Goal: Task Accomplishment & Management: Use online tool/utility

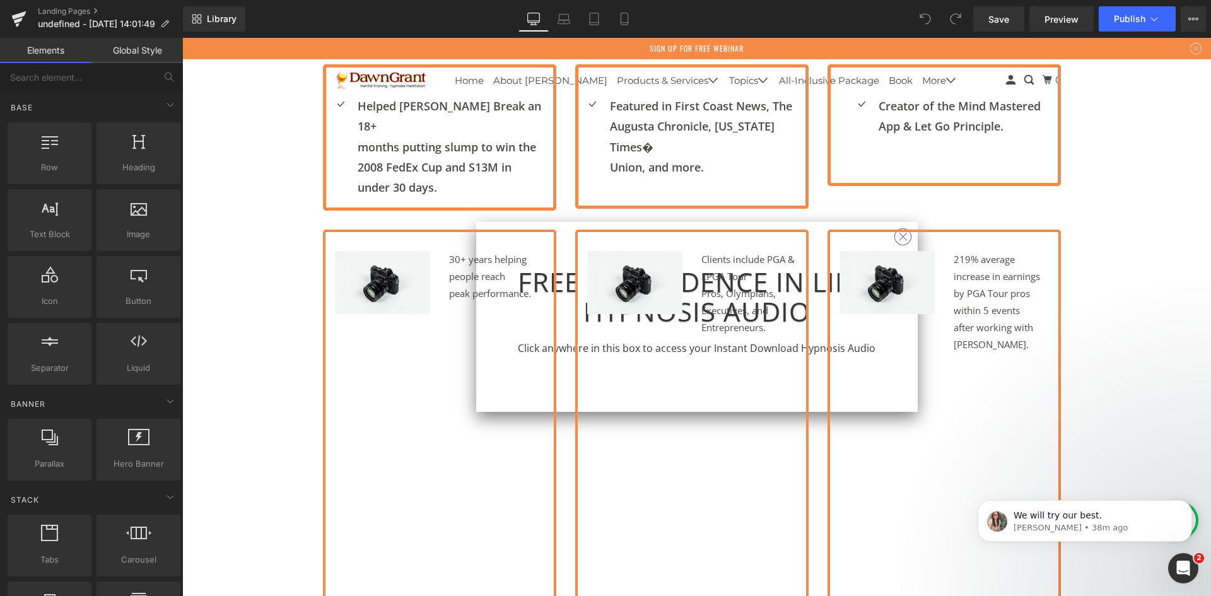
scroll to position [1178, 0]
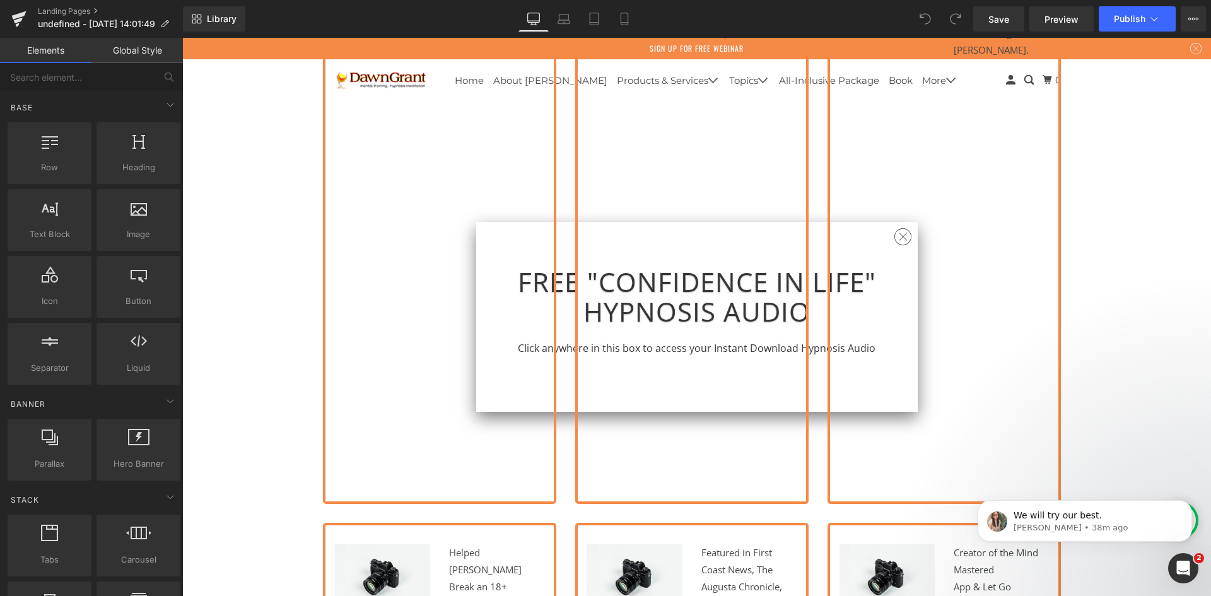
click at [901, 237] on div "Image 219% average increase in earnings by PGA Tour pros within 5 events after …" at bounding box center [944, 219] width 233 height 569
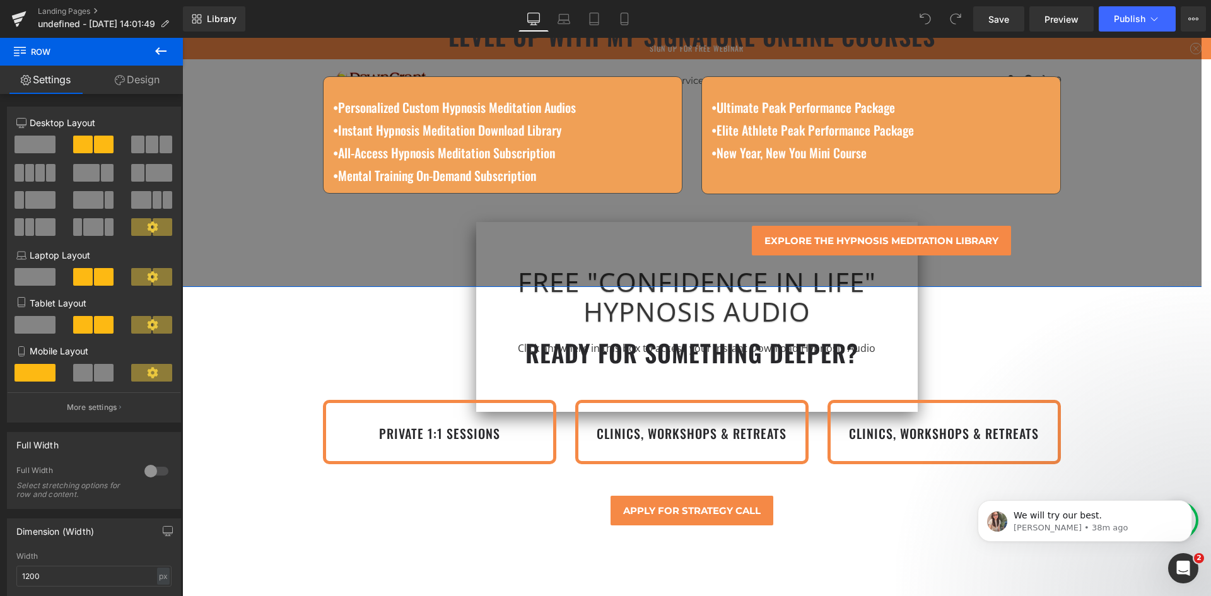
scroll to position [6452, 0]
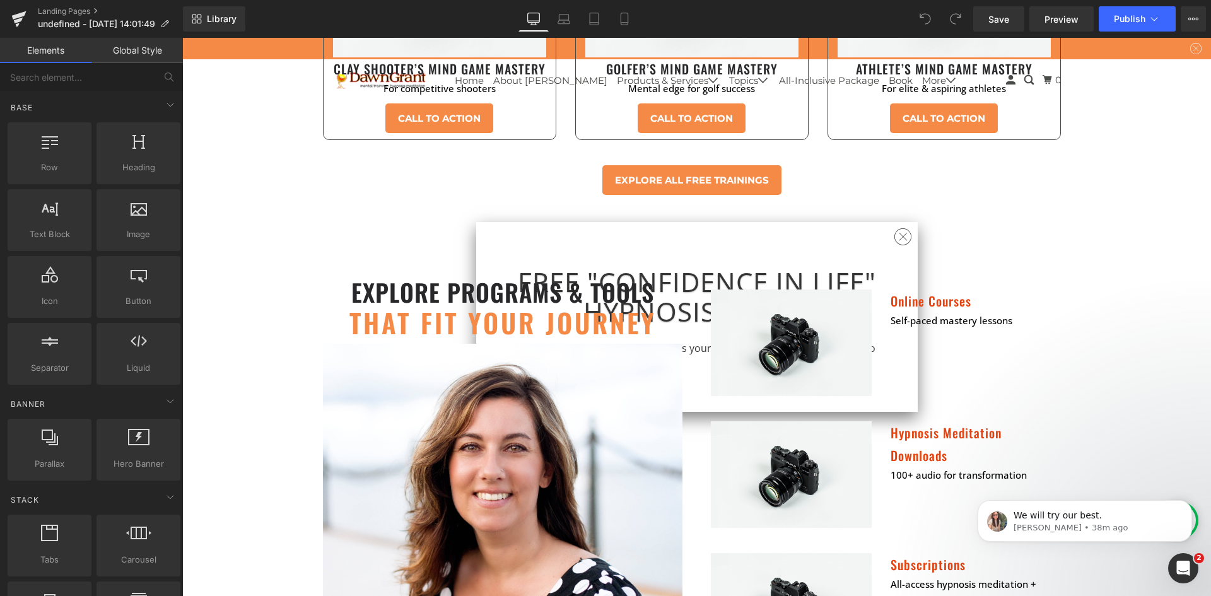
scroll to position [4833, 0]
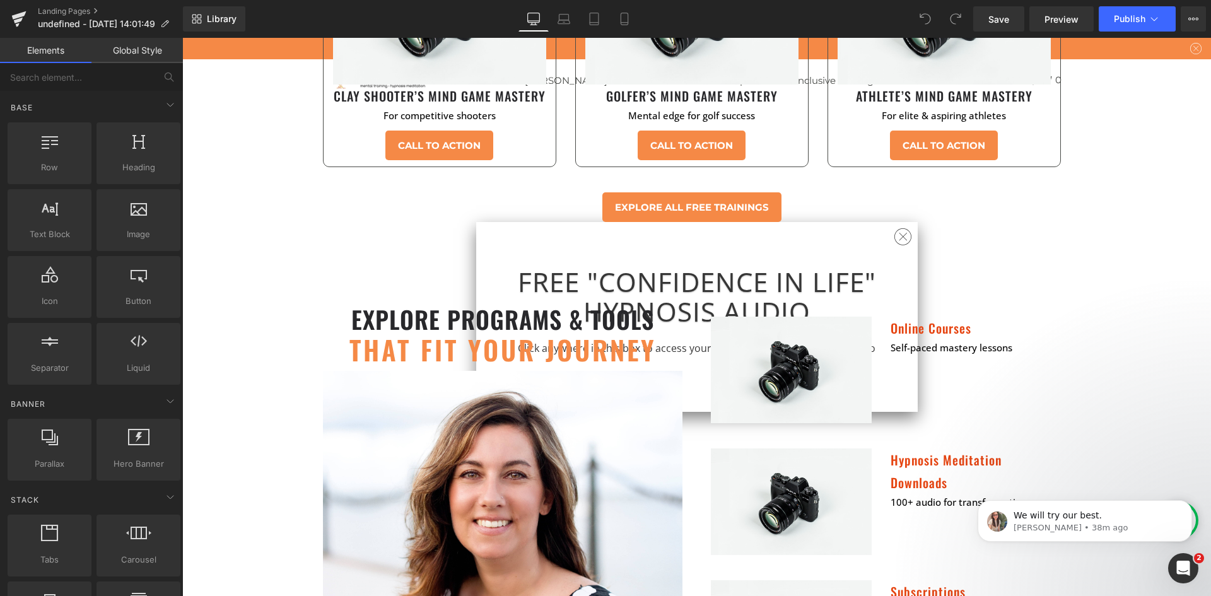
click at [1007, 339] on div "Self-paced mastery lessons Text Block" at bounding box center [971, 347] width 161 height 17
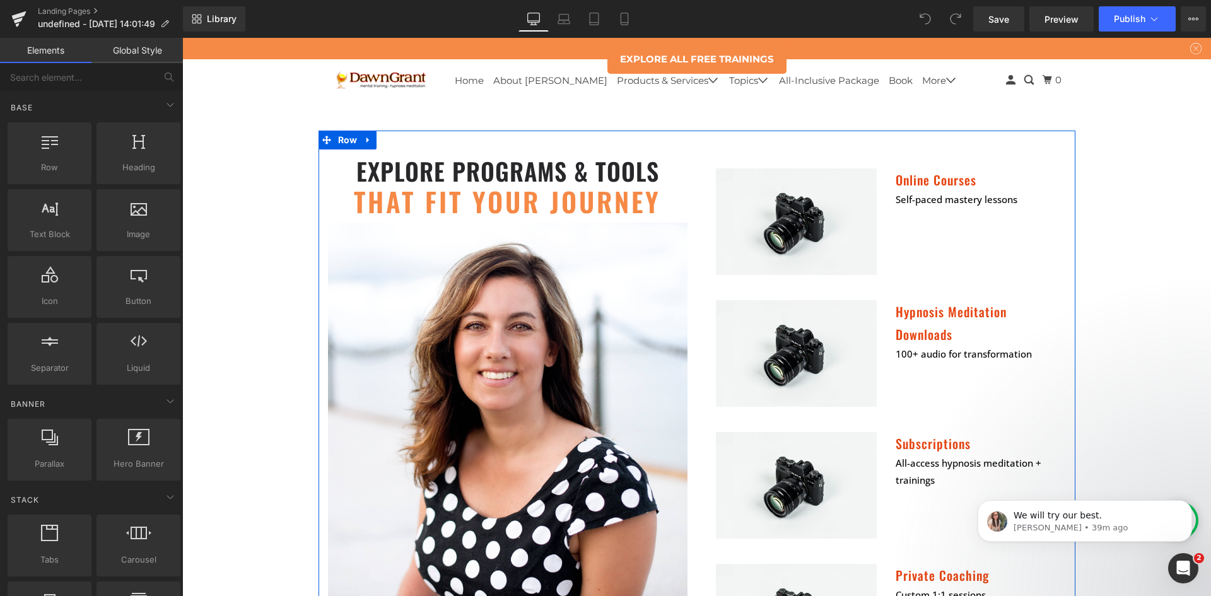
scroll to position [4857, 0]
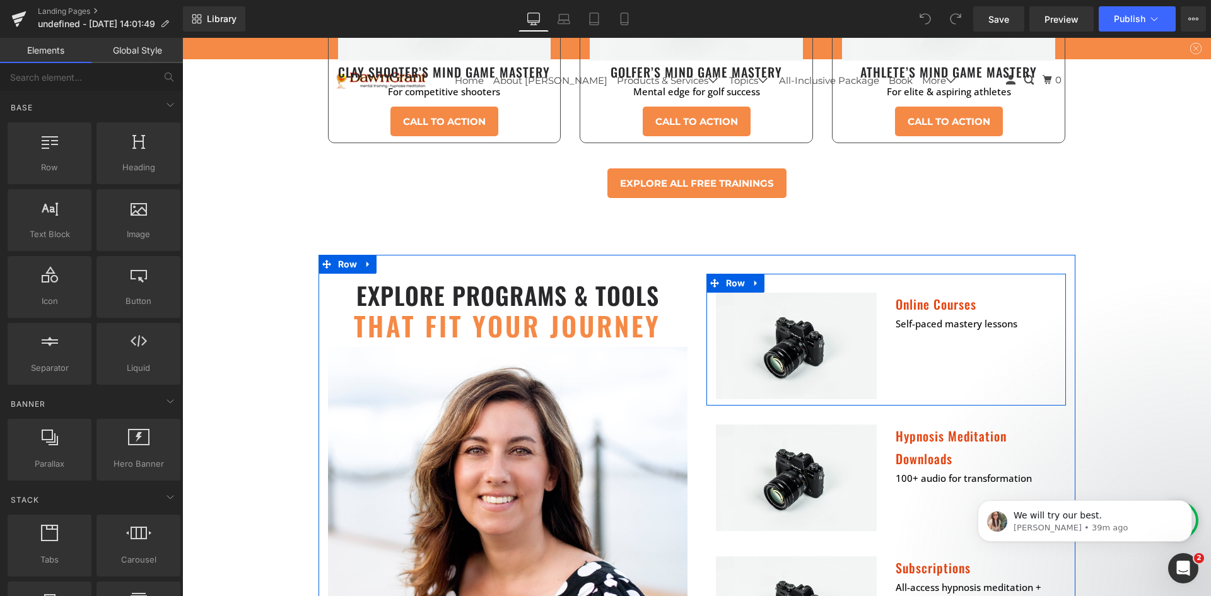
click at [895, 296] on div "Image Online Courses Heading Self-paced mastery lessons Text Block Row" at bounding box center [887, 340] width 360 height 132
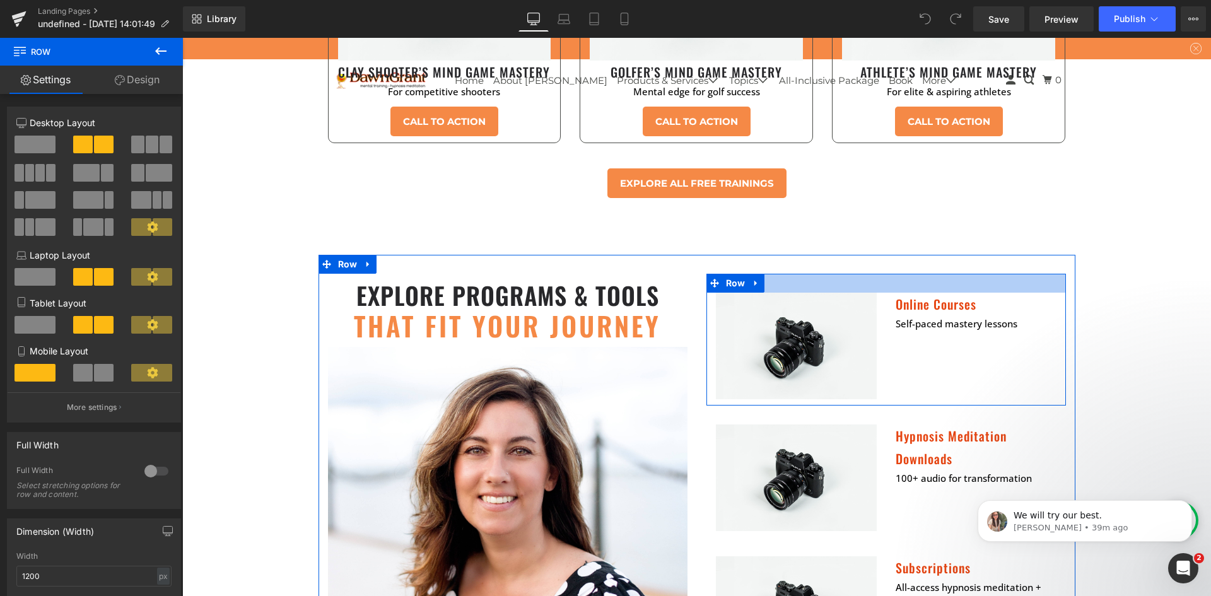
click at [809, 274] on div at bounding box center [887, 283] width 360 height 19
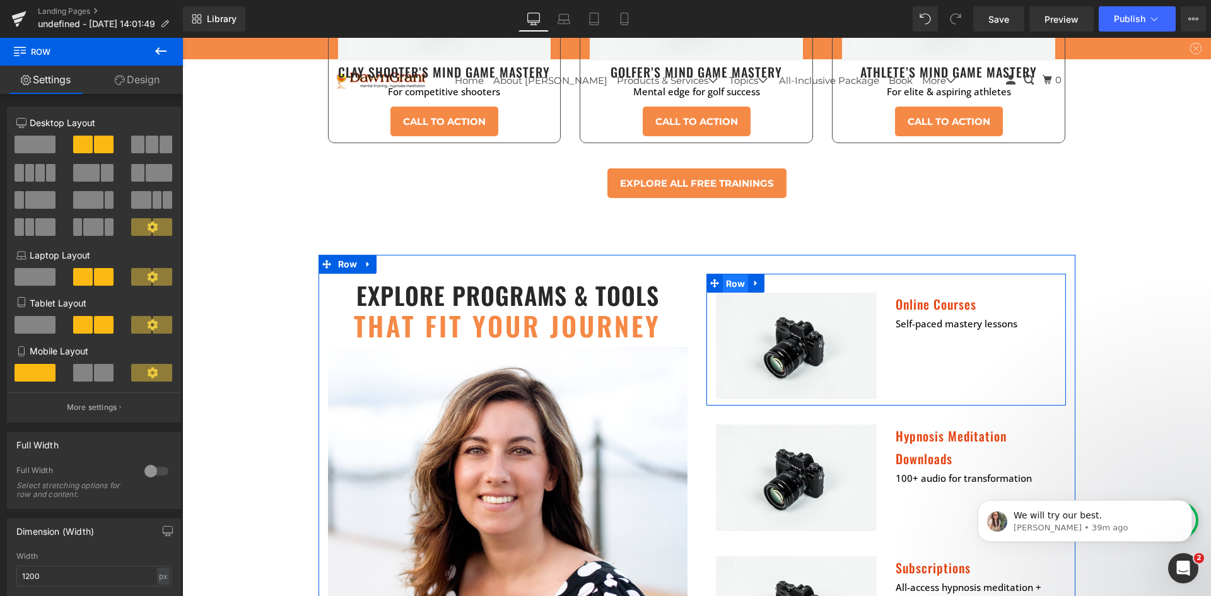
click at [723, 274] on span "Row" at bounding box center [736, 283] width 26 height 19
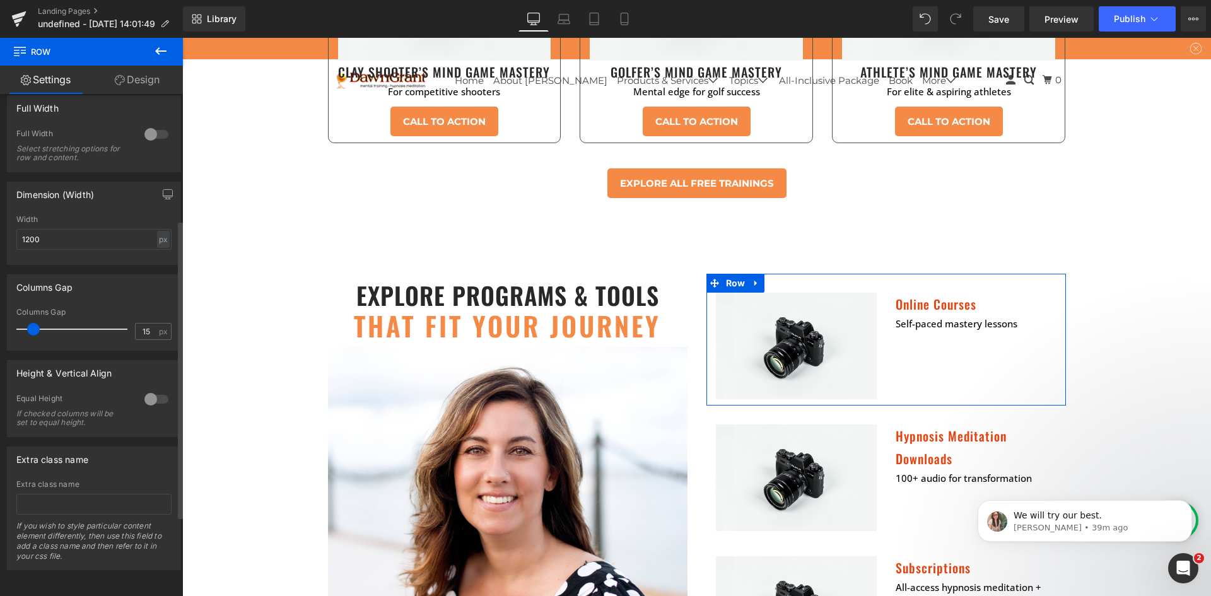
scroll to position [0, 0]
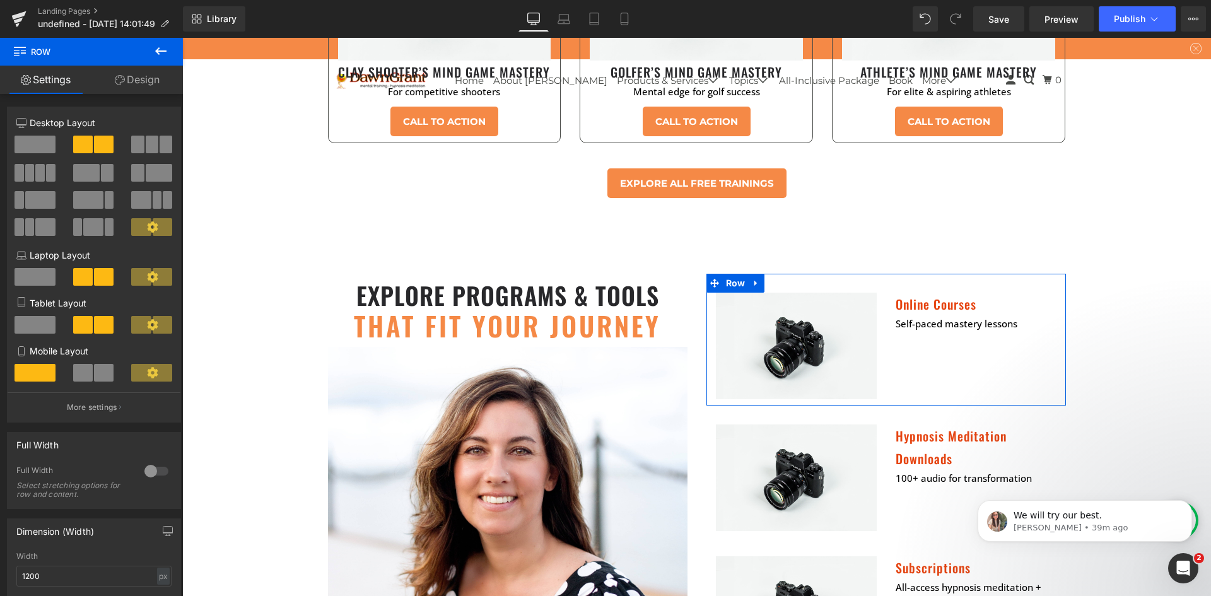
click at [151, 81] on link "Design" at bounding box center [136, 80] width 91 height 28
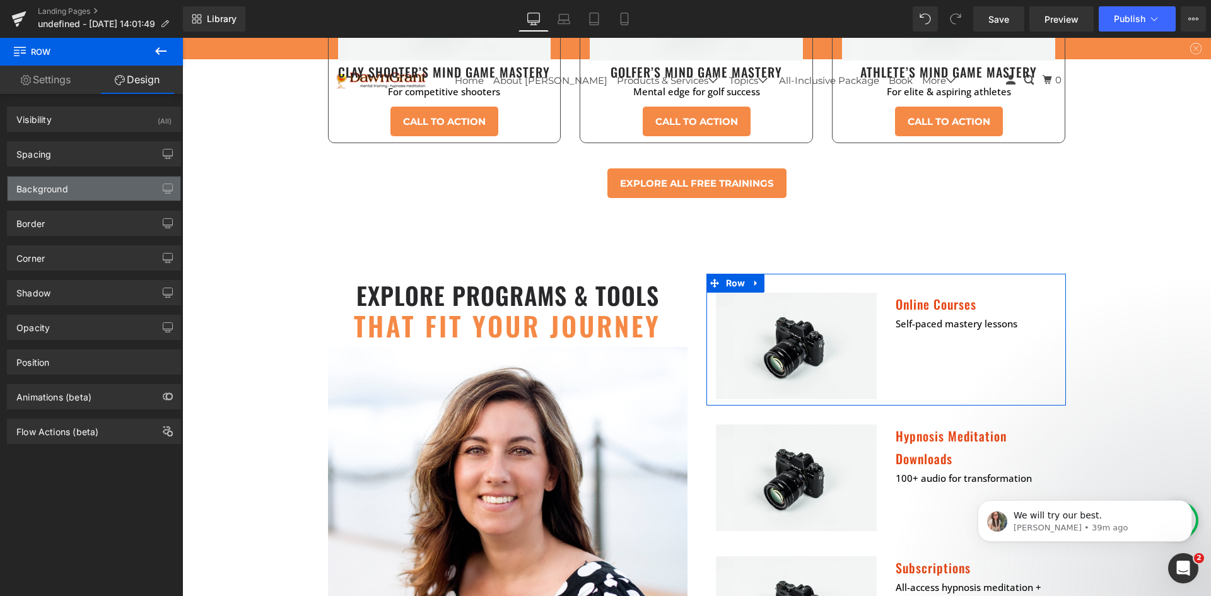
click at [77, 189] on div "Background" at bounding box center [94, 189] width 173 height 24
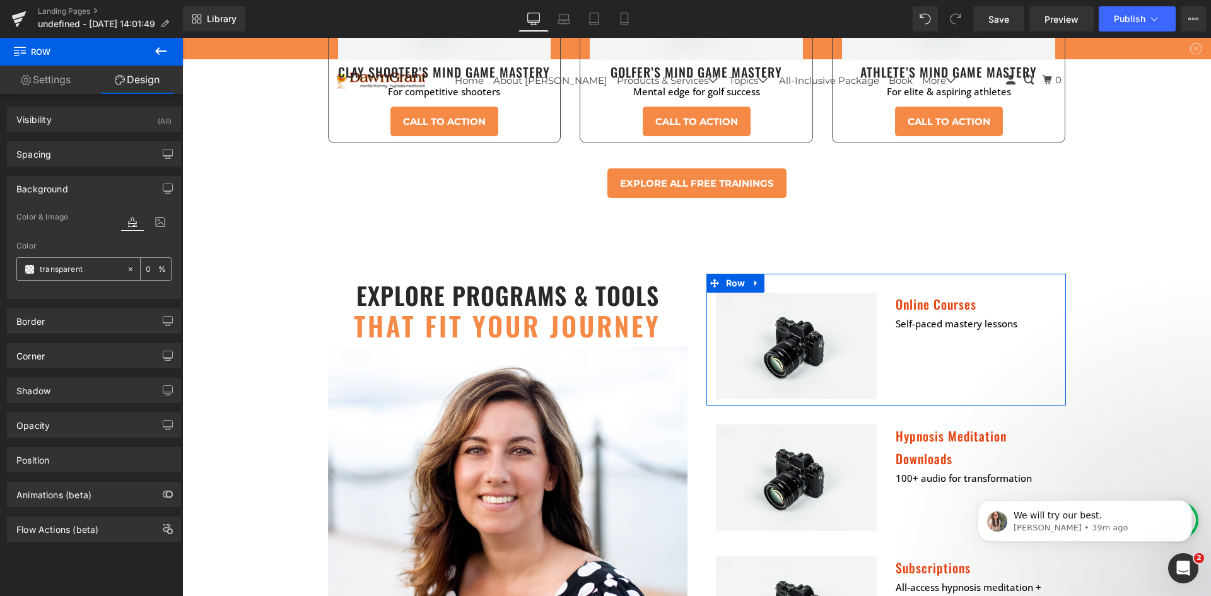
click at [76, 273] on input "text" at bounding box center [80, 269] width 81 height 14
click at [124, 225] on icon at bounding box center [132, 222] width 23 height 16
click at [1064, 19] on span "Preview" at bounding box center [1062, 19] width 34 height 13
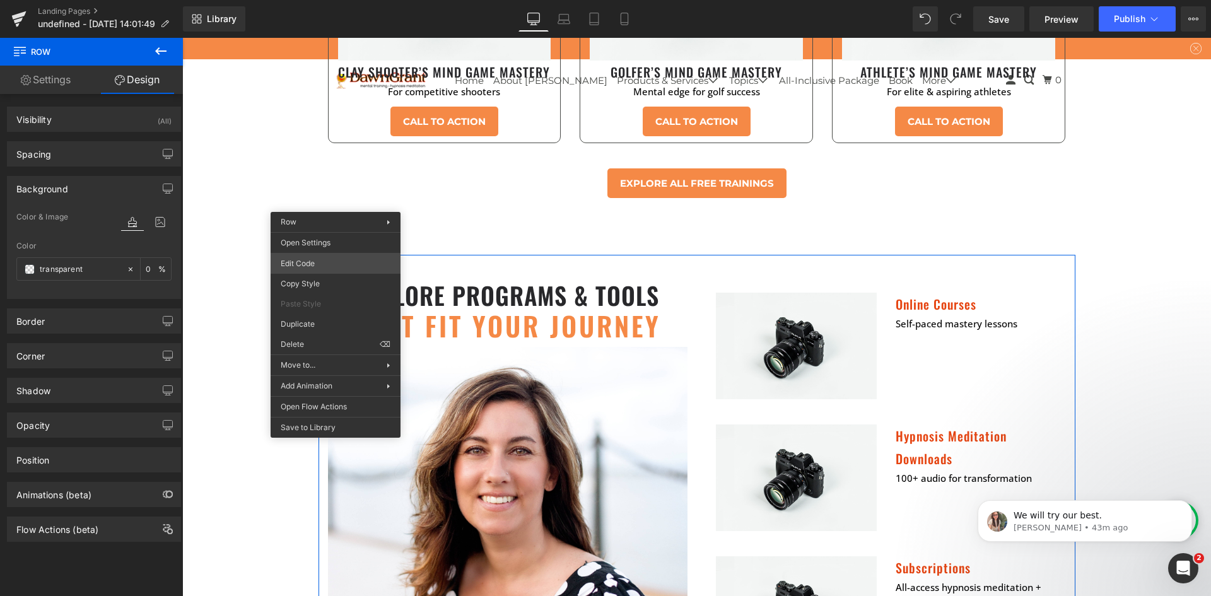
click at [339, 0] on div "Row You are previewing how the will restyle your page. You can not edit Element…" at bounding box center [605, 0] width 1211 height 0
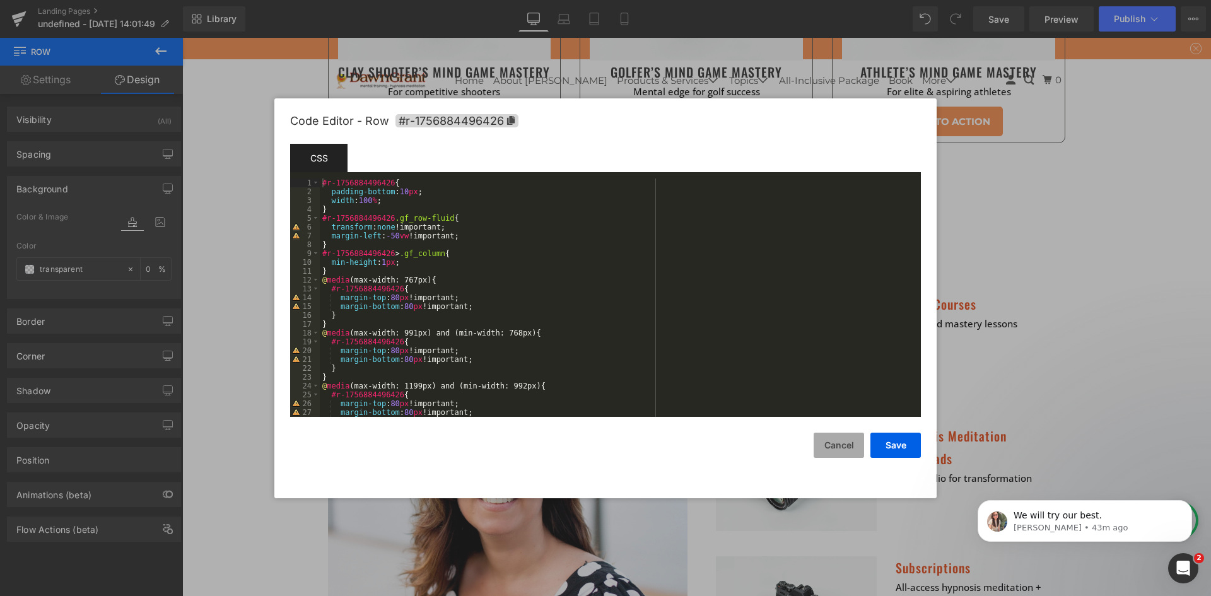
click at [840, 440] on button "Cancel" at bounding box center [839, 445] width 50 height 25
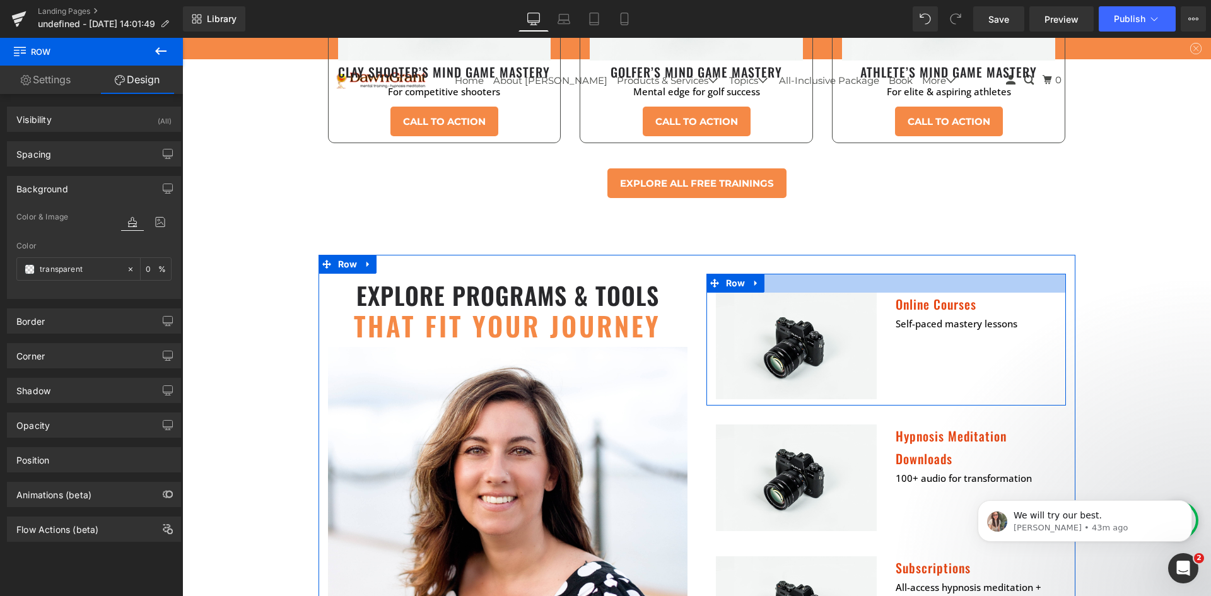
click at [803, 274] on div at bounding box center [887, 283] width 360 height 19
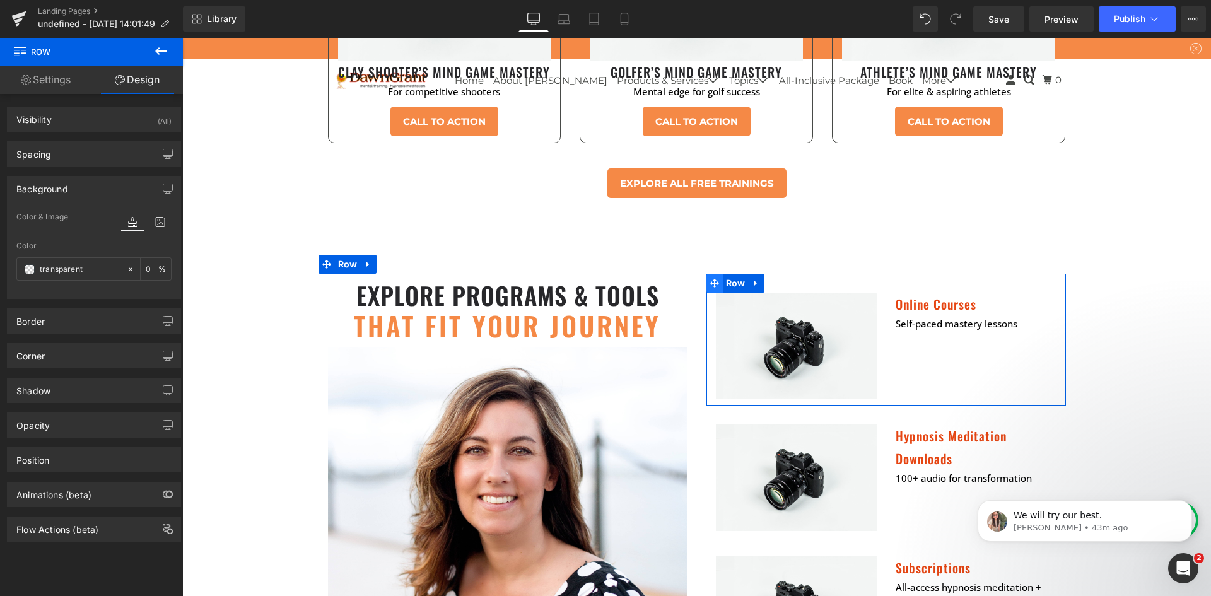
click at [707, 274] on span at bounding box center [715, 283] width 16 height 19
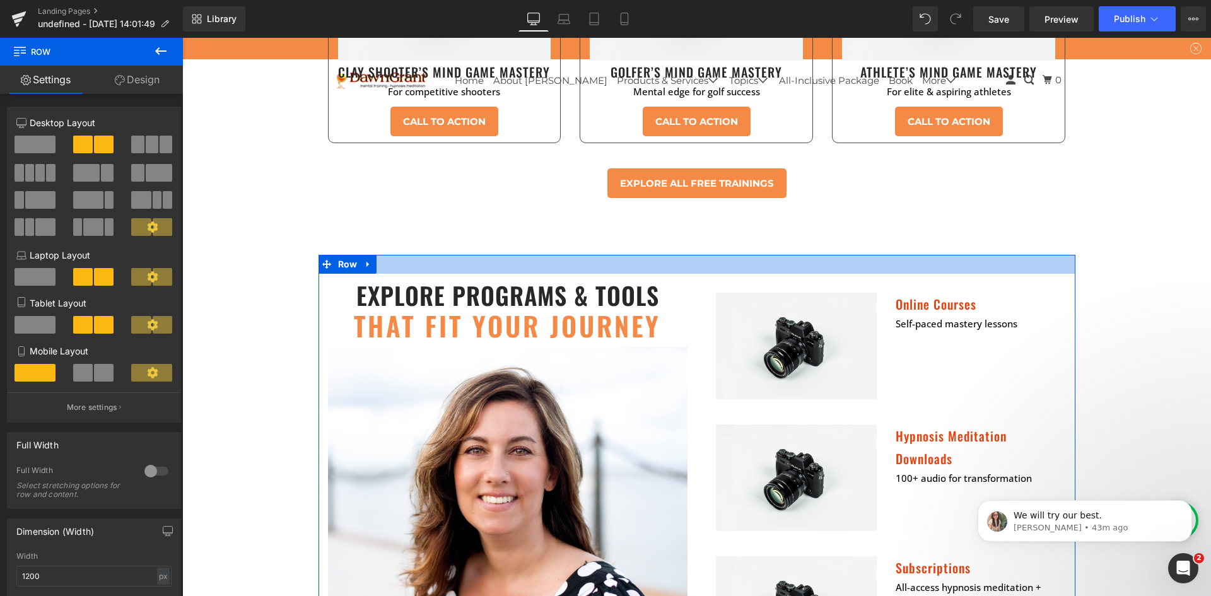
click at [692, 255] on div at bounding box center [697, 264] width 757 height 19
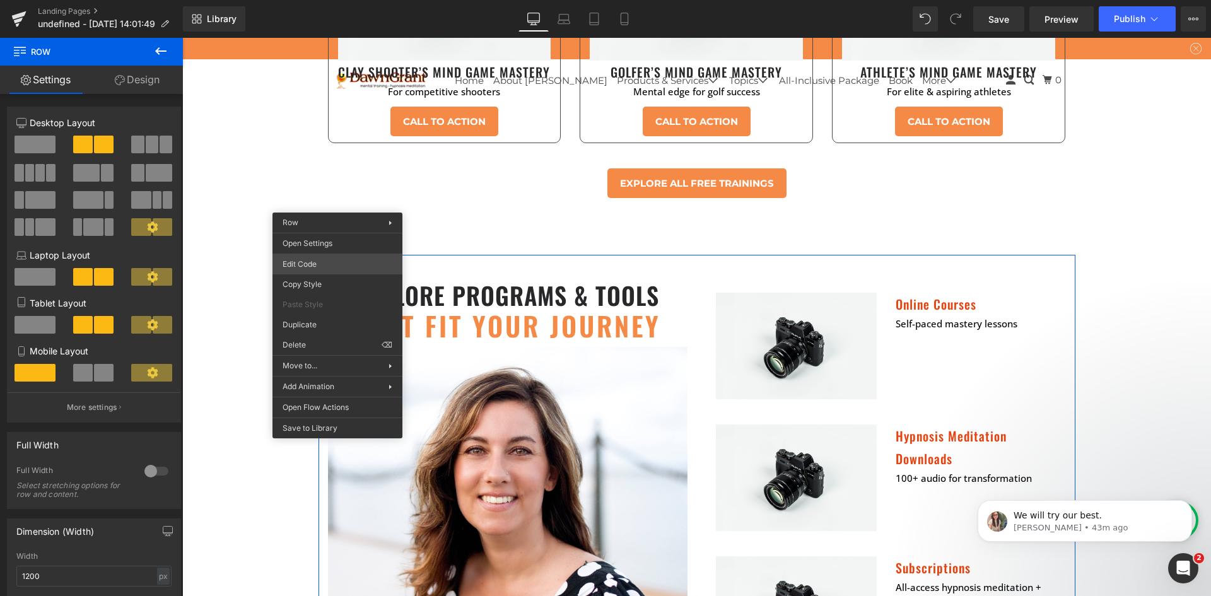
click at [336, 0] on div "Row You are previewing how the will restyle your page. You can not edit Element…" at bounding box center [605, 0] width 1211 height 0
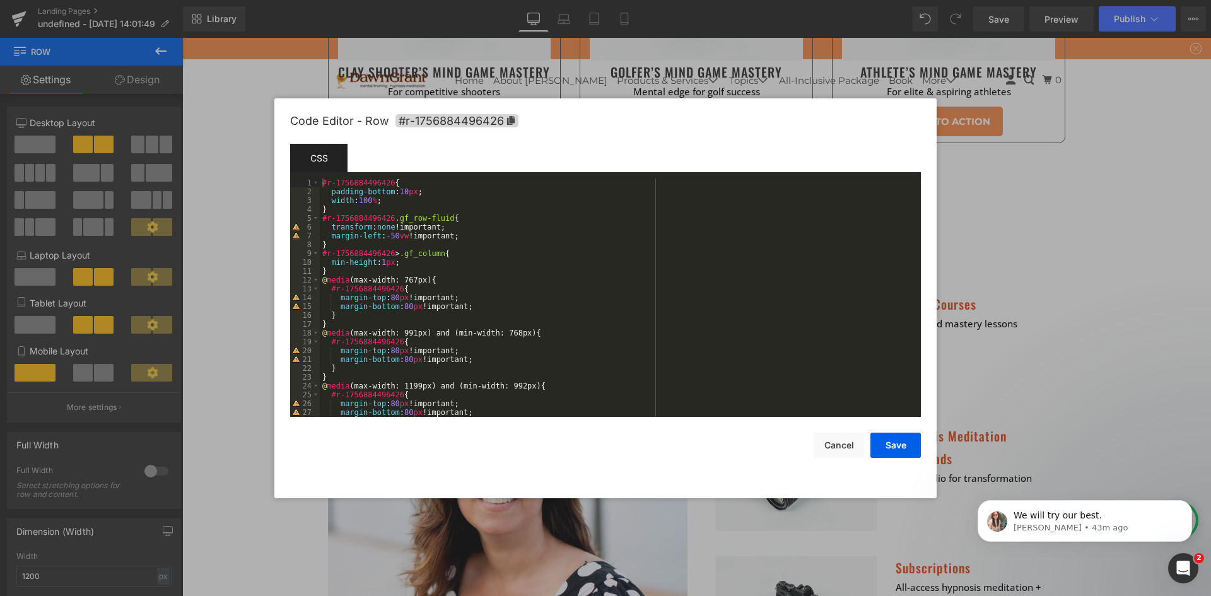
click at [324, 184] on div "#r-1756884496426 { padding-bottom : 10 px ; width : 100 % ; } #r-1756884496426 …" at bounding box center [618, 307] width 596 height 256
click at [423, 121] on span "#r-1756884496426" at bounding box center [457, 120] width 123 height 13
click at [324, 183] on div "#r-1756884496426 { padding-bottom : 10 px ; width : 100 % ; } #r-1756884496426 …" at bounding box center [618, 307] width 596 height 256
click at [334, 180] on div "#r-1756884496426 { padding-bottom : 10 px ; width : 100 % ; } #r-1756884496426 …" at bounding box center [618, 307] width 596 height 256
click at [323, 180] on div "#r-1756884496426 { padding-bottom : 10 px ; width : 100 % ; } #r-1756884496426 …" at bounding box center [618, 307] width 596 height 256
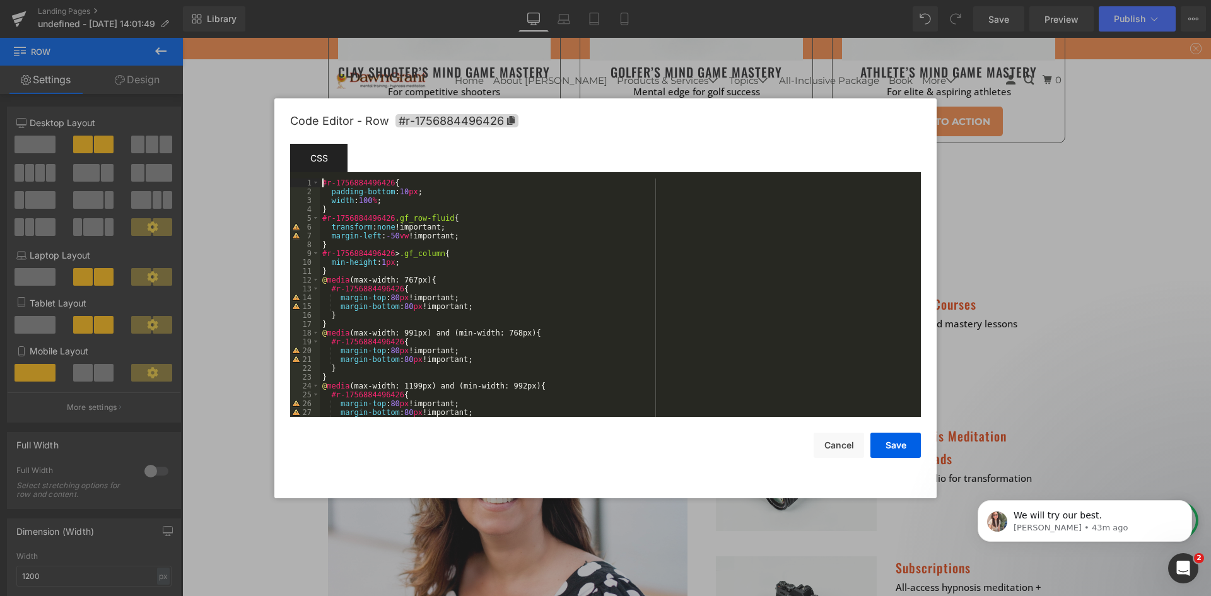
click at [332, 179] on div "#r-1756884496426 { padding-bottom : 10 px ; width : 100 % ; } #r-1756884496426 …" at bounding box center [618, 307] width 596 height 256
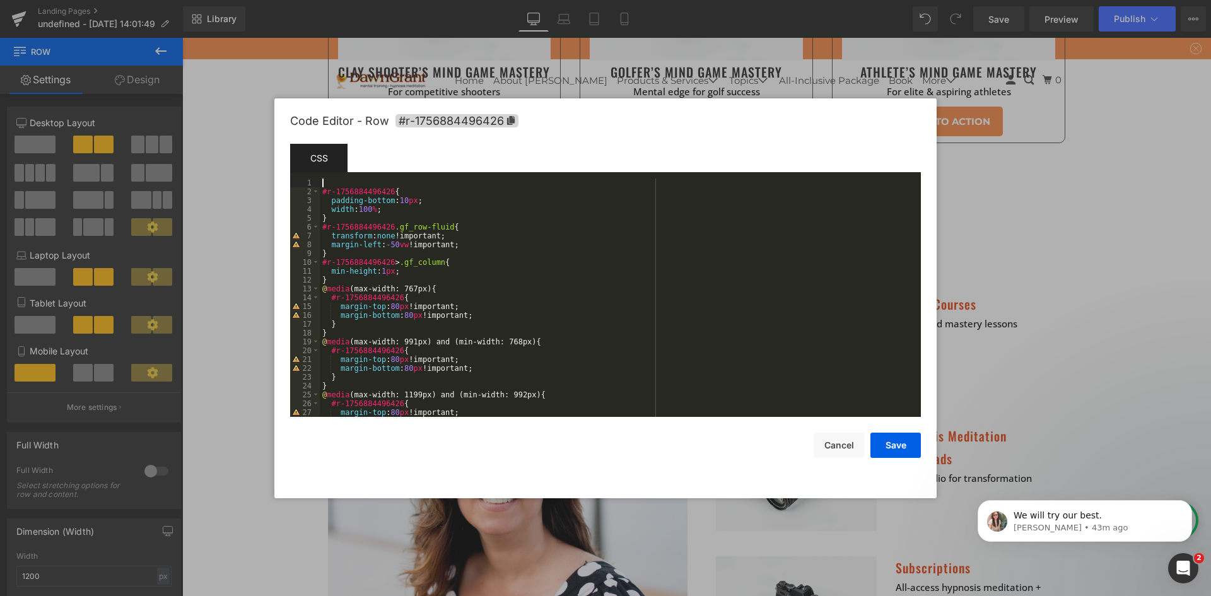
paste textarea
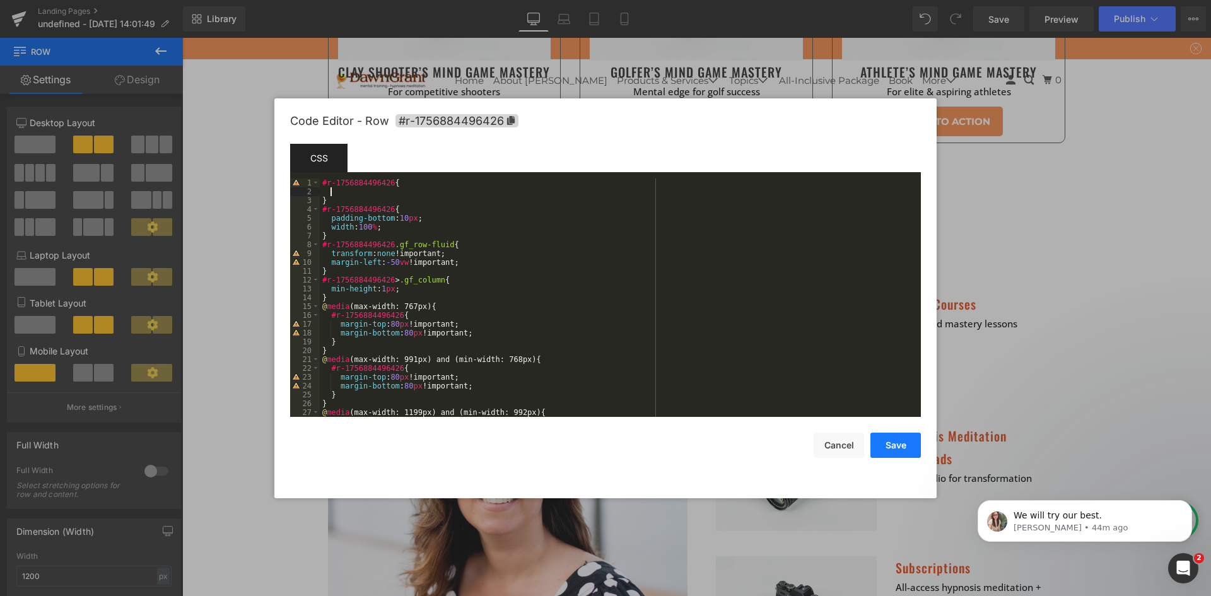
click at [889, 443] on button "Save" at bounding box center [896, 445] width 50 height 25
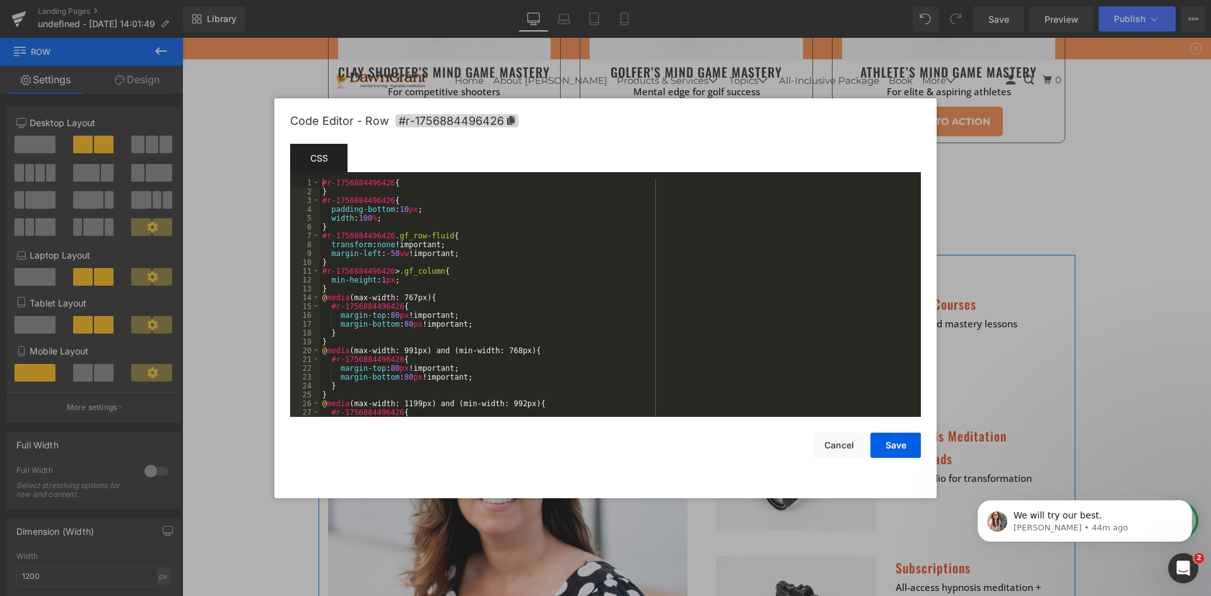
click at [337, 0] on div "Row You are previewing how the will restyle your page. You can not edit Element…" at bounding box center [605, 0] width 1211 height 0
click at [389, 182] on div "#r-1756884496426 { } #r-1756884496426 { padding-bottom : 10 px ; width : 100 % …" at bounding box center [618, 307] width 596 height 256
paste textarea
click at [581, 184] on div "#r-1756884496426 #c-1756884496465 [ data-label = " Row " ] { } #r-1756884496426…" at bounding box center [618, 307] width 596 height 256
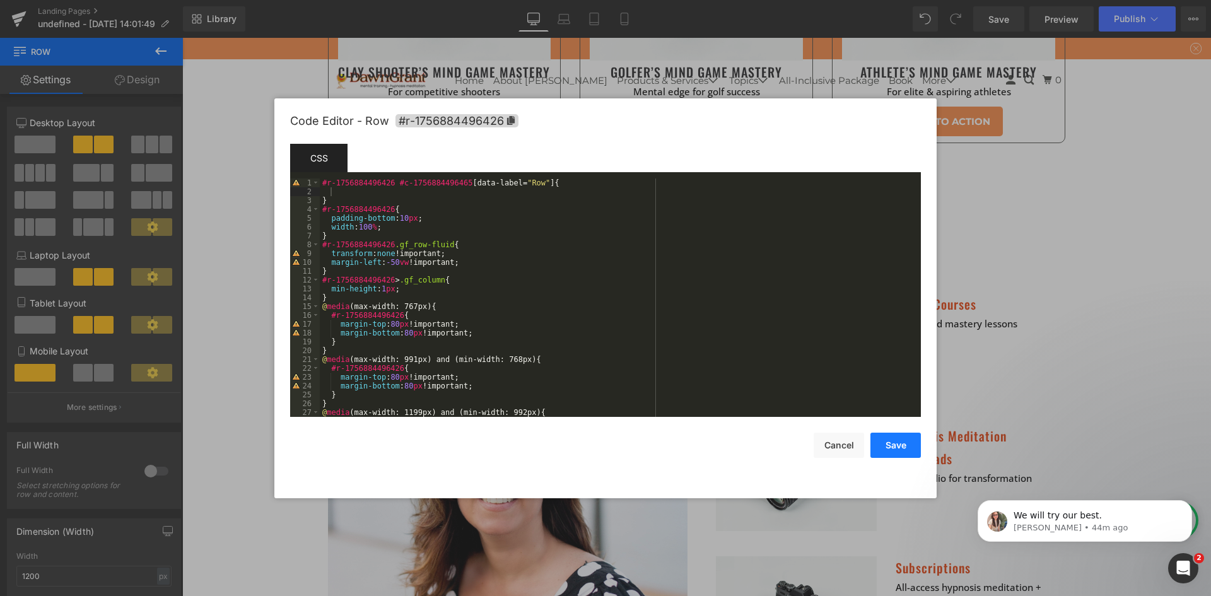
click at [881, 448] on button "Save" at bounding box center [896, 445] width 50 height 25
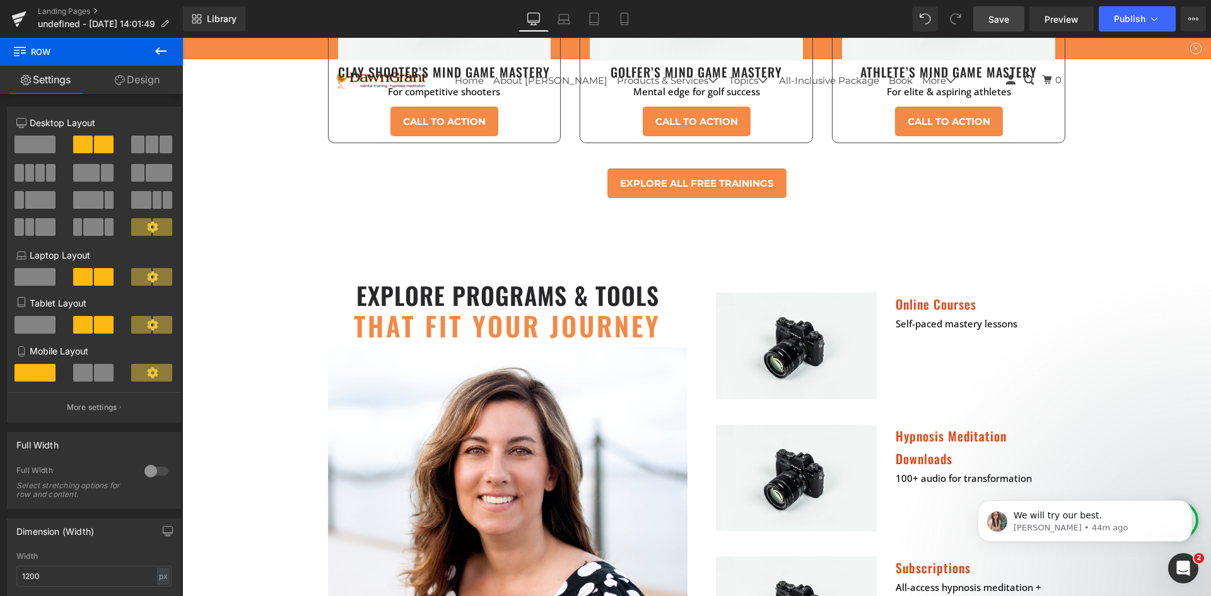
click at [1007, 20] on span "Save" at bounding box center [999, 19] width 21 height 13
click at [1061, 15] on span "Preview" at bounding box center [1062, 19] width 34 height 13
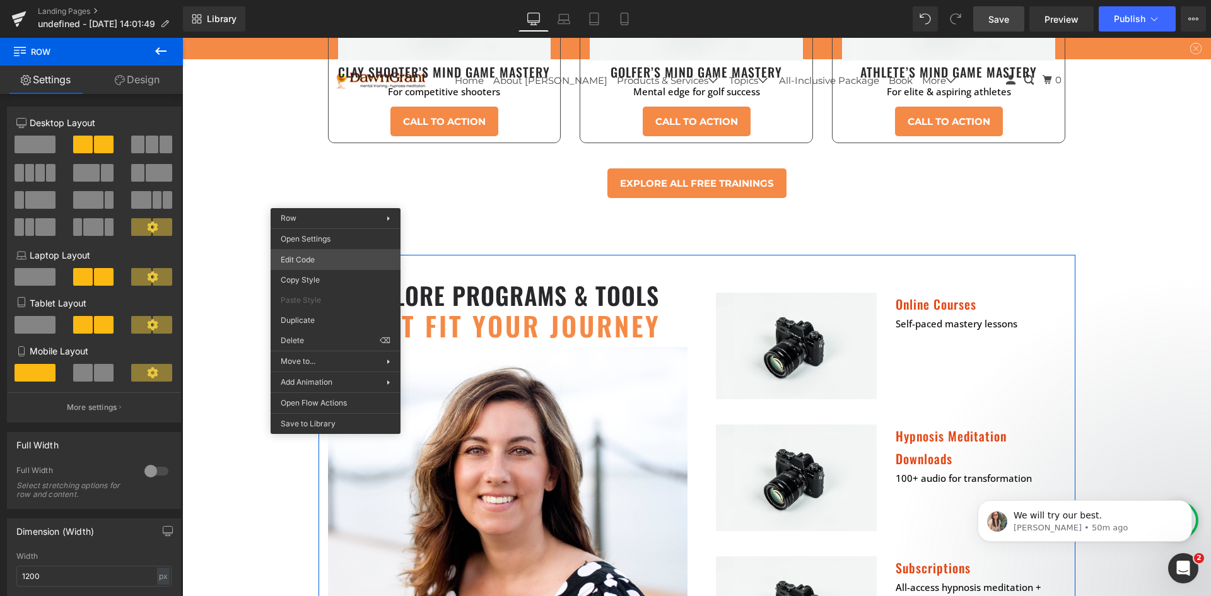
click at [331, 0] on div "Row You are previewing how the will restyle your page. You can not edit Element…" at bounding box center [605, 0] width 1211 height 0
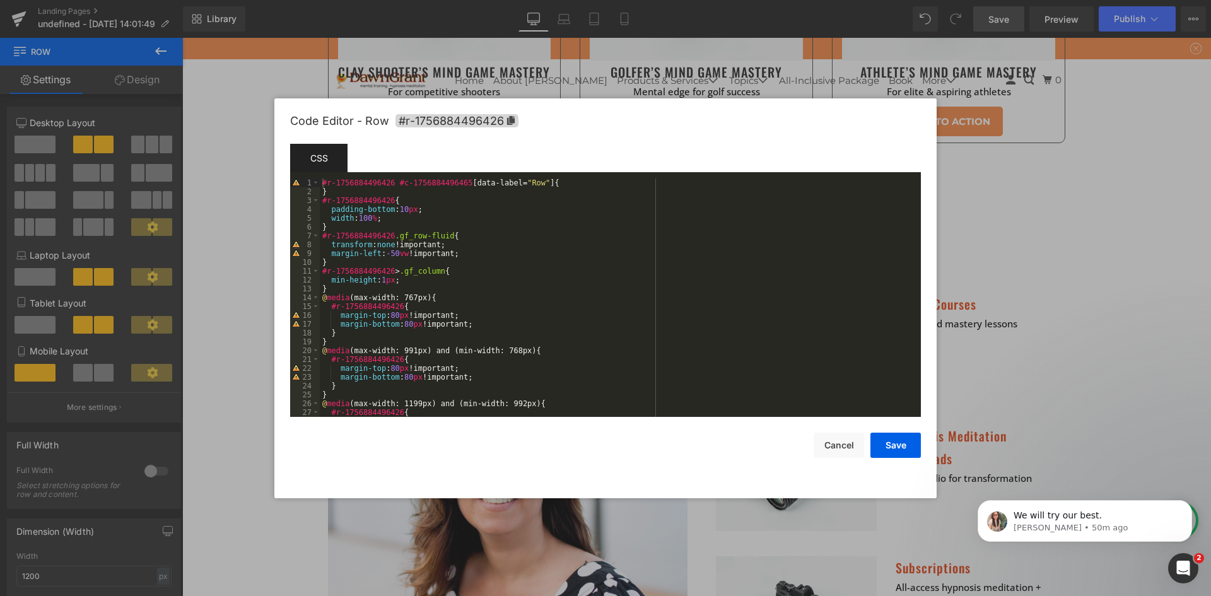
click at [544, 191] on div "#r-1756884496426 #c-1756884496465 [ data-label = " Row " ] { } #r-1756884496426…" at bounding box center [618, 307] width 596 height 256
click at [563, 184] on div "#r-1756884496426 #c-1756884496465 [ data-label = " Row " ] { } #r-1756884496426…" at bounding box center [618, 307] width 596 height 256
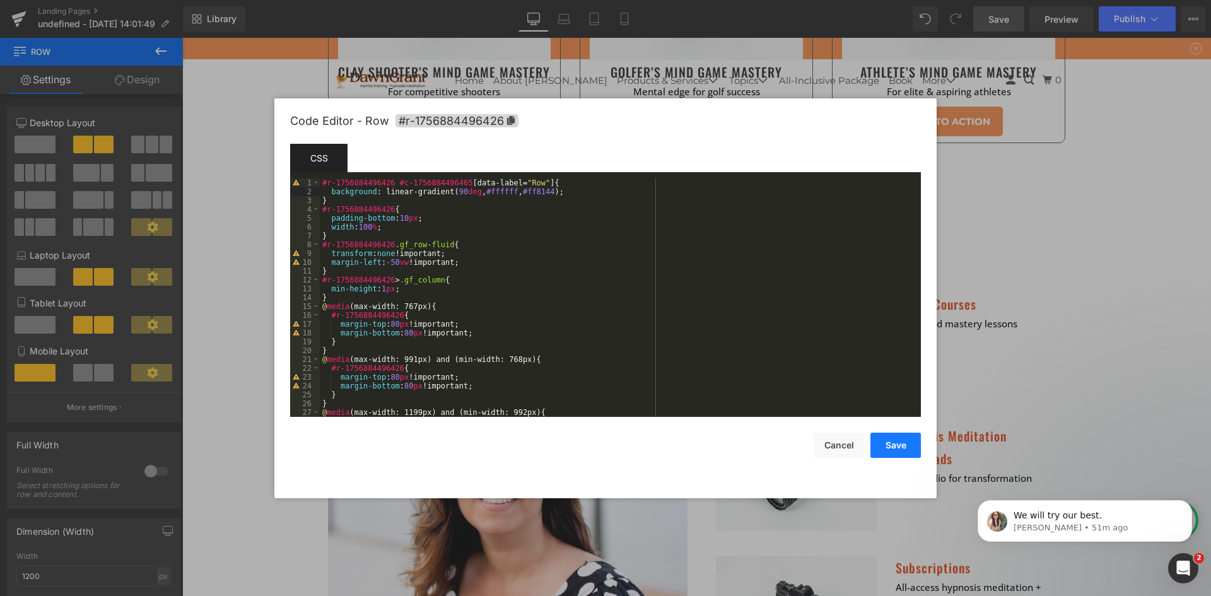
click at [892, 439] on button "Save" at bounding box center [896, 445] width 50 height 25
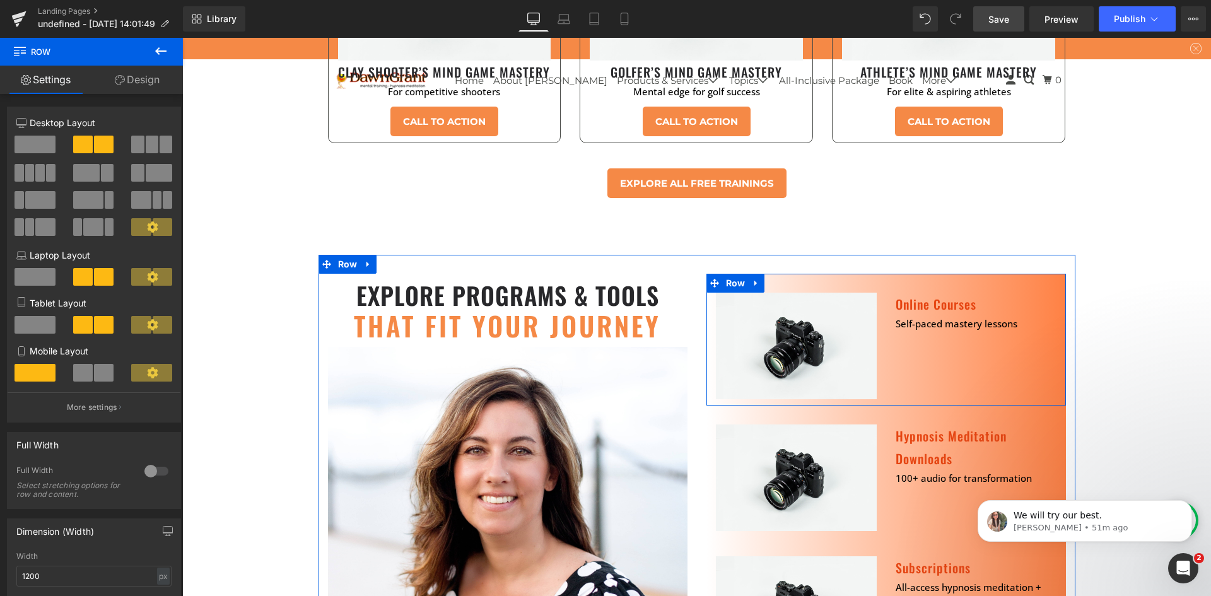
click at [710, 293] on div "Image" at bounding box center [797, 346] width 180 height 107
click at [896, 293] on div at bounding box center [897, 304] width 3 height 23
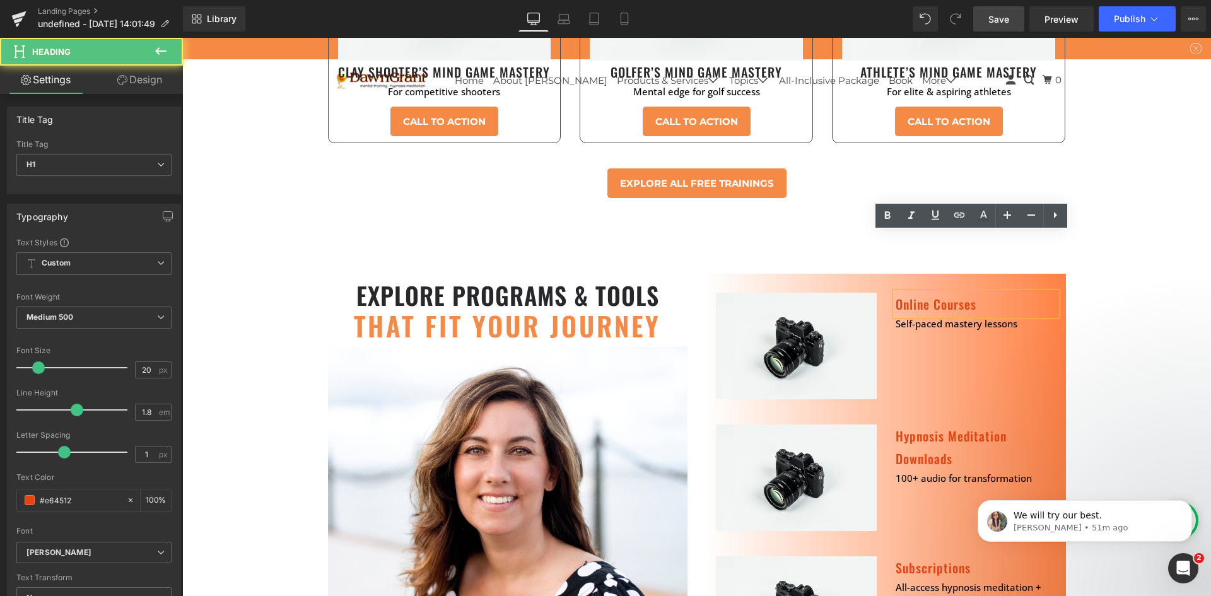
click at [874, 293] on div "Image" at bounding box center [797, 346] width 180 height 107
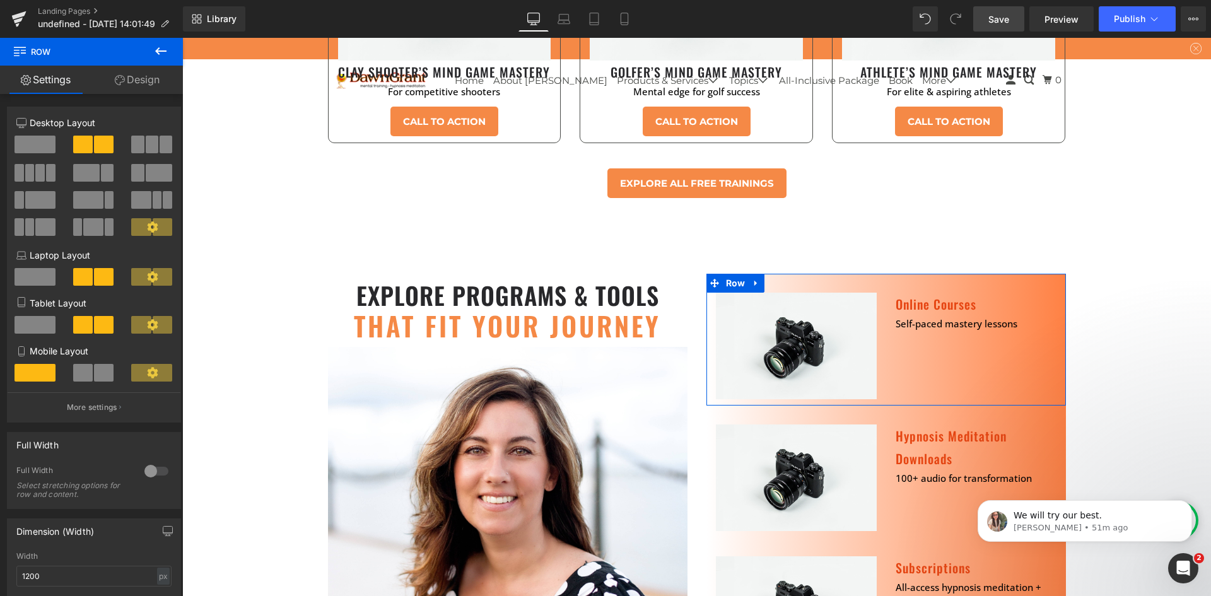
click at [131, 71] on link "Design" at bounding box center [136, 80] width 91 height 28
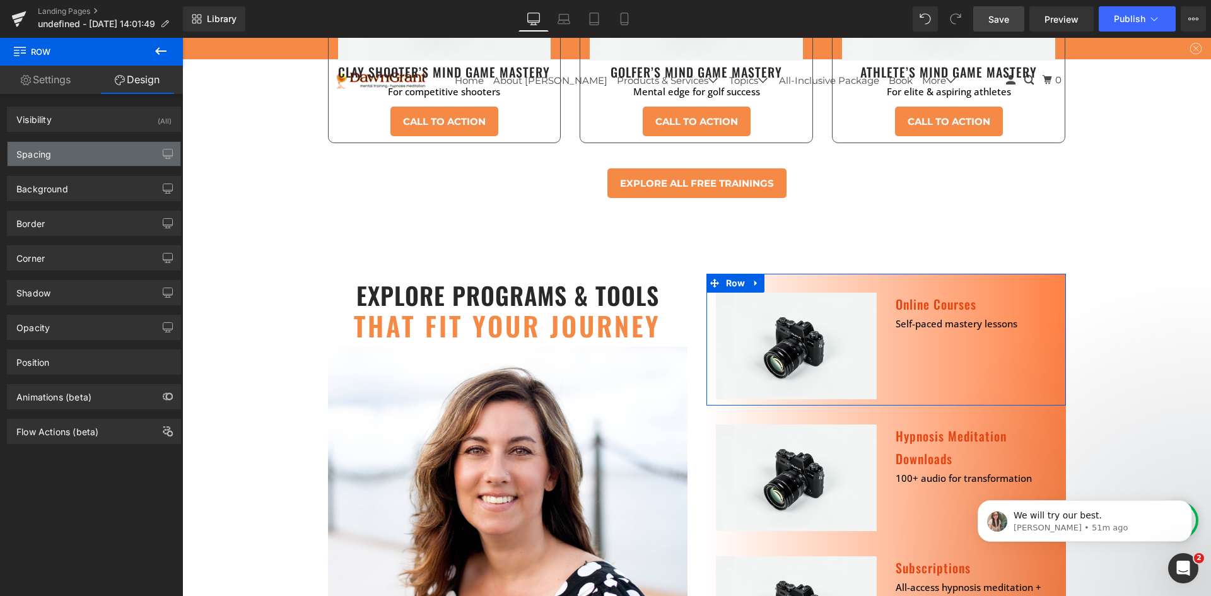
click at [108, 154] on div "Spacing" at bounding box center [94, 154] width 173 height 24
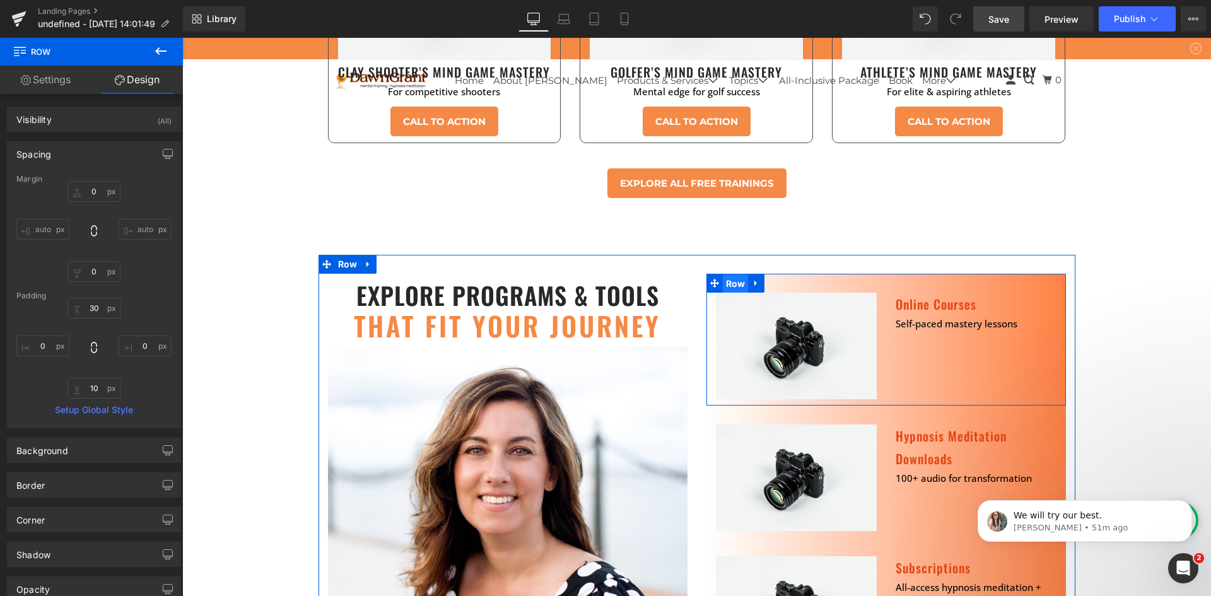
click at [727, 274] on span "Row" at bounding box center [736, 283] width 26 height 19
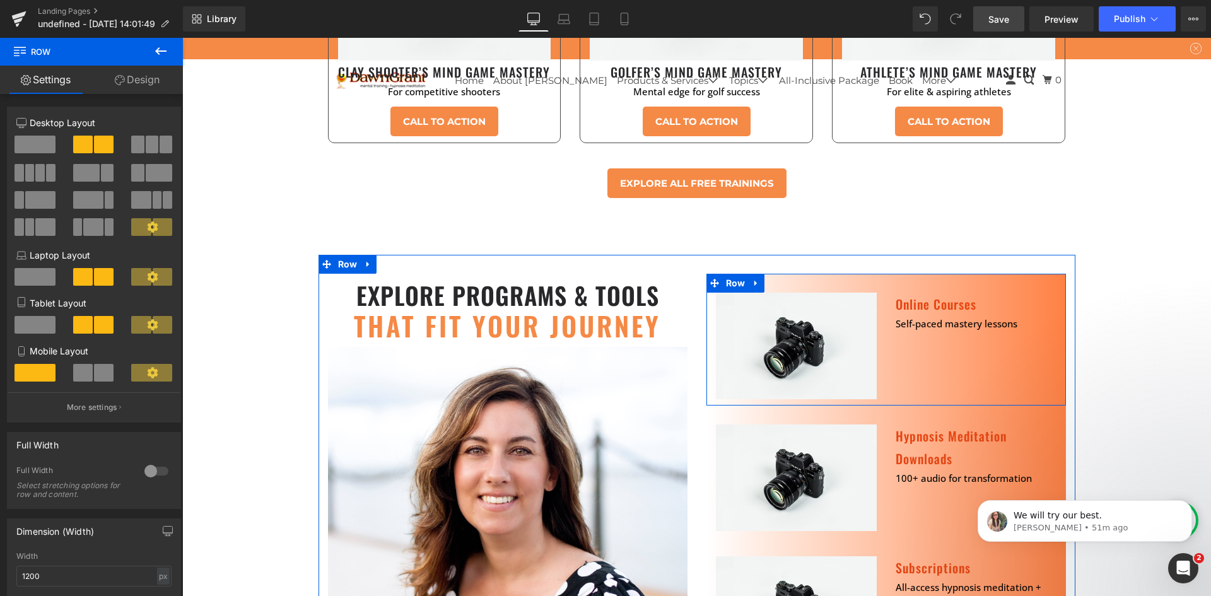
click at [708, 293] on div "Image" at bounding box center [797, 346] width 180 height 107
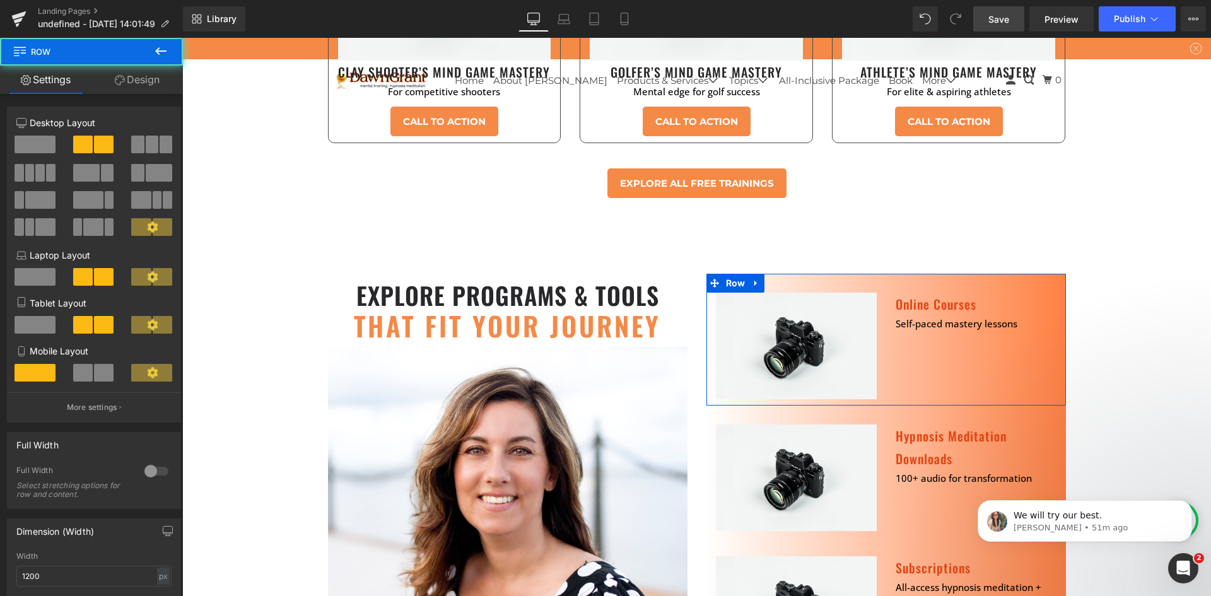
click at [133, 74] on link "Design" at bounding box center [136, 80] width 91 height 28
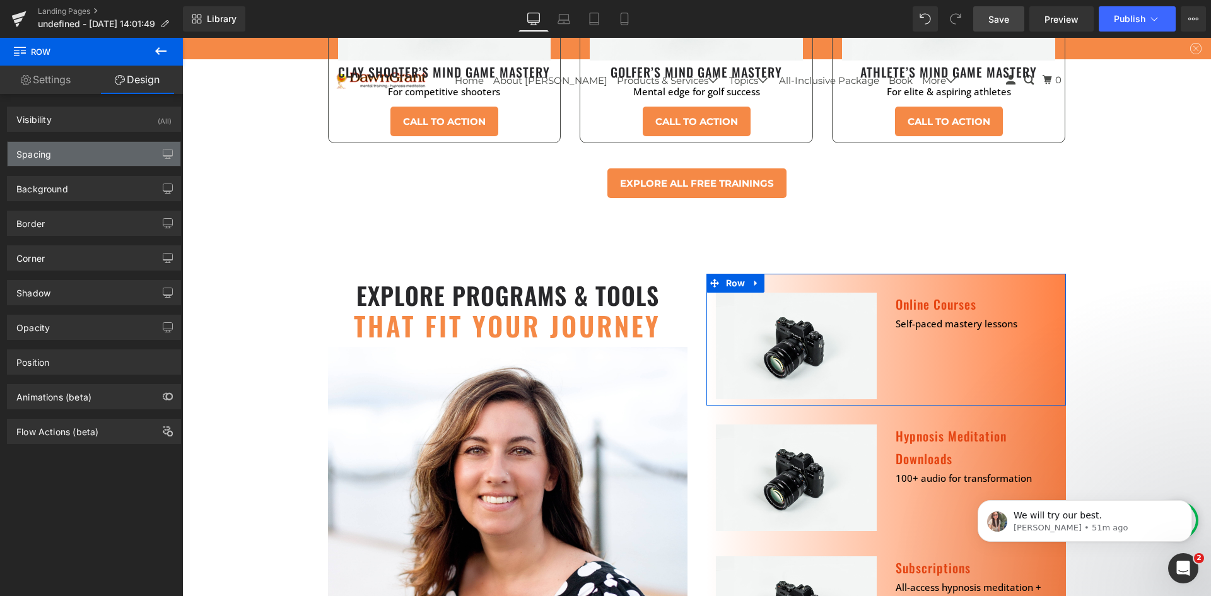
click at [61, 153] on div "Spacing" at bounding box center [94, 154] width 173 height 24
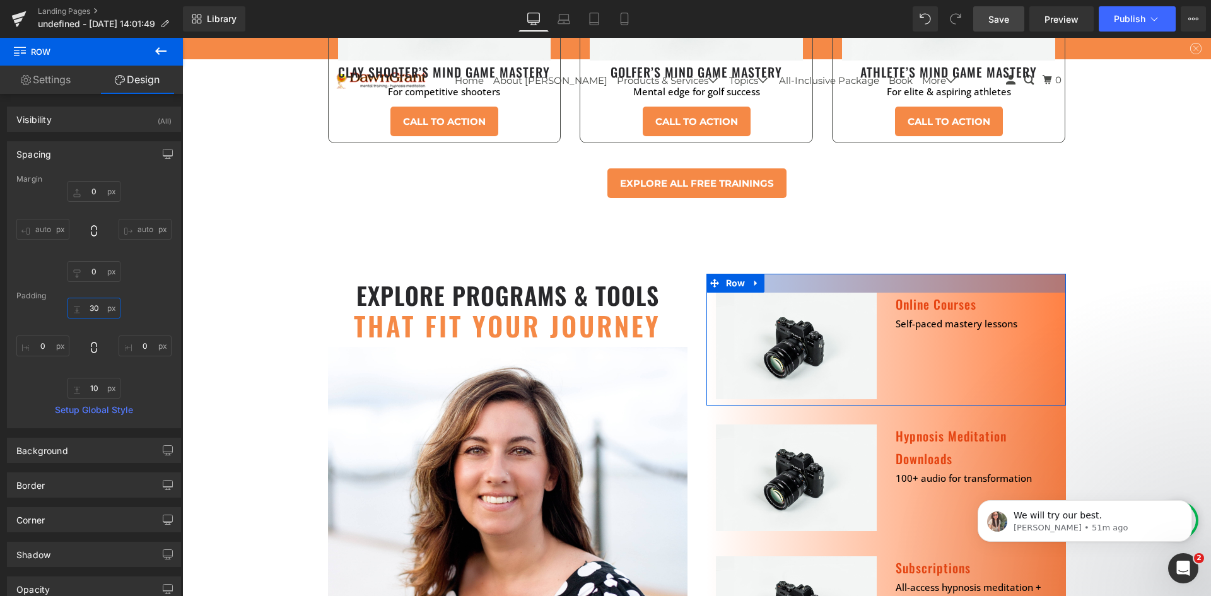
click at [91, 309] on input "text" at bounding box center [93, 308] width 53 height 21
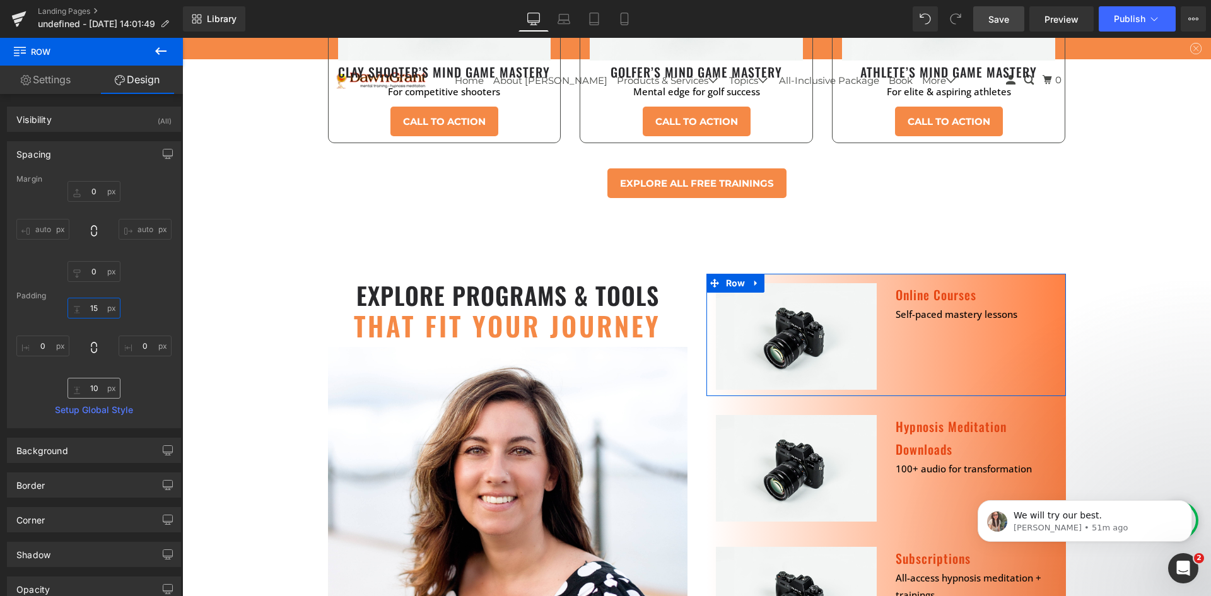
type input "15"
click at [92, 387] on input "text" at bounding box center [93, 388] width 53 height 21
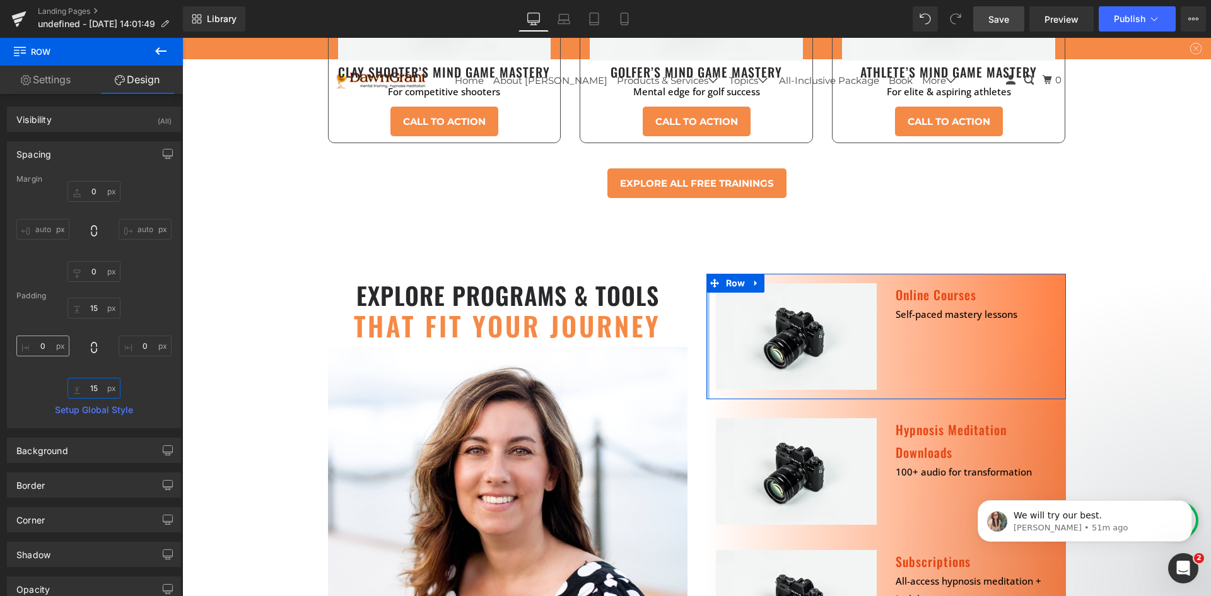
type input "15"
click at [38, 345] on input "text" at bounding box center [42, 346] width 53 height 21
type input "2"
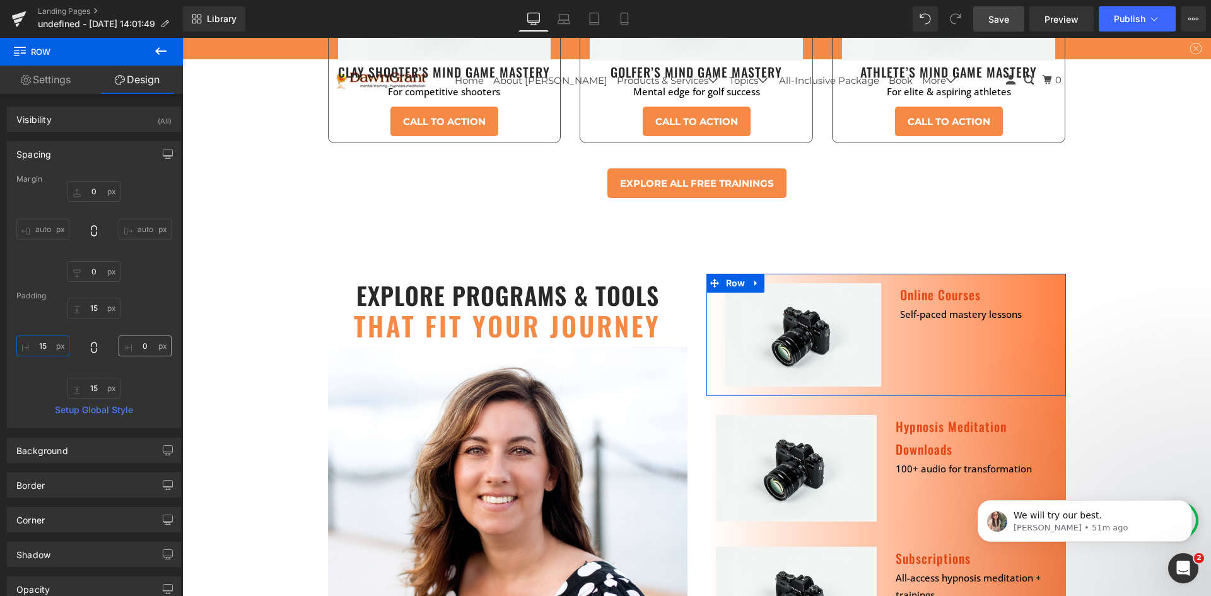
type input "15"
click at [716, 311] on div "Image" at bounding box center [803, 334] width 175 height 103
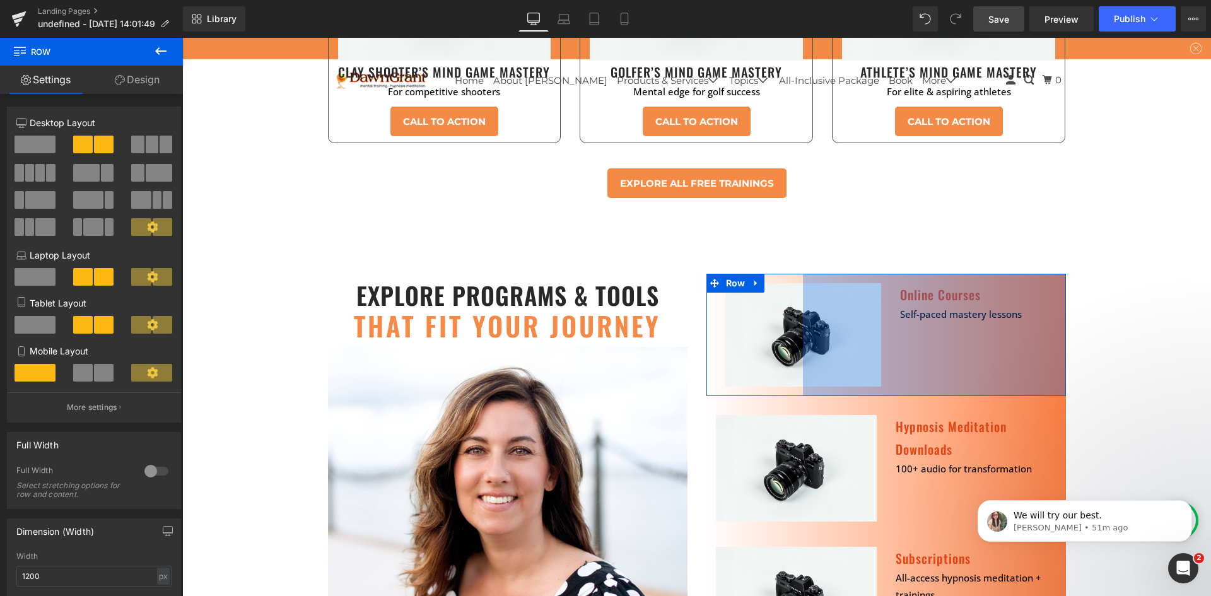
click at [129, 83] on link "Design" at bounding box center [136, 80] width 91 height 28
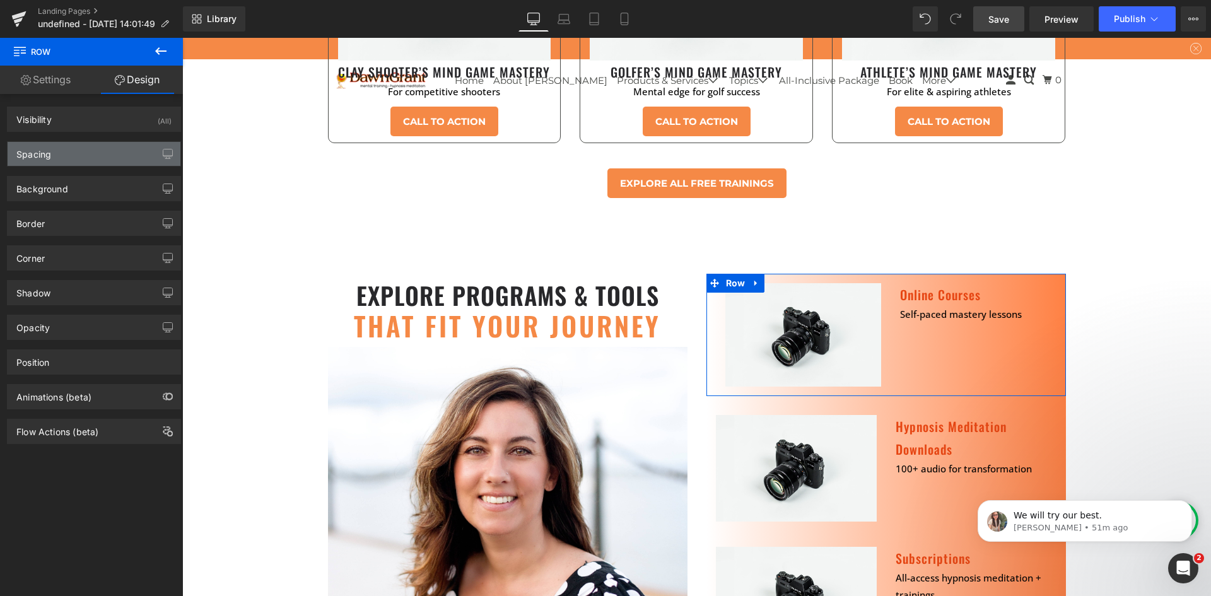
click at [102, 161] on div "Spacing" at bounding box center [94, 154] width 173 height 24
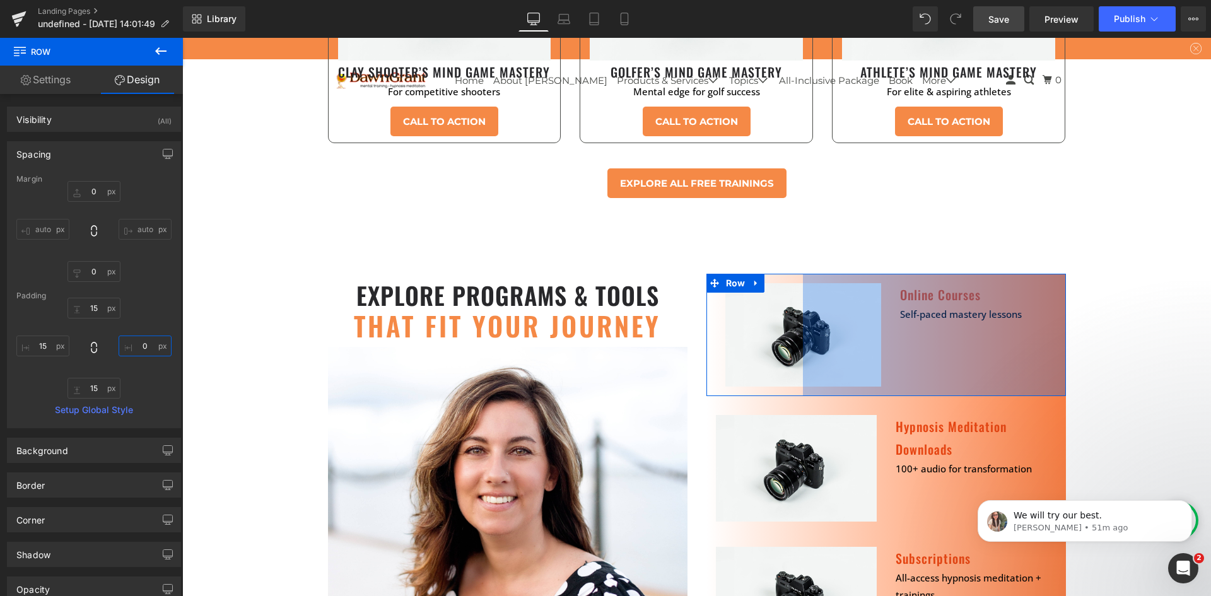
click at [140, 347] on input "text" at bounding box center [145, 346] width 53 height 21
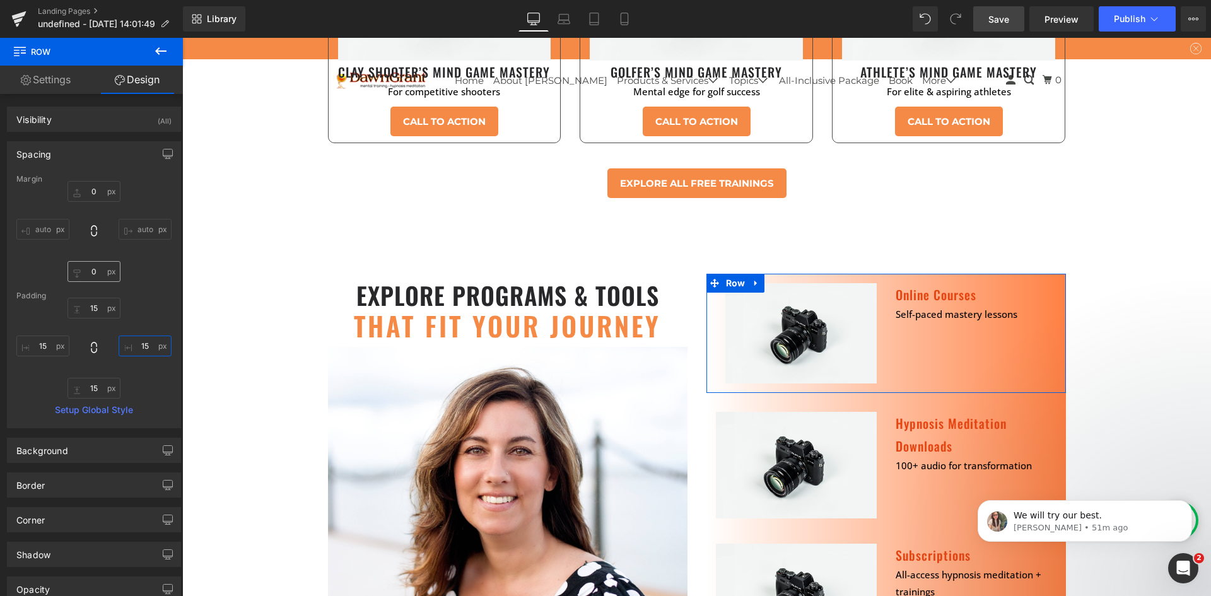
type input "15"
click at [94, 271] on input "text" at bounding box center [93, 271] width 53 height 21
type input "15"
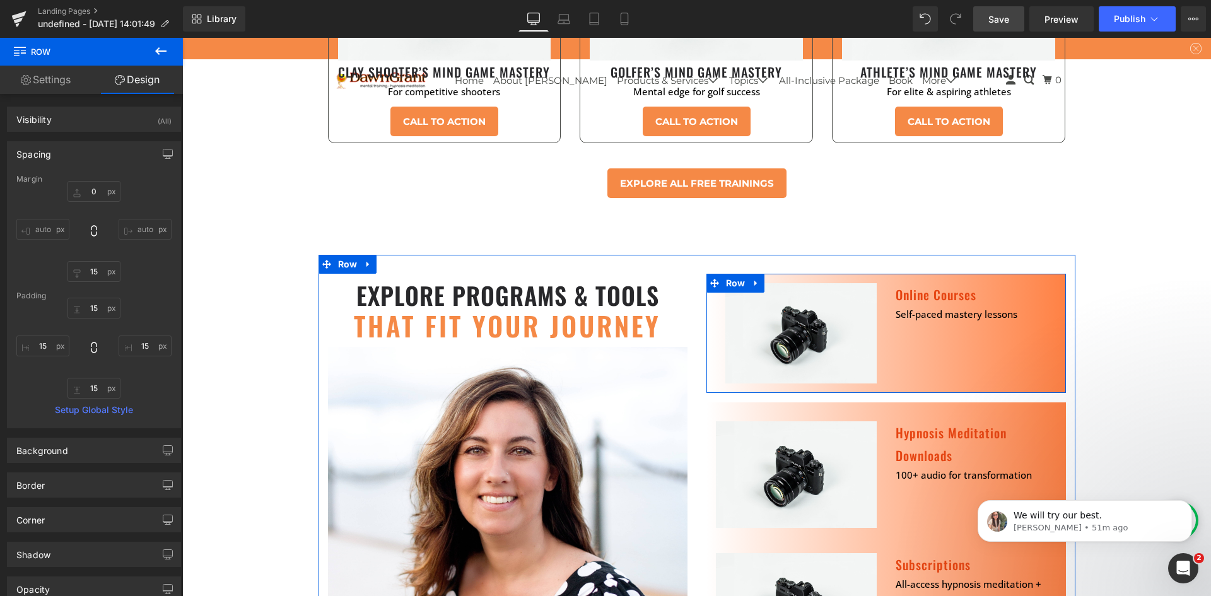
click at [873, 283] on div "Image" at bounding box center [801, 333] width 170 height 100
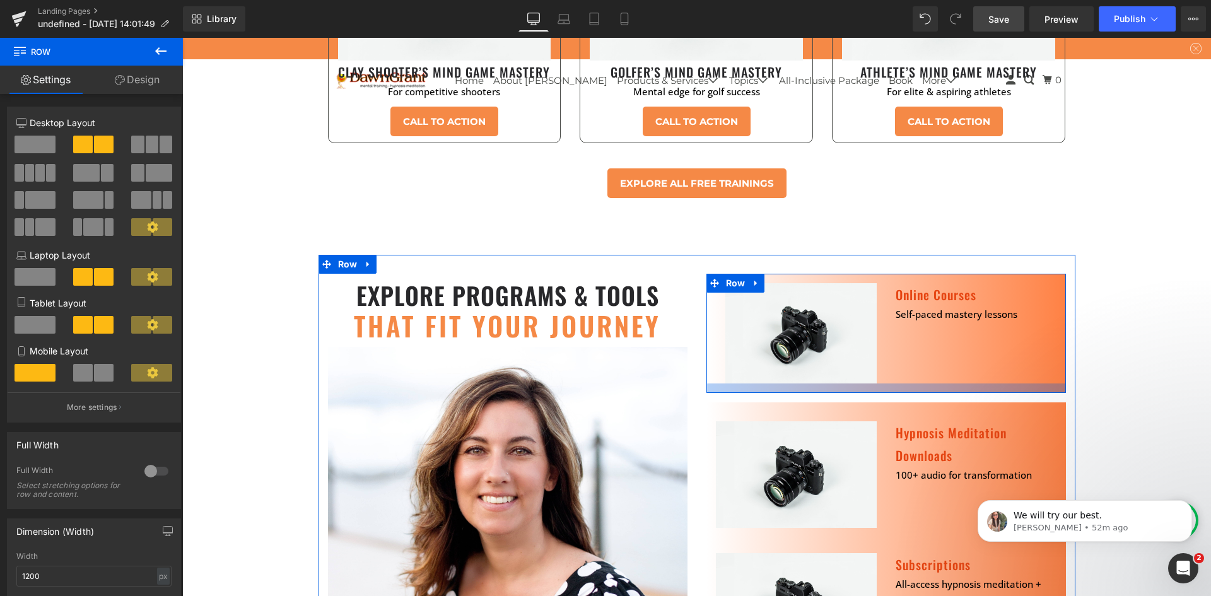
click at [889, 384] on div at bounding box center [887, 388] width 360 height 9
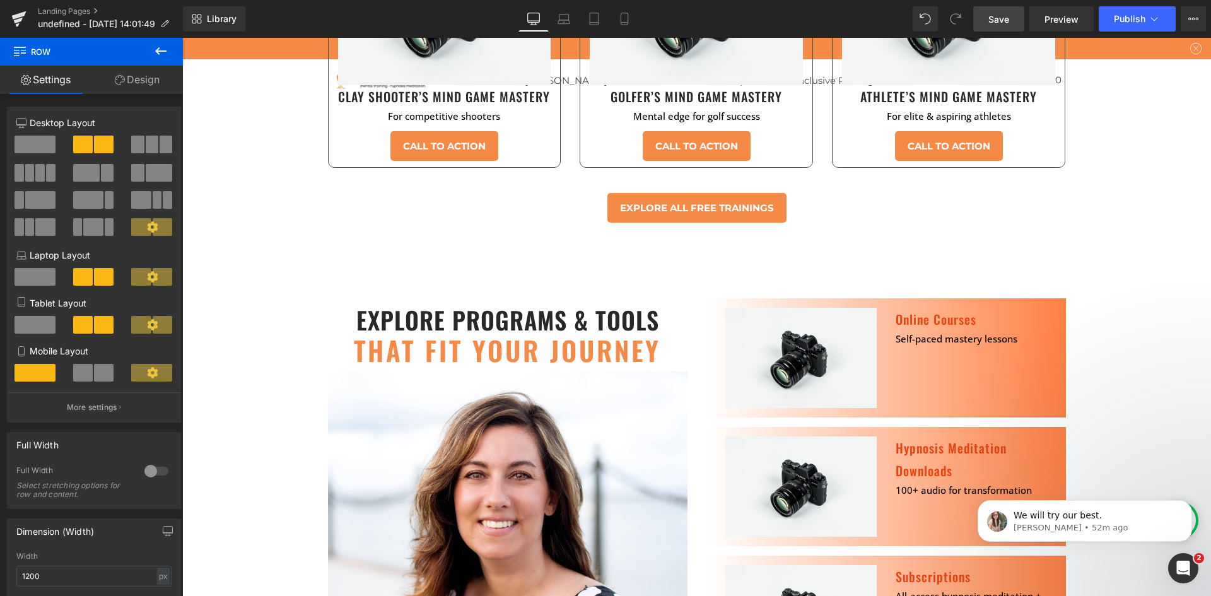
scroll to position [4857, 0]
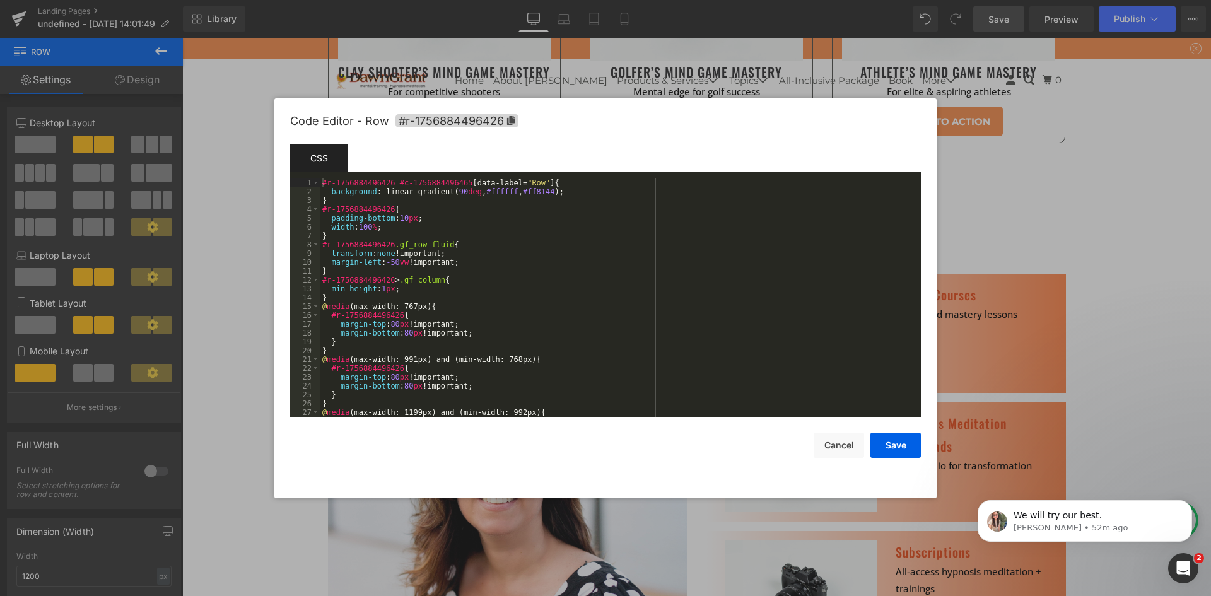
click at [341, 0] on div "Row You are previewing how the will restyle your page. You can not edit Element…" at bounding box center [605, 0] width 1211 height 0
click at [540, 182] on div "#r-1756884496426 #c-1756884496465 [ data-label = " Row " ] { background : linea…" at bounding box center [618, 307] width 596 height 256
click at [882, 447] on button "Save" at bounding box center [896, 445] width 50 height 25
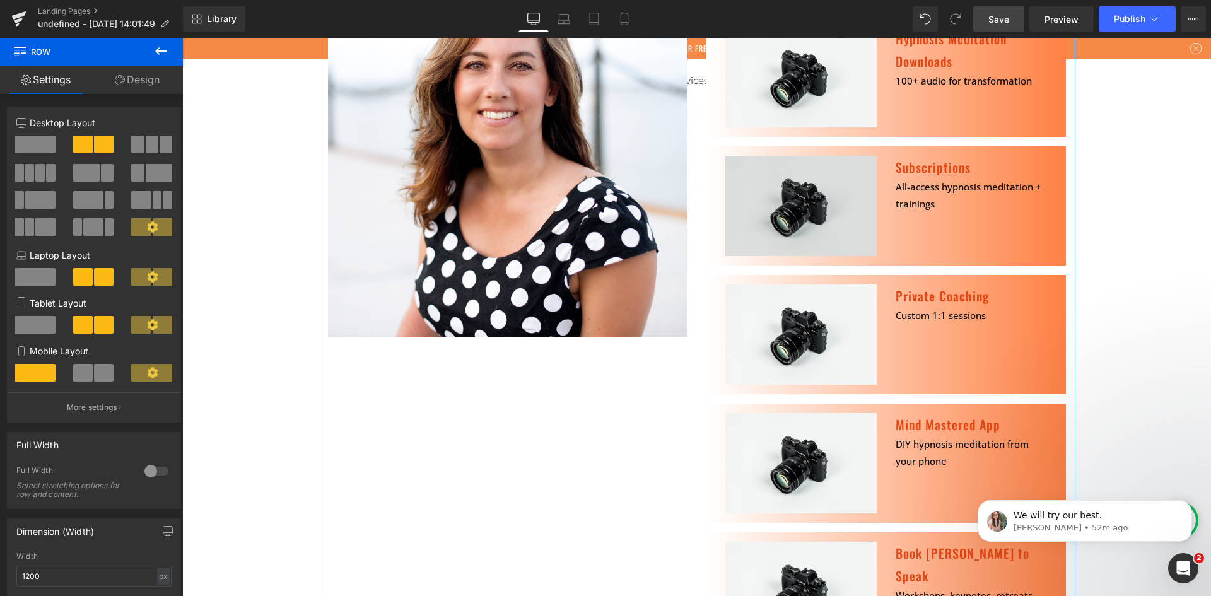
scroll to position [5594, 0]
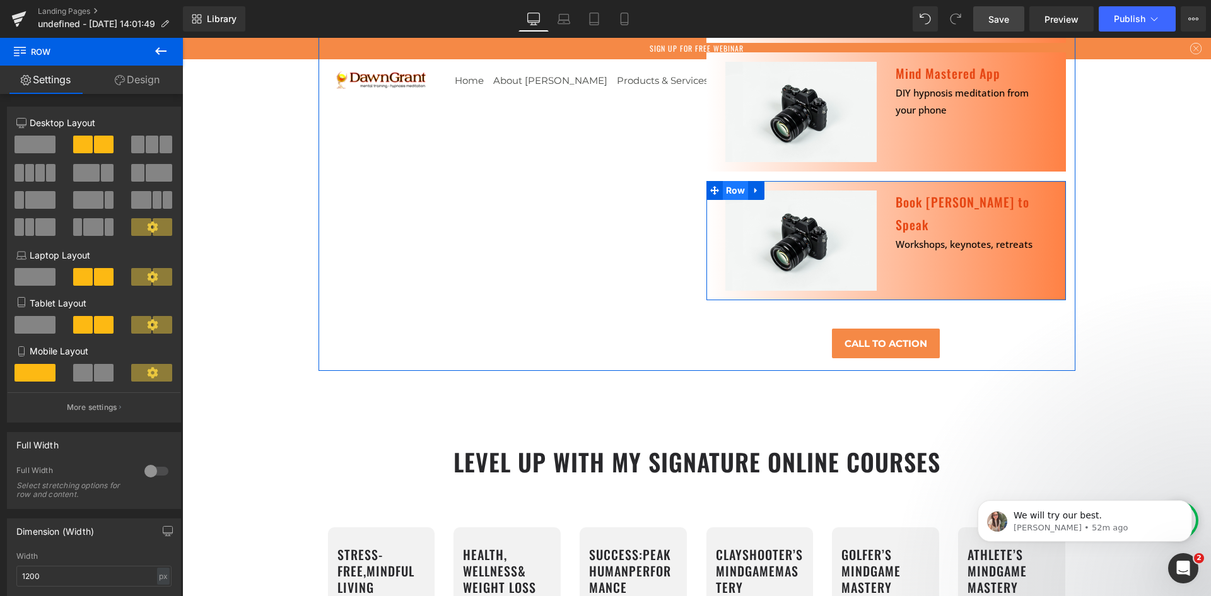
click at [723, 181] on span "Row" at bounding box center [736, 190] width 26 height 19
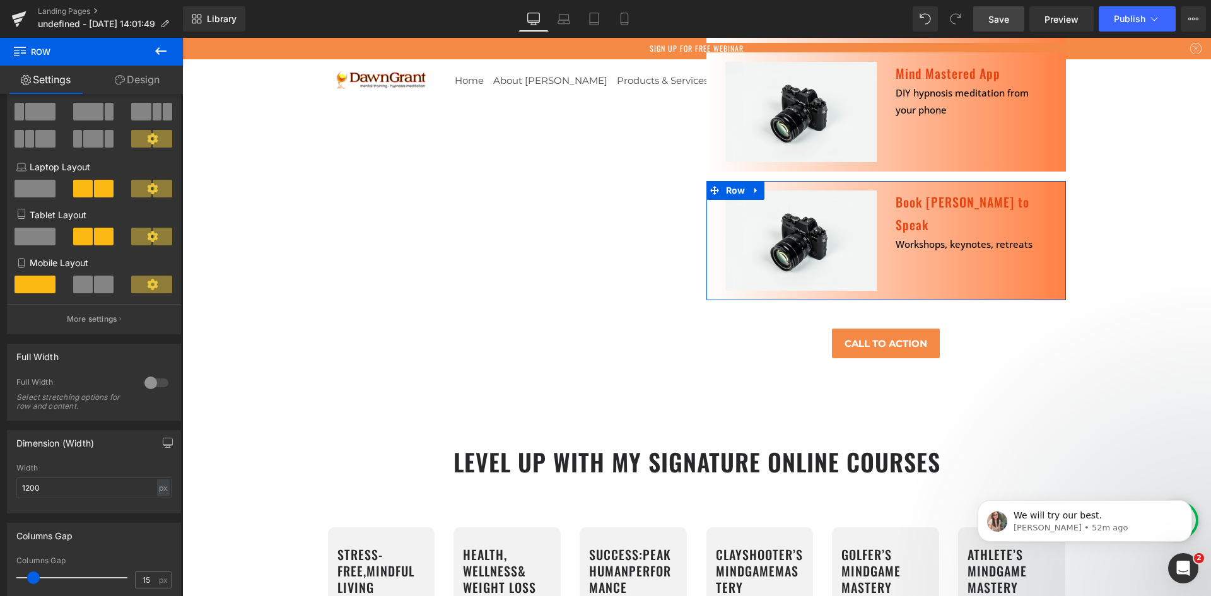
scroll to position [0, 0]
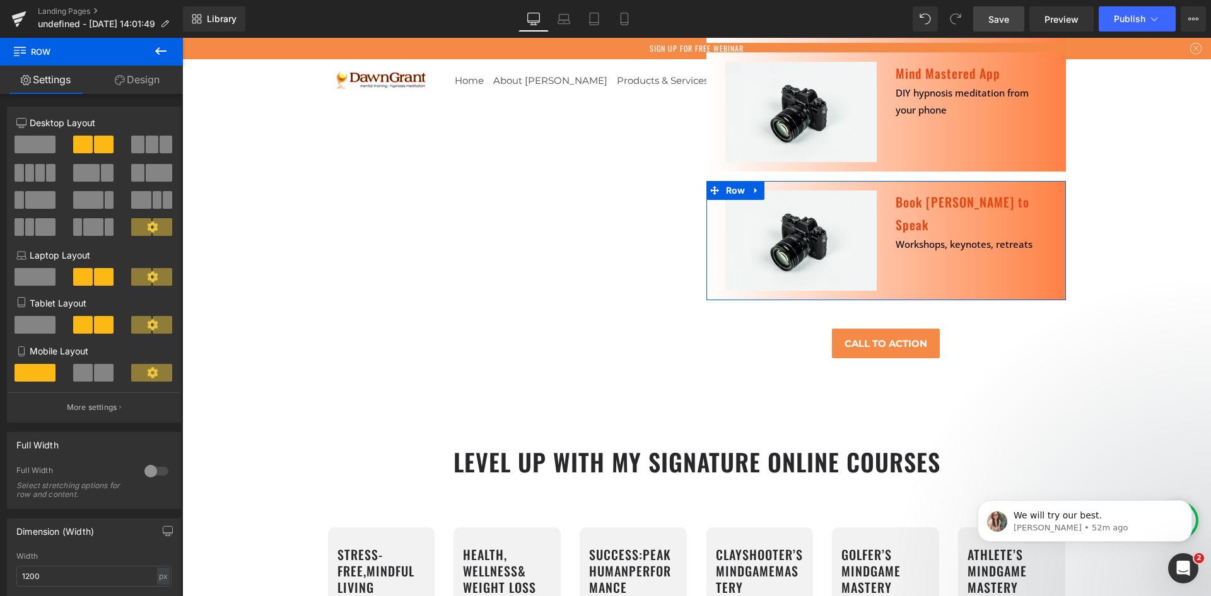
click at [128, 83] on link "Design" at bounding box center [136, 80] width 91 height 28
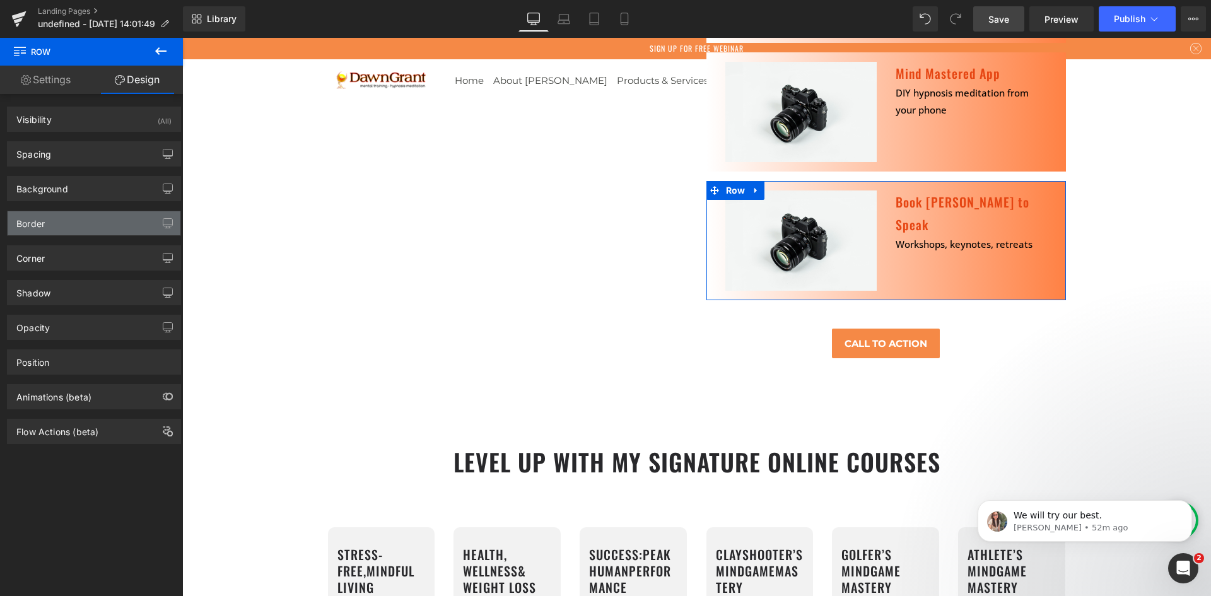
click at [59, 225] on div "Border" at bounding box center [94, 223] width 173 height 24
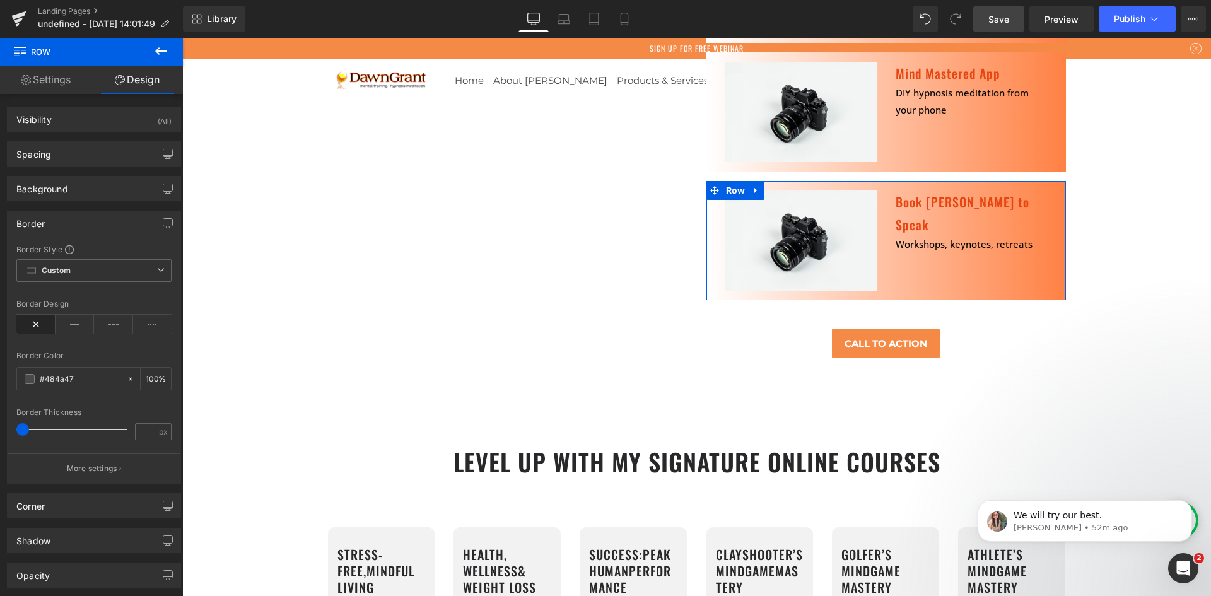
click at [59, 225] on div "Border" at bounding box center [94, 223] width 173 height 24
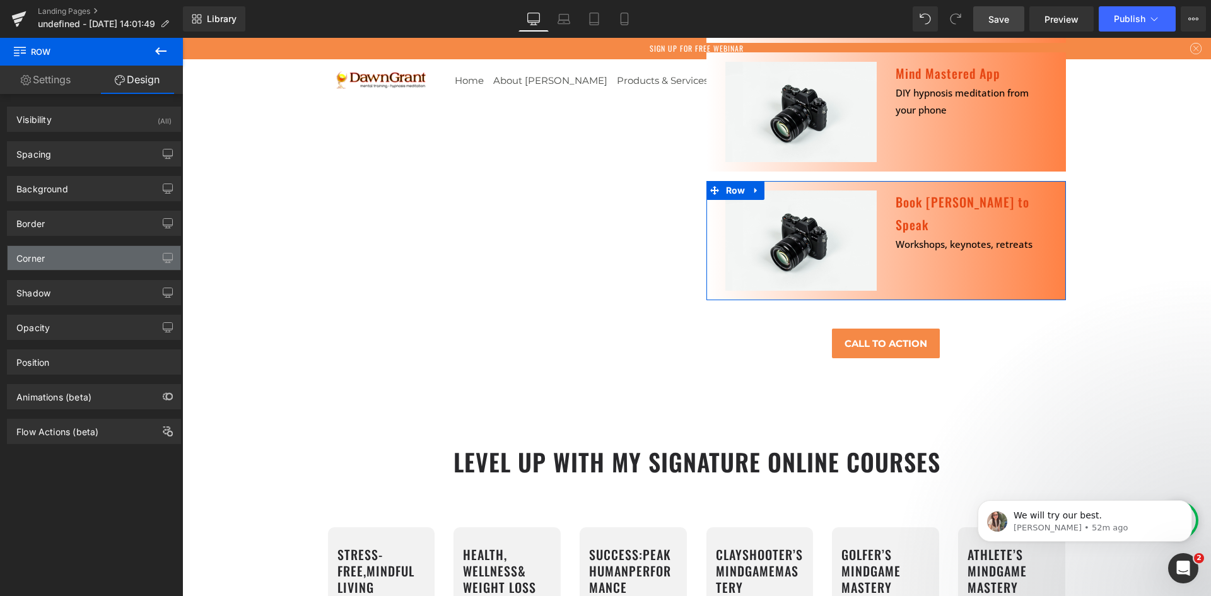
click at [51, 267] on div "Corner" at bounding box center [94, 258] width 173 height 24
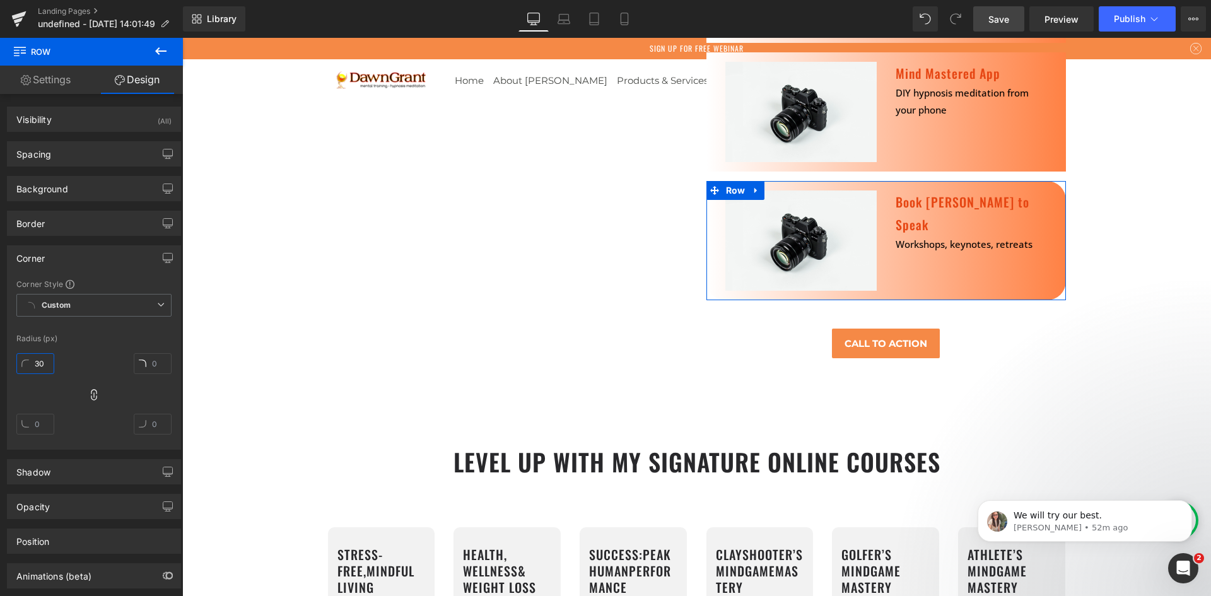
type input "30"
type input "4"
type input "50"
drag, startPoint x: 42, startPoint y: 365, endPoint x: 21, endPoint y: 366, distance: 20.9
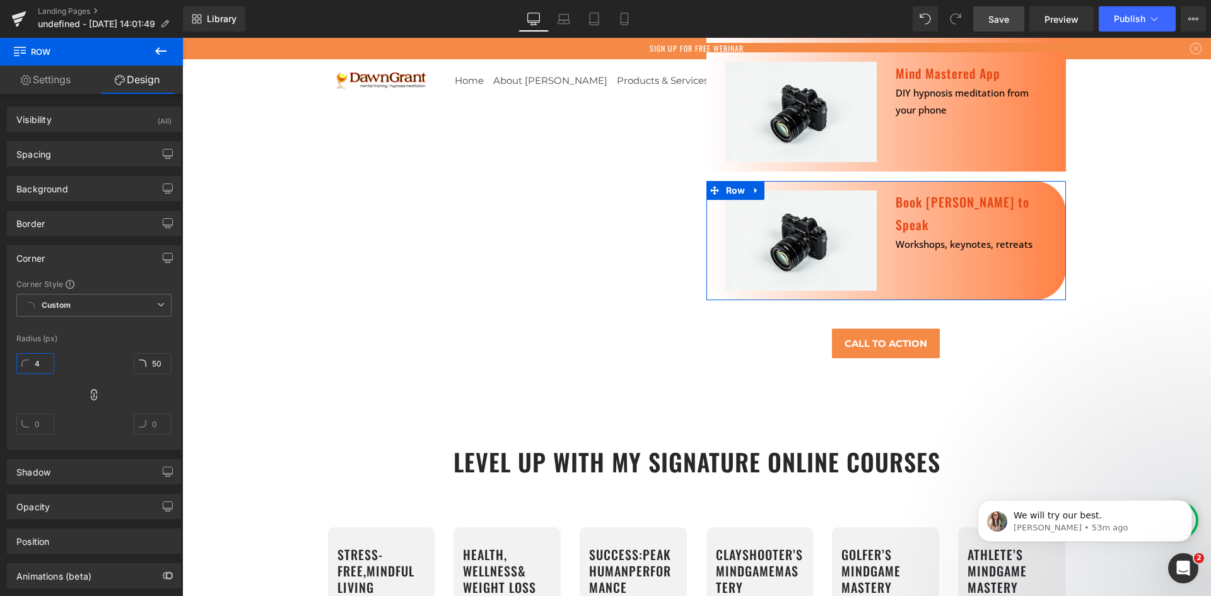
click at [21, 366] on input "4" at bounding box center [35, 363] width 38 height 21
type input "50"
click at [86, 343] on div "Radius (px)" at bounding box center [93, 338] width 155 height 9
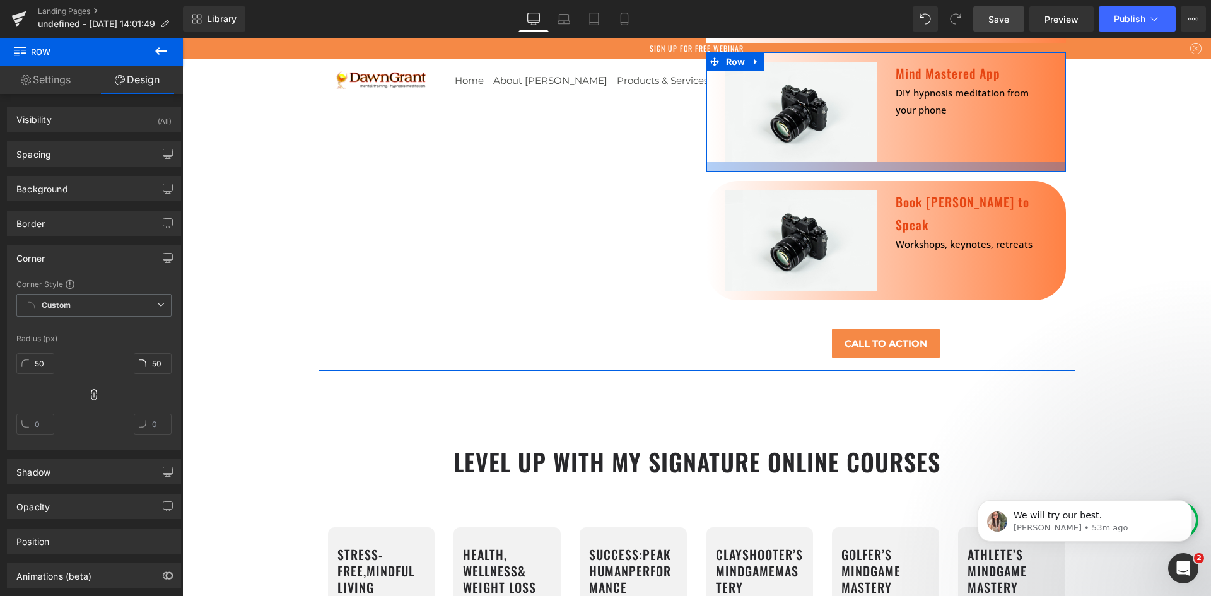
click at [886, 162] on div at bounding box center [887, 166] width 360 height 9
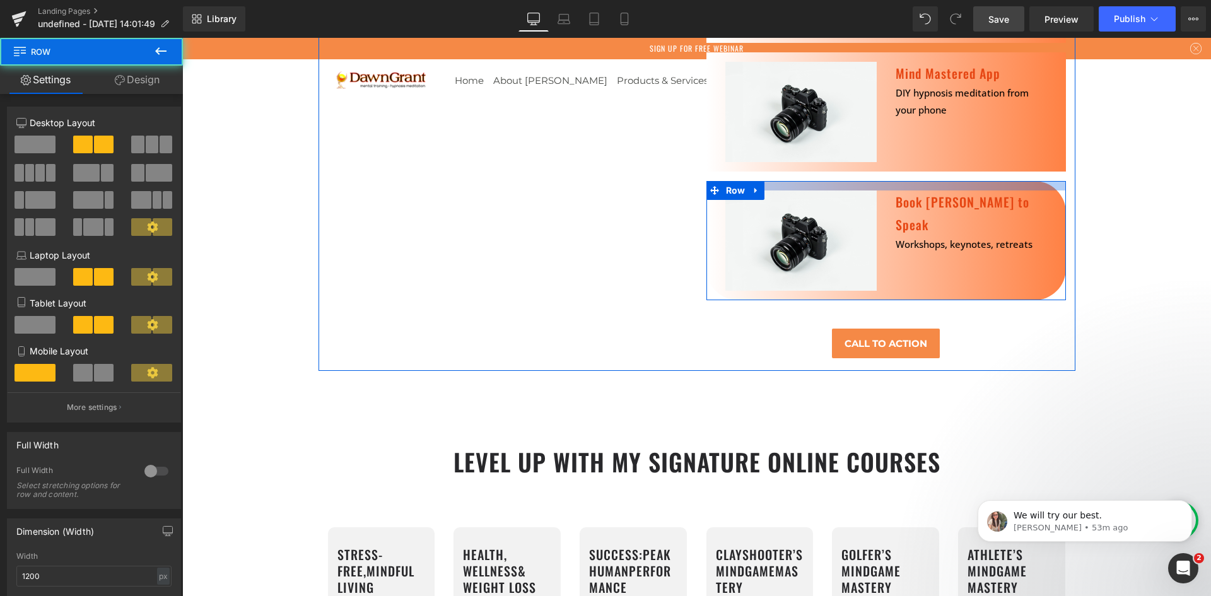
click at [884, 181] on div at bounding box center [887, 185] width 360 height 9
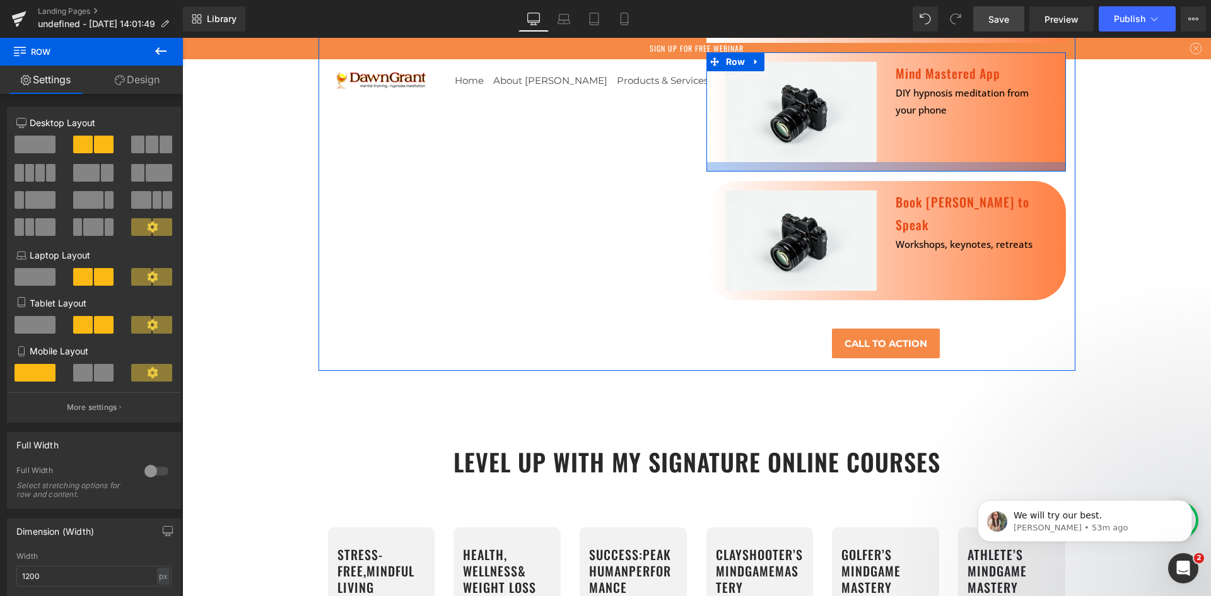
click at [884, 162] on div at bounding box center [887, 166] width 360 height 9
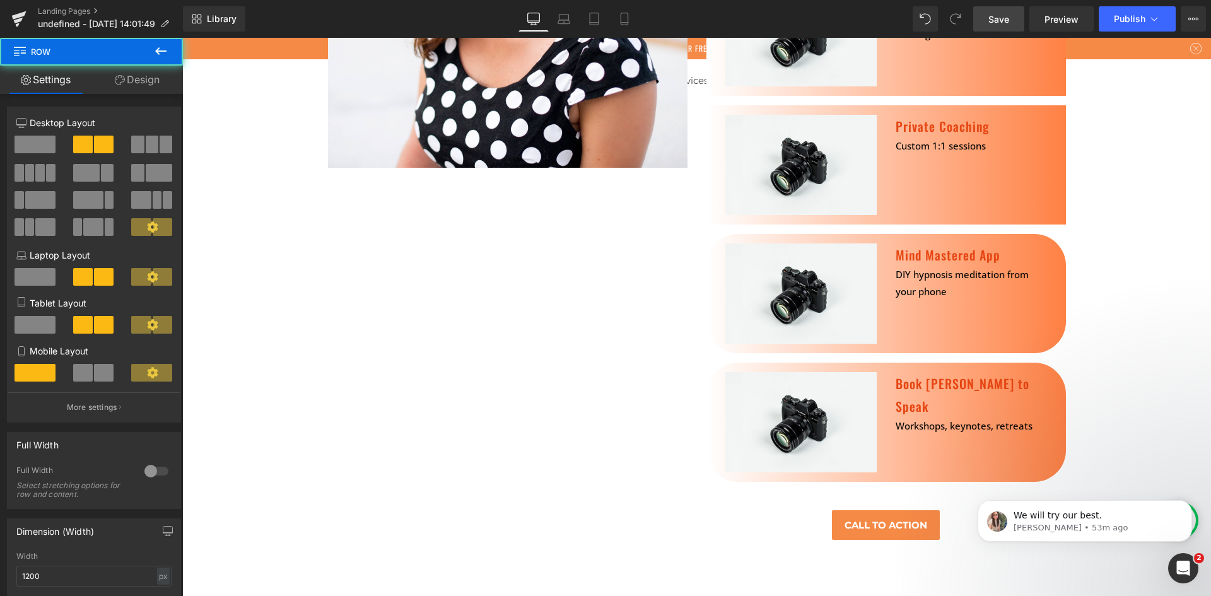
scroll to position [5299, 0]
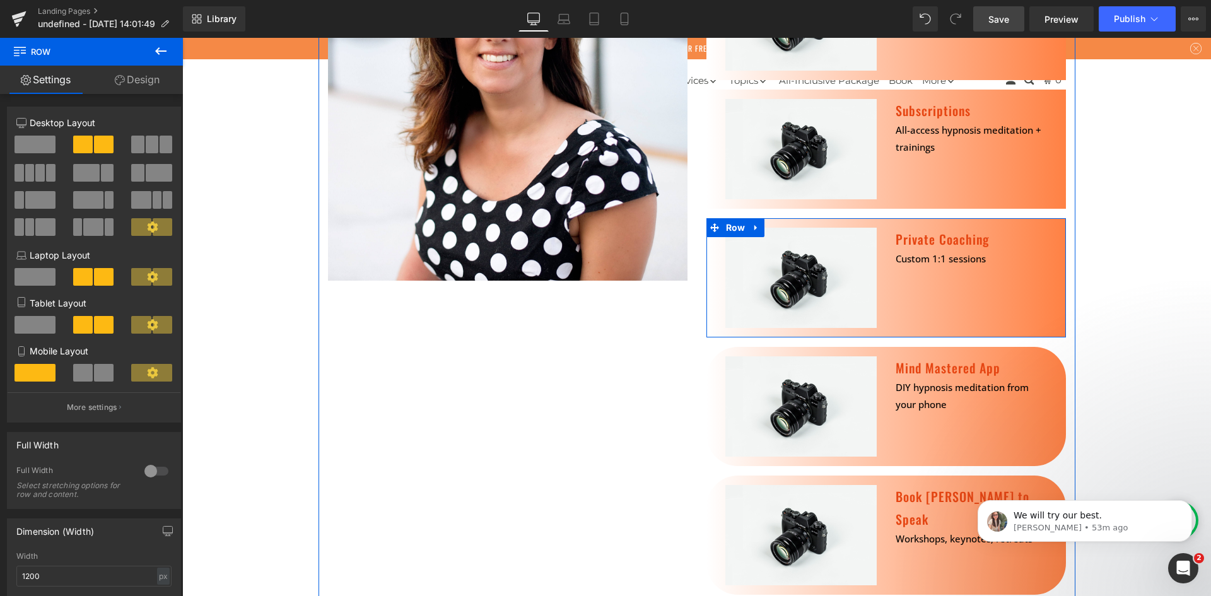
click at [980, 264] on div "Image Private Coaching Heading Custom 1:1 sessions Text [GEOGRAPHIC_DATA]" at bounding box center [887, 277] width 360 height 119
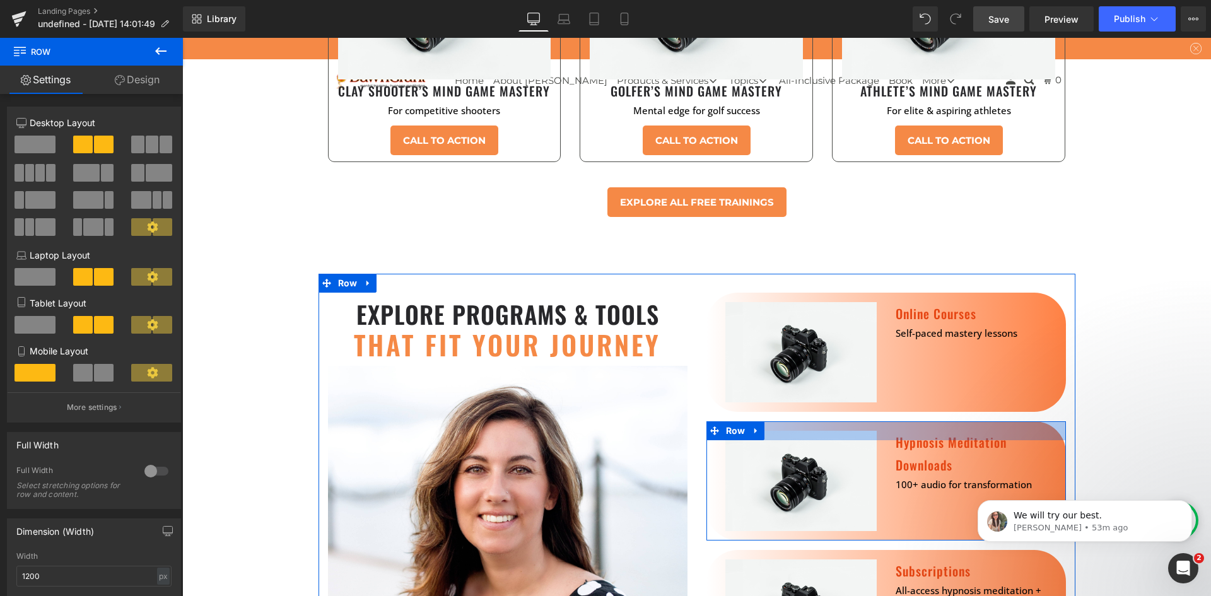
scroll to position [4710, 0]
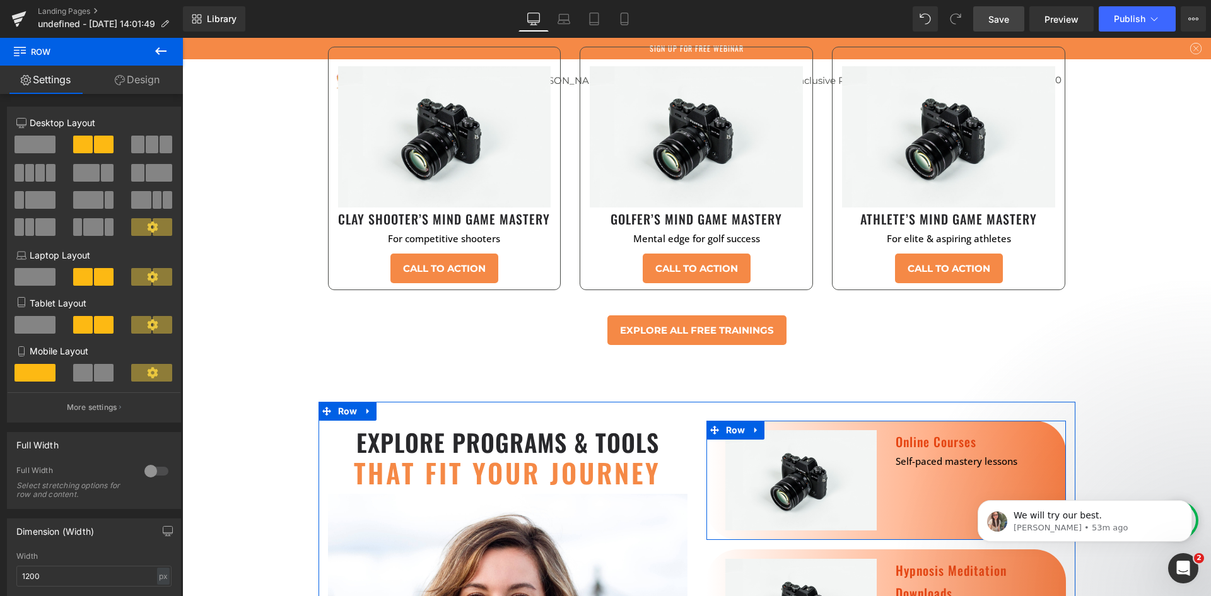
click at [716, 430] on div "Image" at bounding box center [801, 480] width 170 height 100
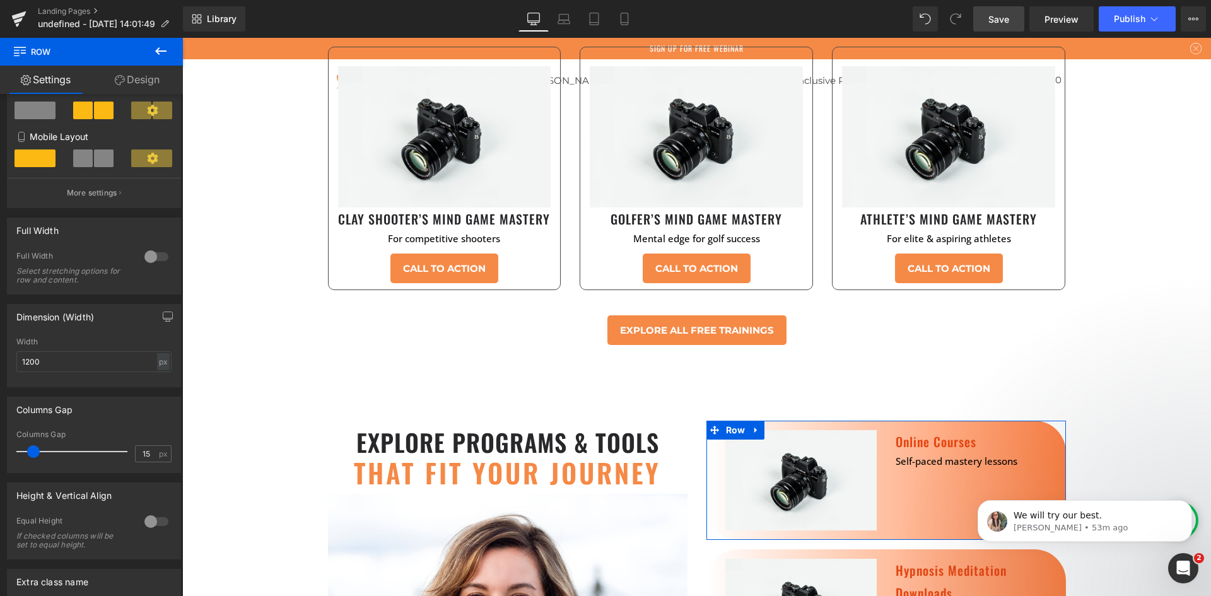
scroll to position [295, 0]
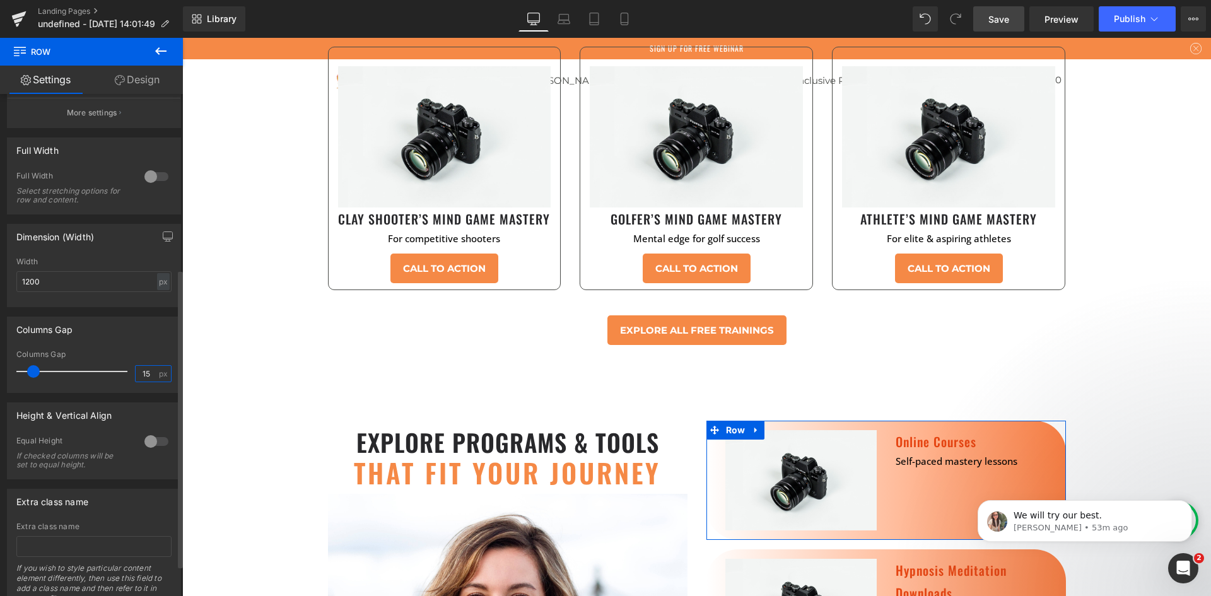
drag, startPoint x: 148, startPoint y: 373, endPoint x: 122, endPoint y: 373, distance: 25.2
click at [122, 373] on div "Columns Gap 15 px" at bounding box center [93, 371] width 155 height 42
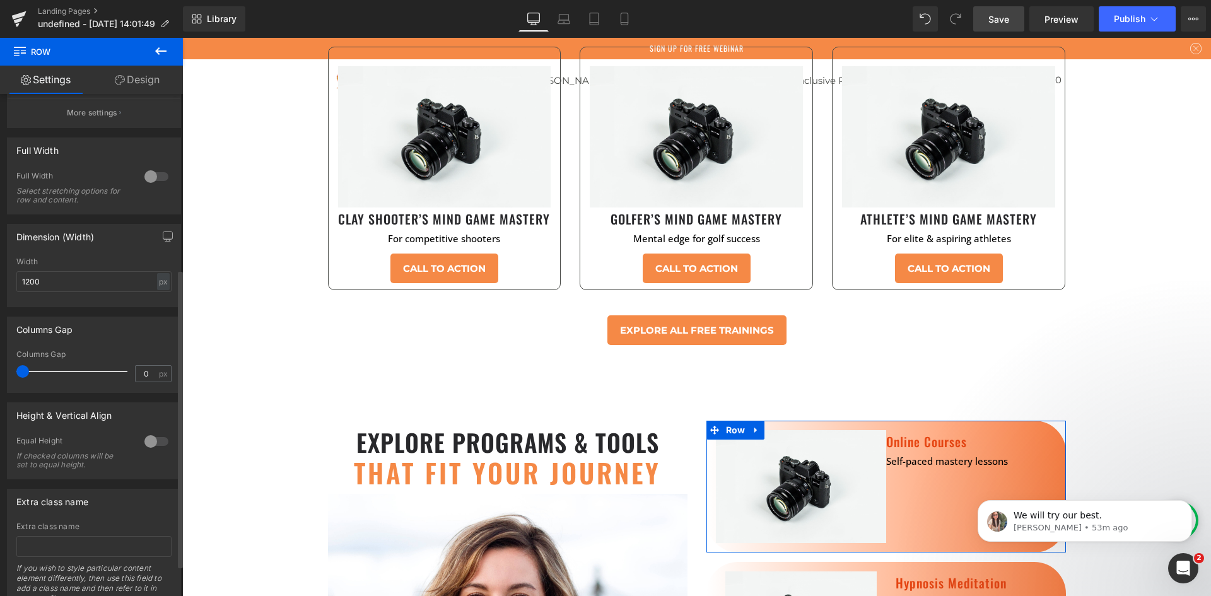
click at [144, 340] on div "Columns Gap" at bounding box center [94, 329] width 173 height 24
click at [144, 373] on input "0" at bounding box center [147, 374] width 22 height 16
type input "15"
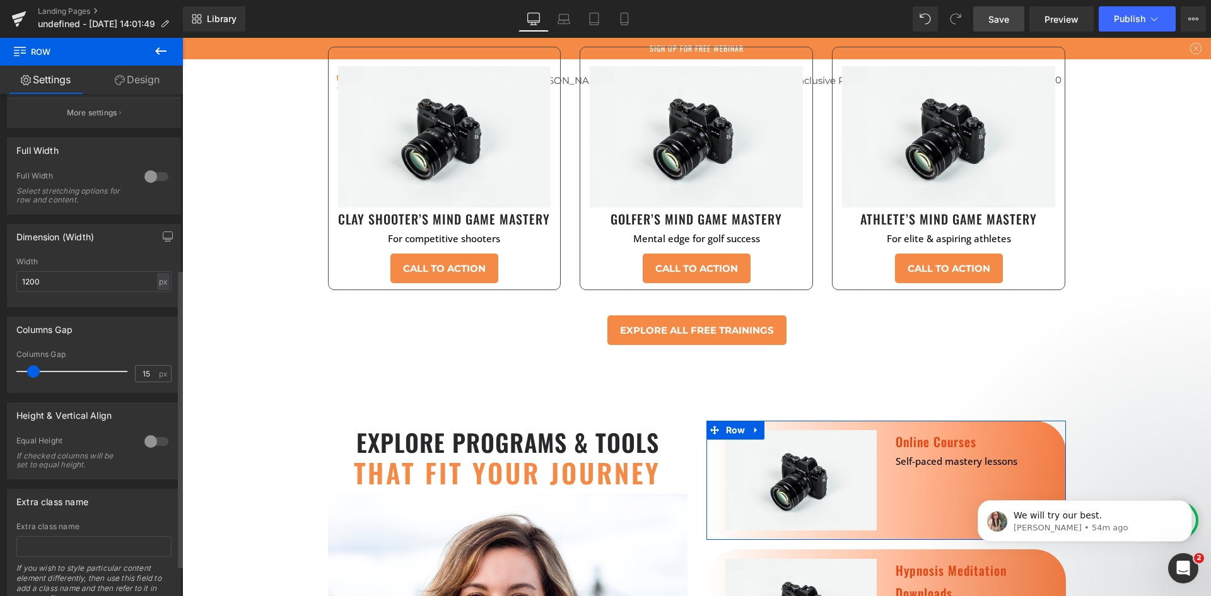
click at [127, 326] on div "Columns Gap" at bounding box center [94, 329] width 173 height 24
click at [999, 19] on span "Save" at bounding box center [999, 19] width 21 height 13
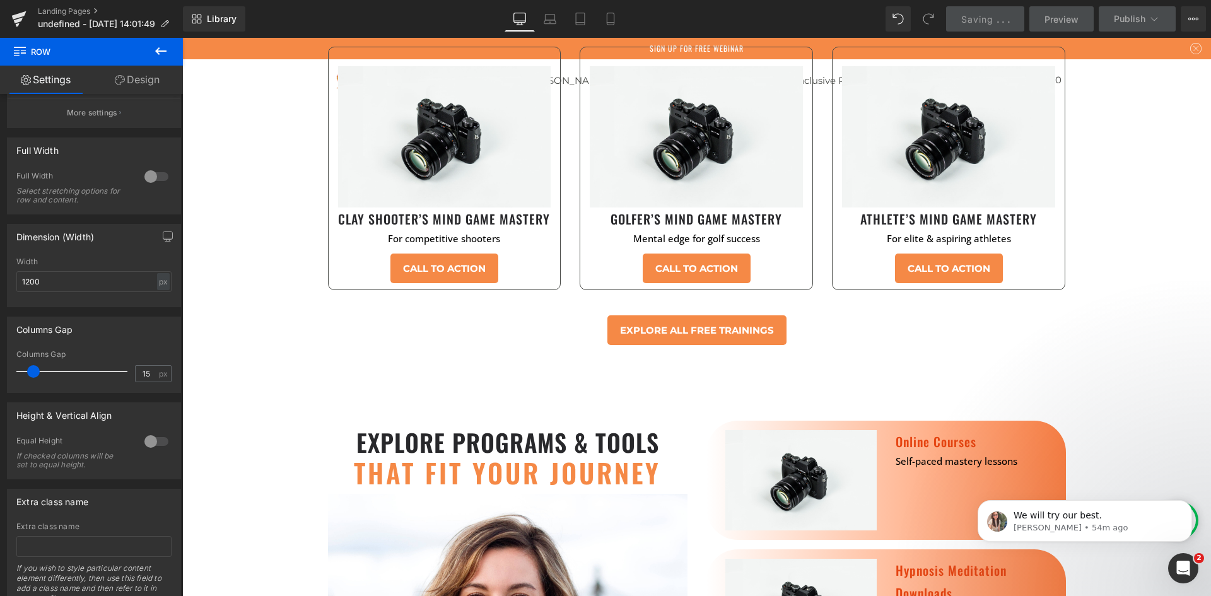
scroll to position [4857, 0]
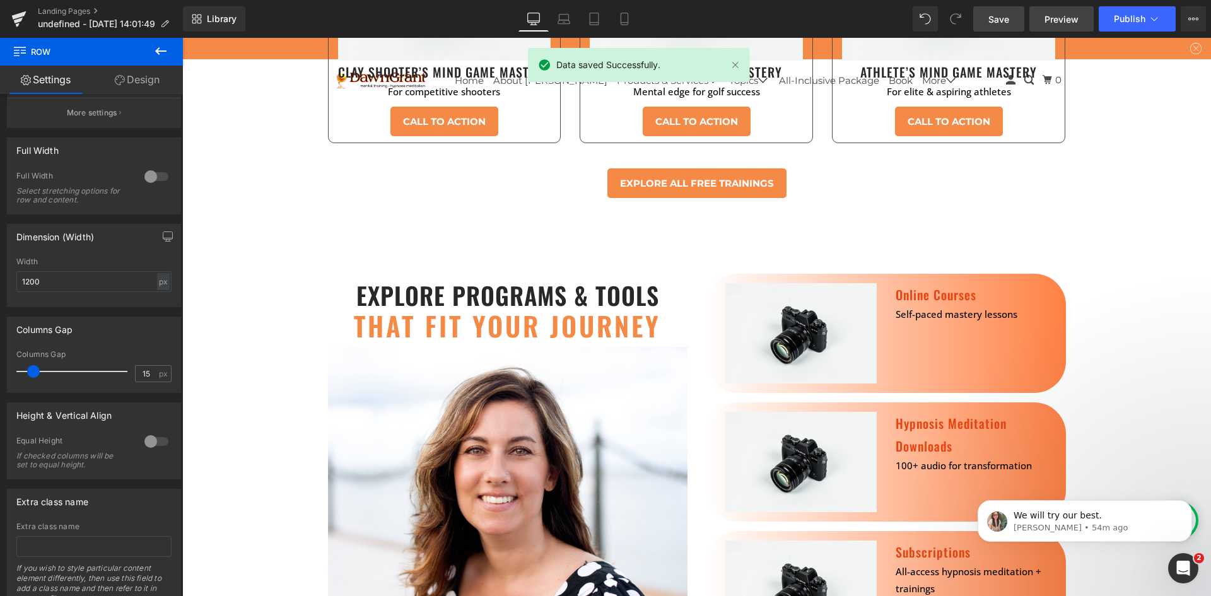
click at [1063, 25] on span "Preview" at bounding box center [1062, 19] width 34 height 13
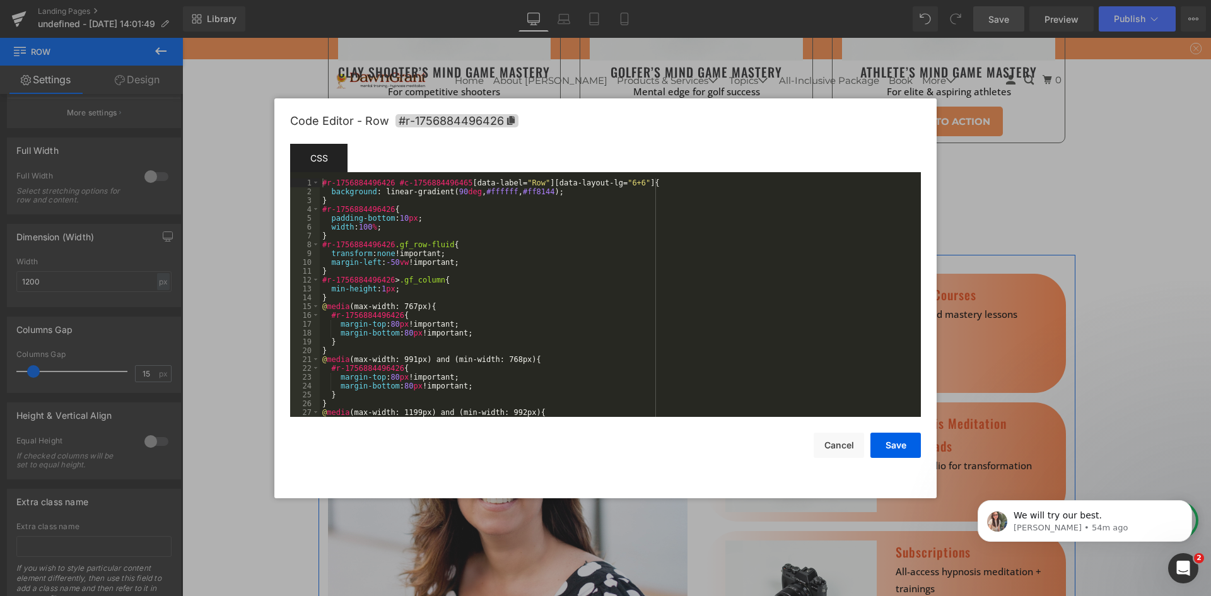
click at [329, 0] on div "Row You are previewing how the will restyle your page. You can not edit Element…" at bounding box center [605, 0] width 1211 height 0
click at [830, 447] on button "Cancel" at bounding box center [839, 445] width 50 height 25
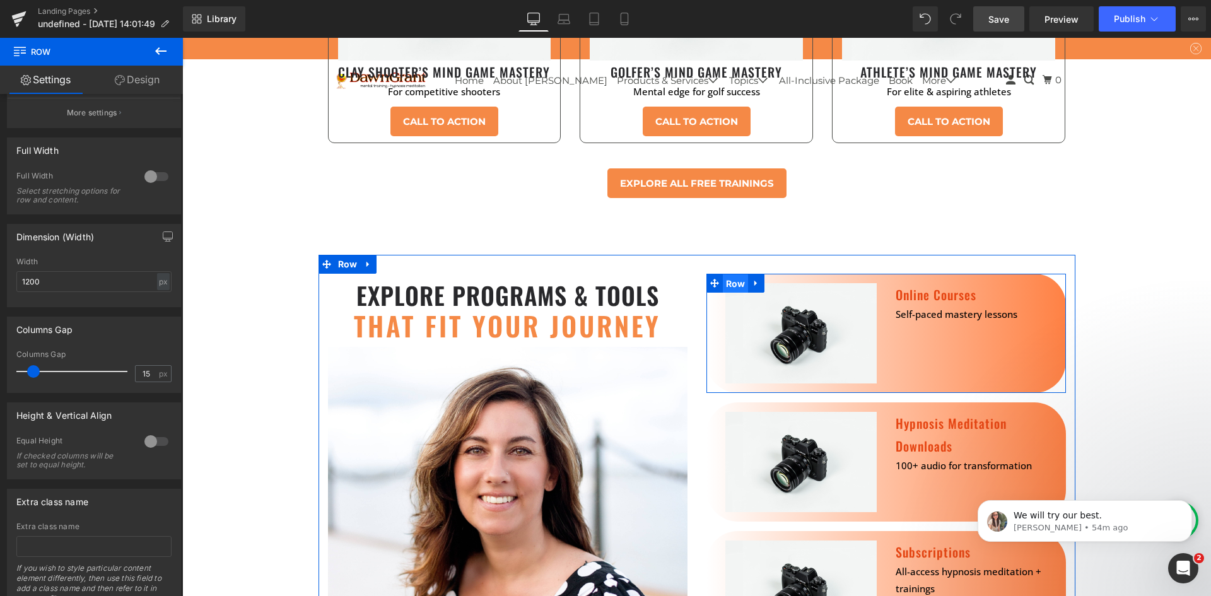
click at [740, 274] on span "Row" at bounding box center [736, 283] width 26 height 19
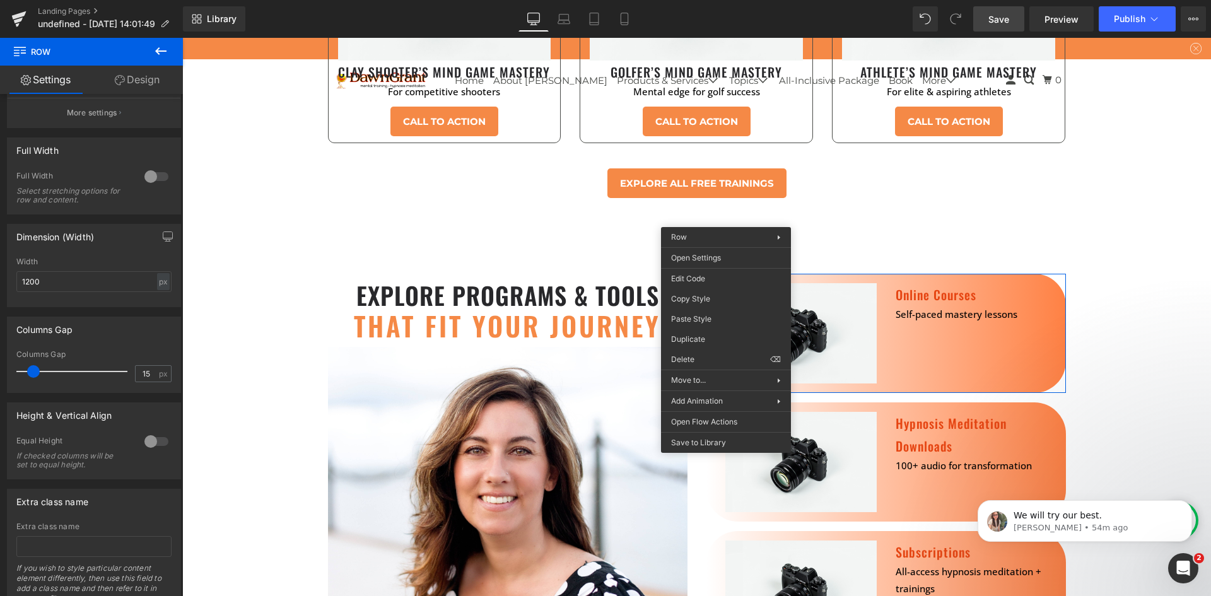
click at [132, 85] on link "Design" at bounding box center [136, 80] width 91 height 28
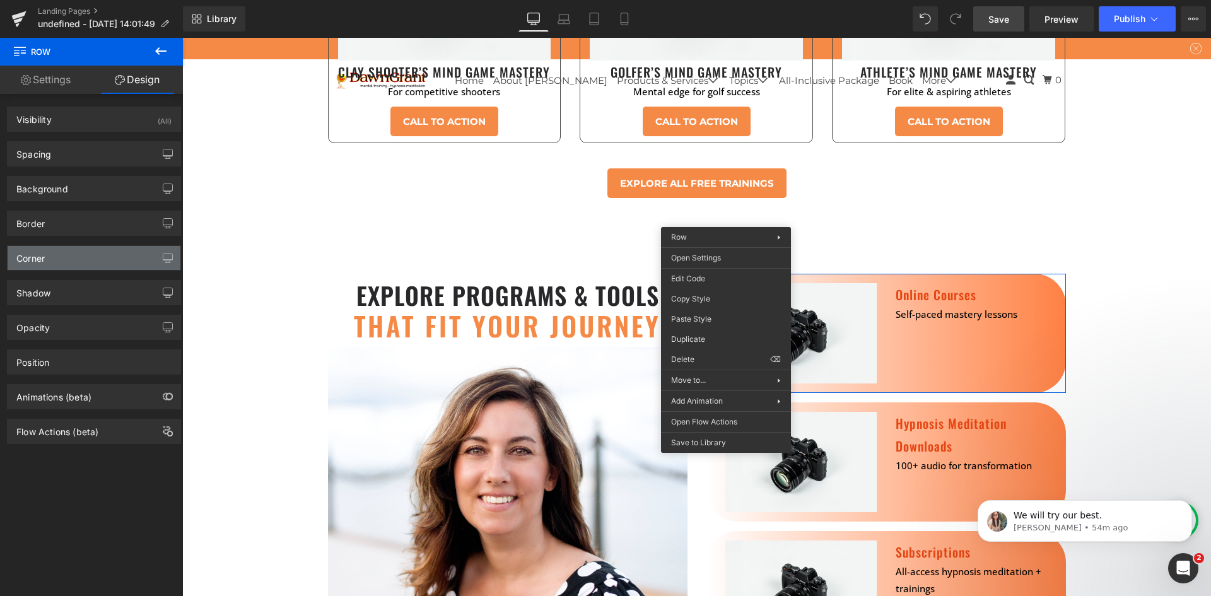
click at [49, 263] on div "Corner" at bounding box center [94, 258] width 173 height 24
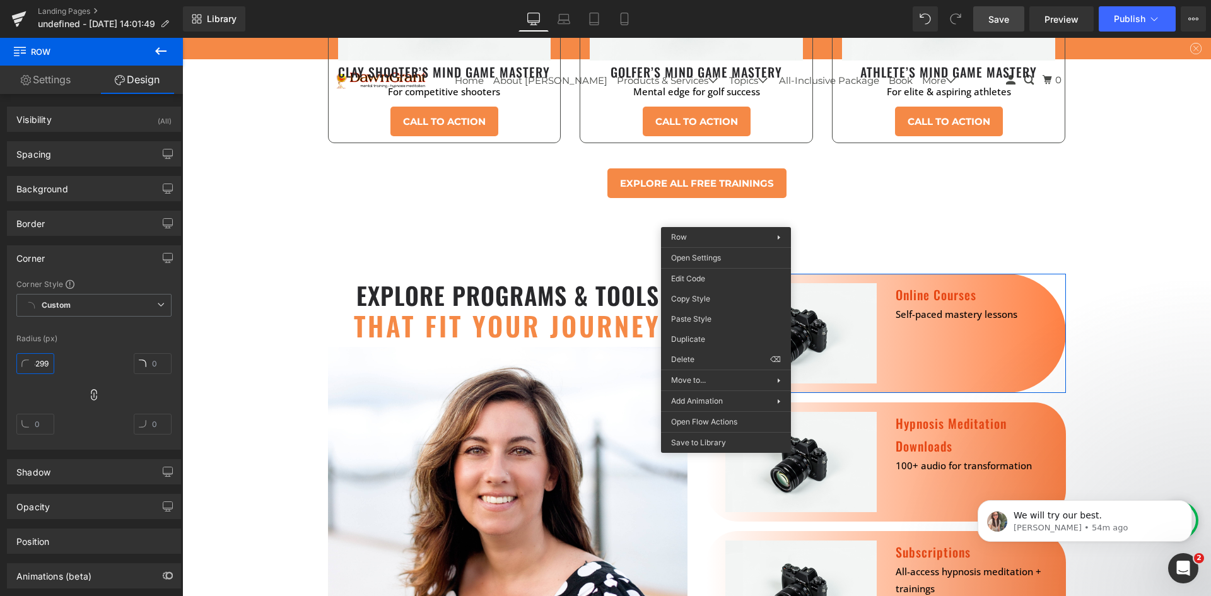
scroll to position [0, 0]
type input "99"
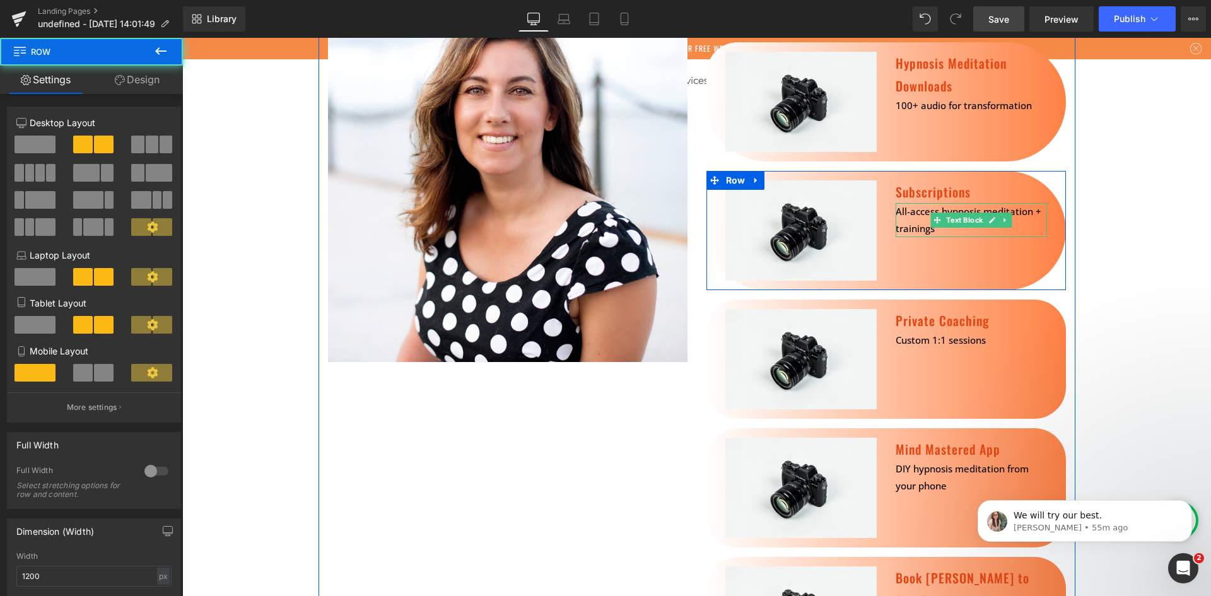
scroll to position [5299, 0]
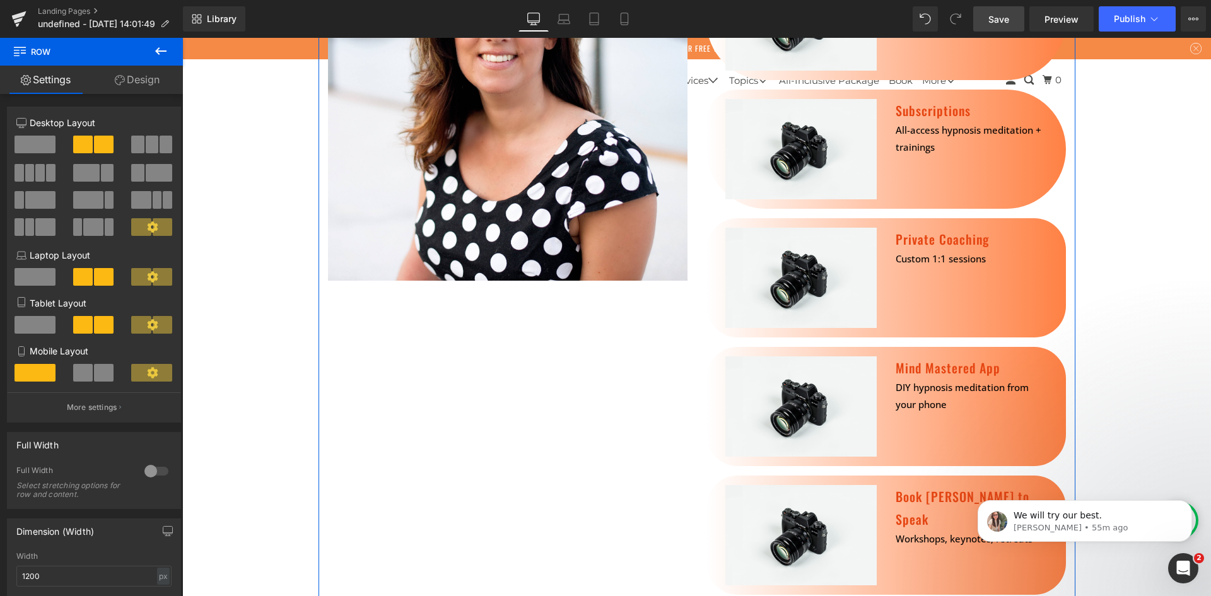
click at [1044, 236] on div "Image Private Coaching Heading Custom 1:1 sessions Text [GEOGRAPHIC_DATA]" at bounding box center [887, 277] width 360 height 119
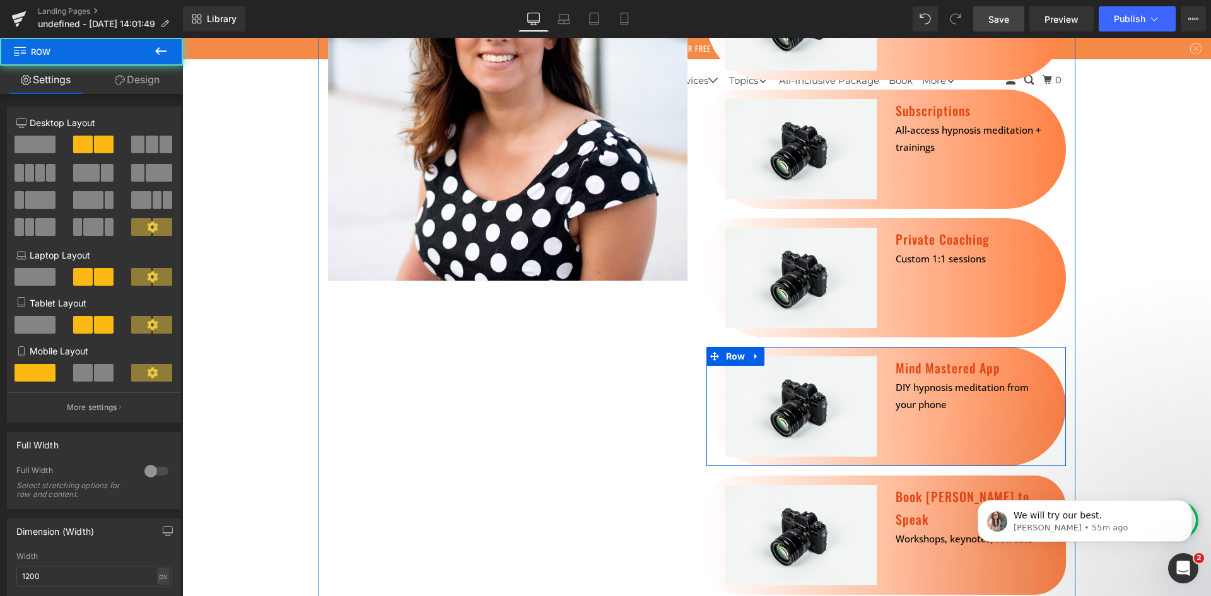
scroll to position [5446, 0]
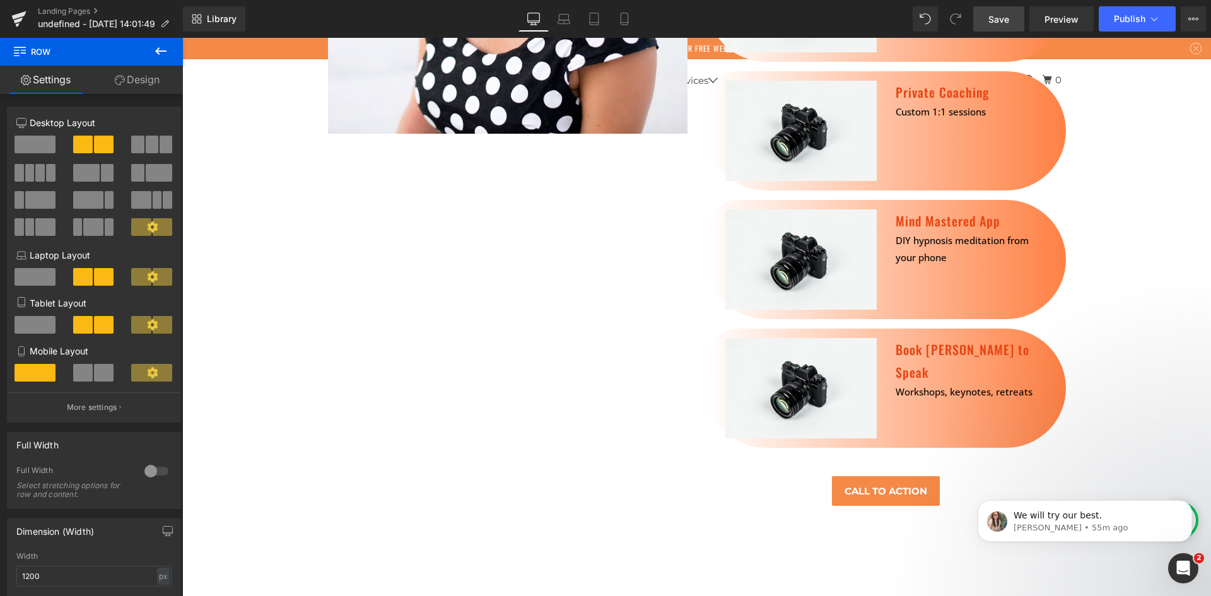
click at [1004, 18] on span "Save" at bounding box center [999, 19] width 21 height 13
drag, startPoint x: 1050, startPoint y: 19, endPoint x: 1040, endPoint y: 19, distance: 10.1
click at [1050, 19] on span "Preview" at bounding box center [1062, 19] width 34 height 13
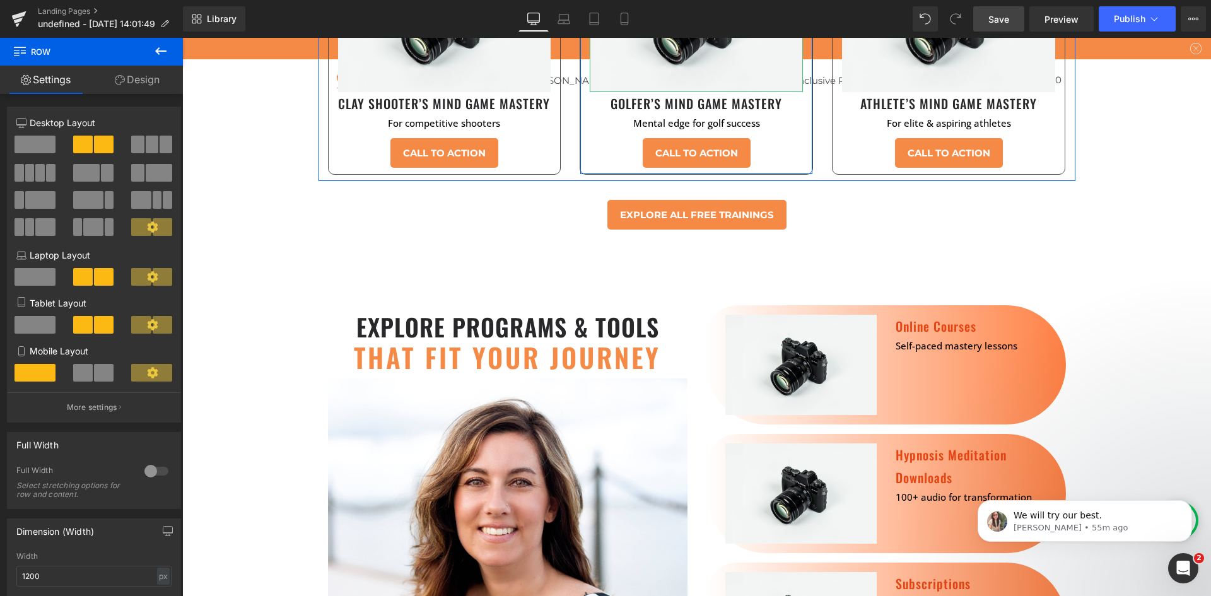
scroll to position [4857, 0]
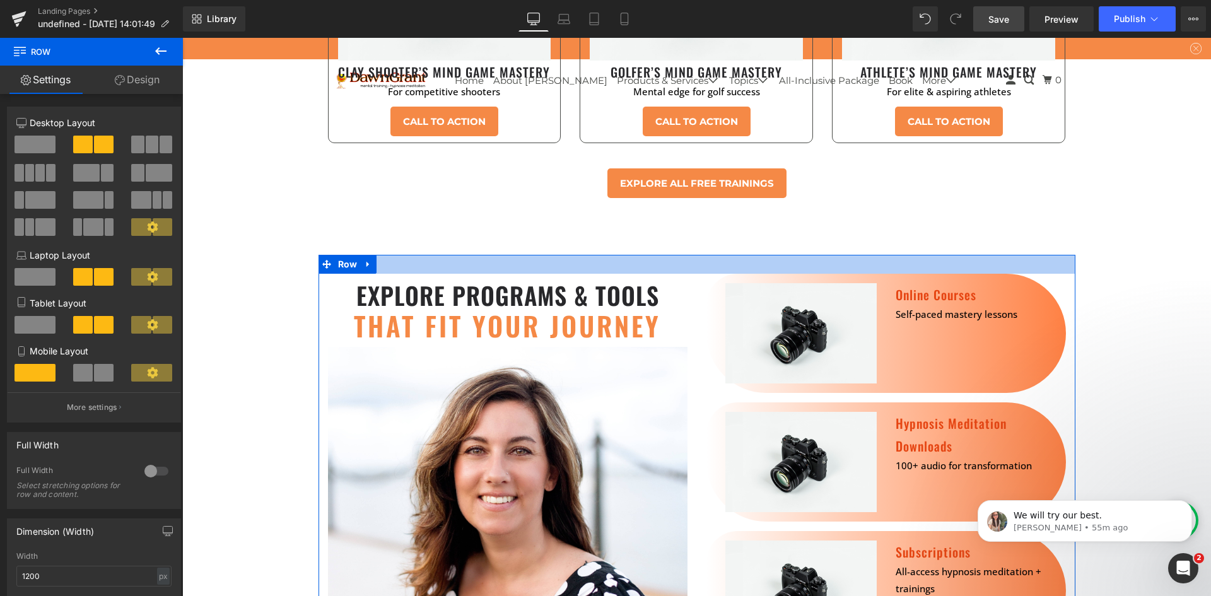
click at [688, 255] on div at bounding box center [697, 264] width 757 height 19
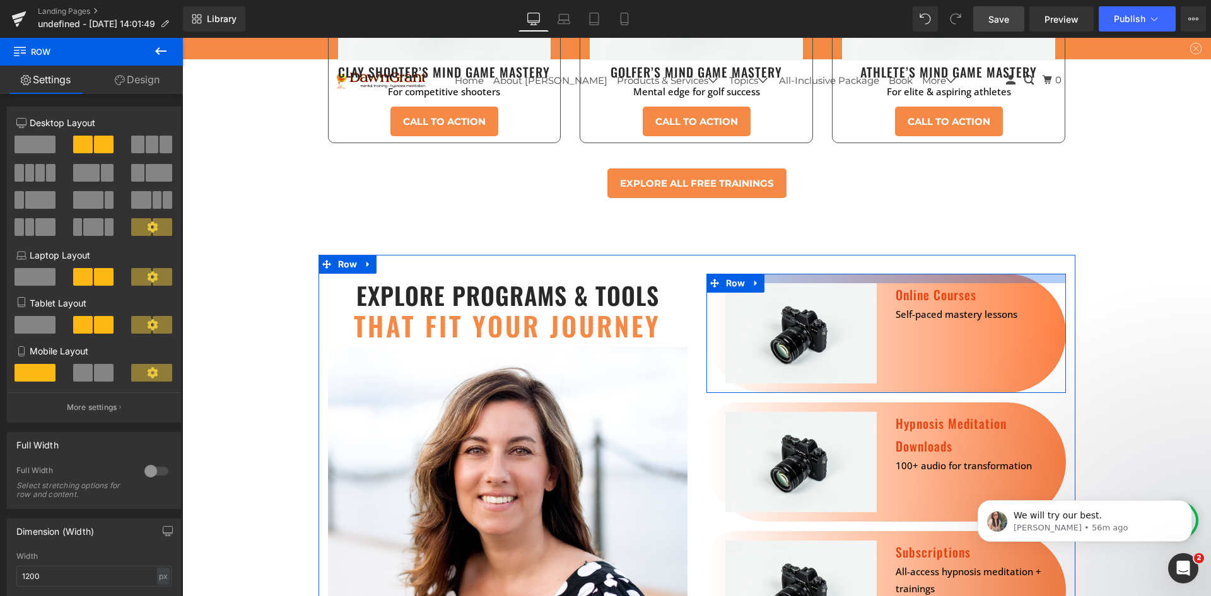
click at [881, 274] on div at bounding box center [887, 278] width 360 height 9
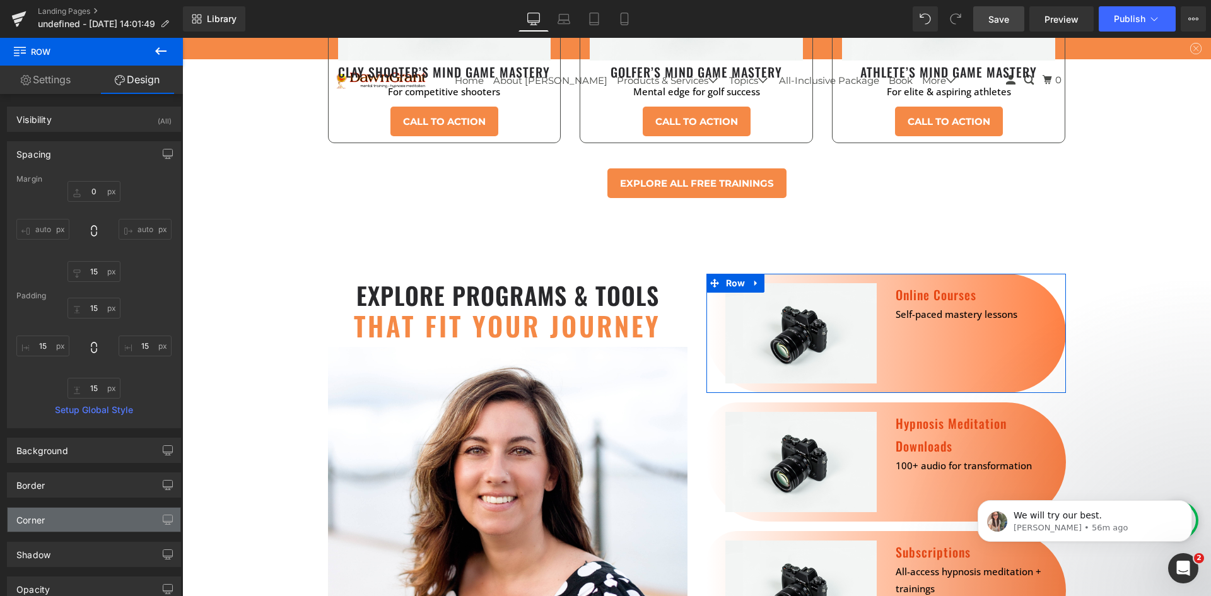
click at [79, 523] on div "Corner" at bounding box center [94, 520] width 173 height 24
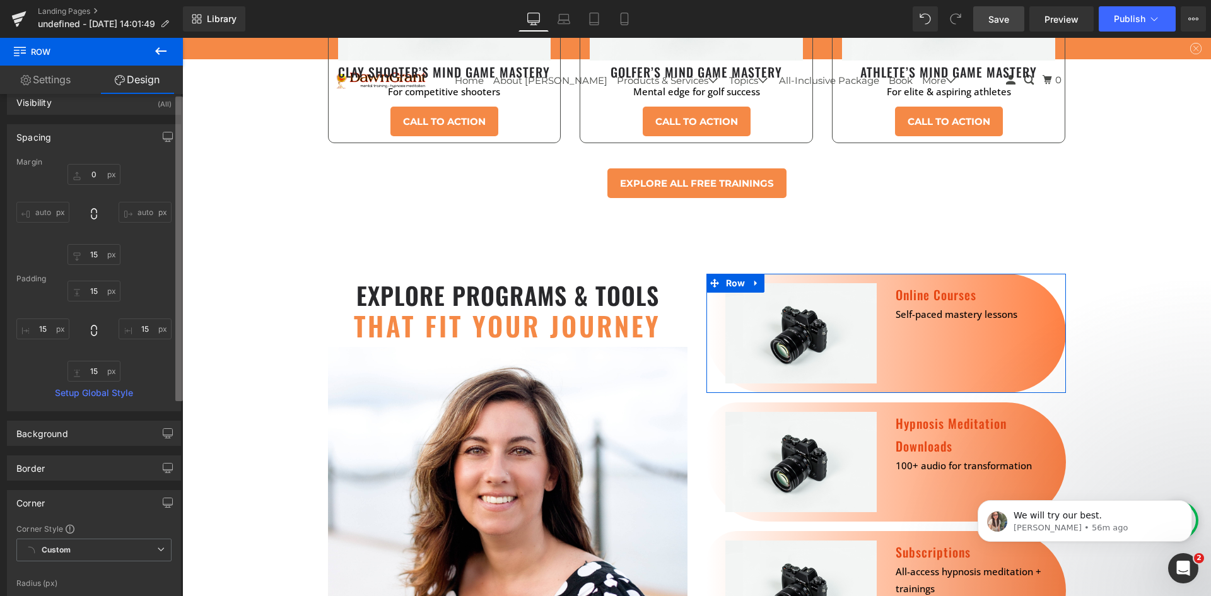
scroll to position [0, 0]
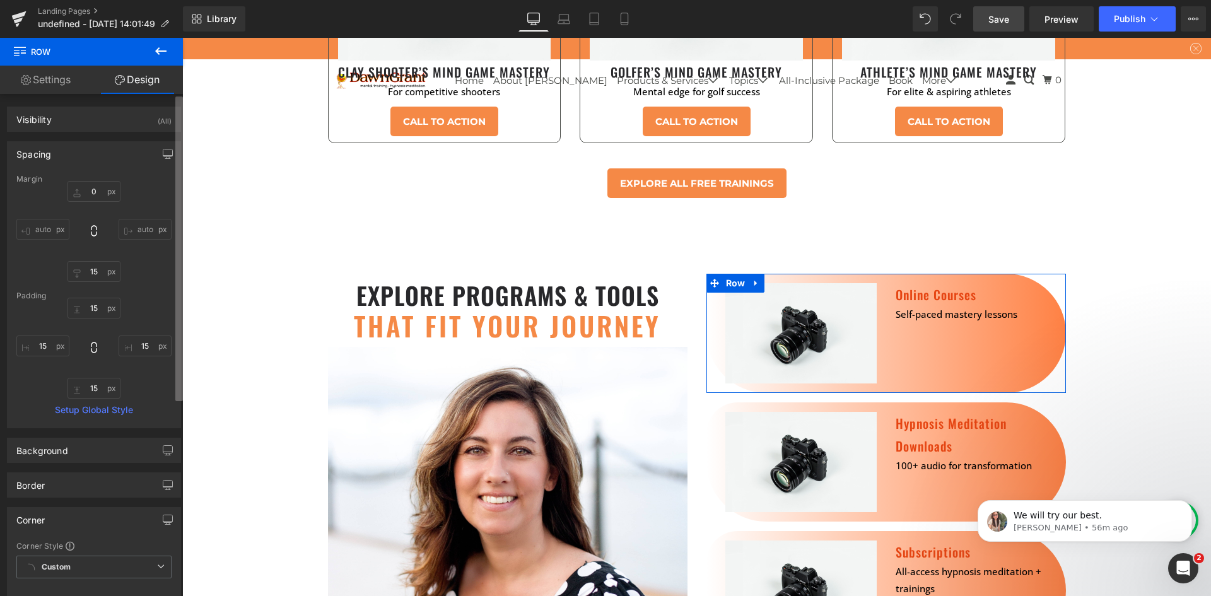
click at [180, 125] on b at bounding box center [179, 249] width 8 height 305
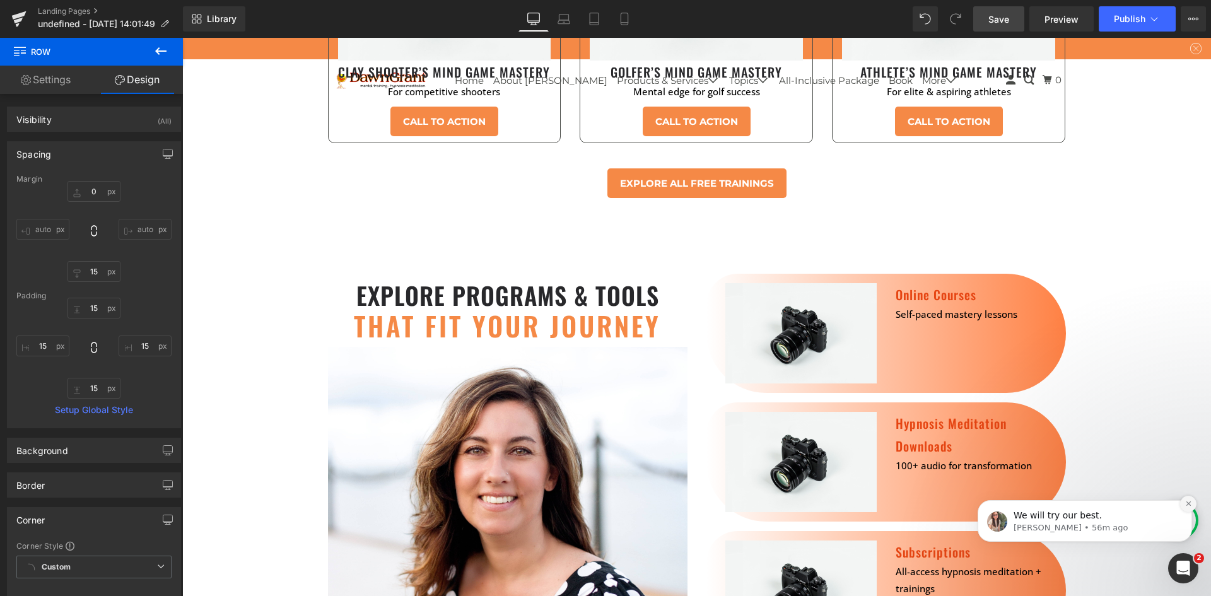
click at [1187, 505] on icon "Dismiss notification" at bounding box center [1188, 504] width 4 height 4
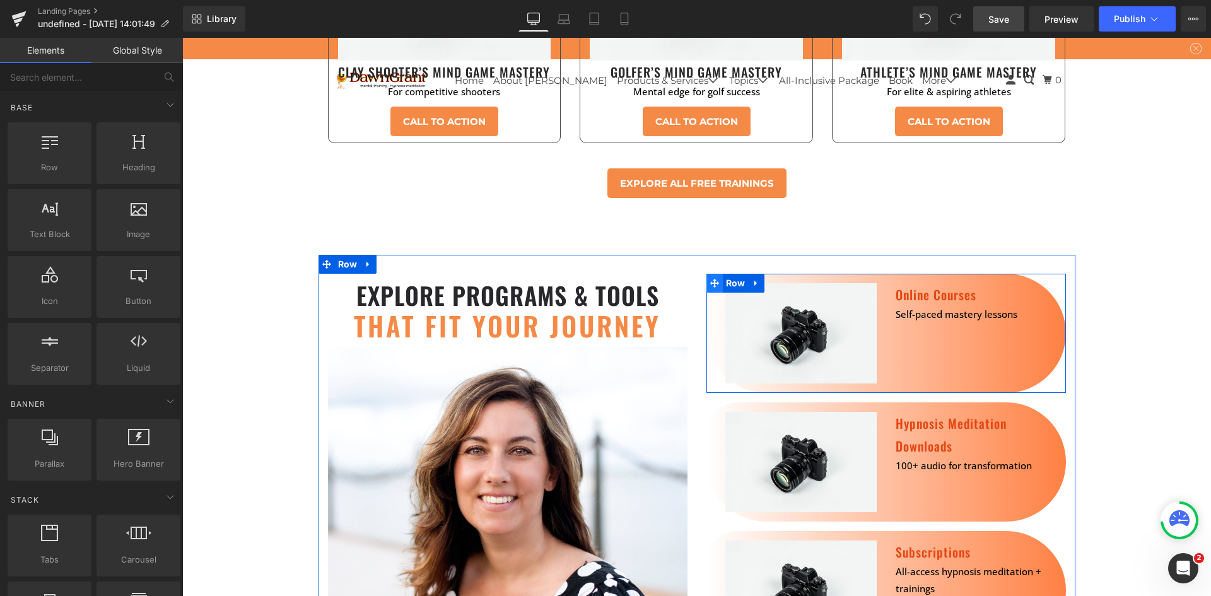
click at [713, 278] on icon at bounding box center [714, 282] width 9 height 9
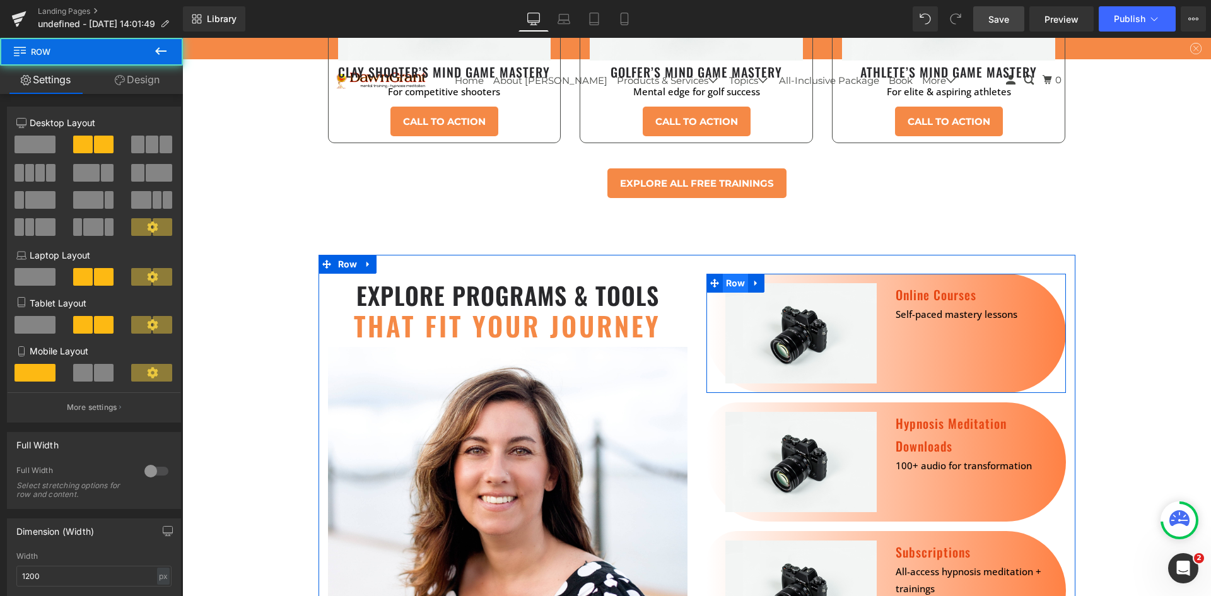
click at [724, 274] on span "Row" at bounding box center [736, 283] width 26 height 19
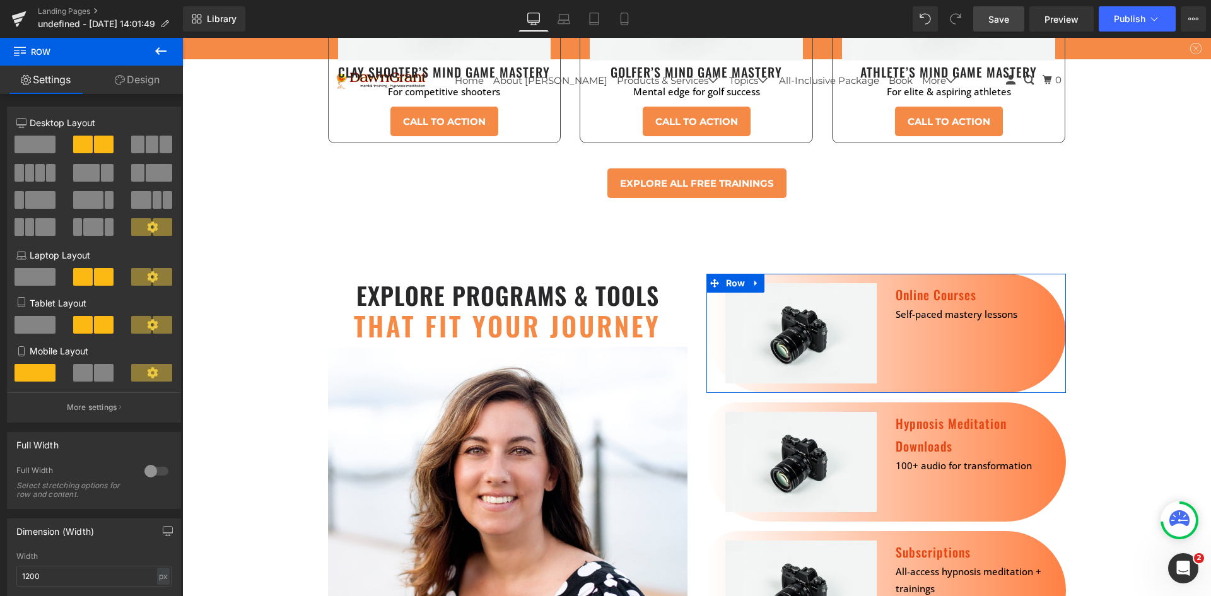
click at [141, 88] on link "Design" at bounding box center [136, 80] width 91 height 28
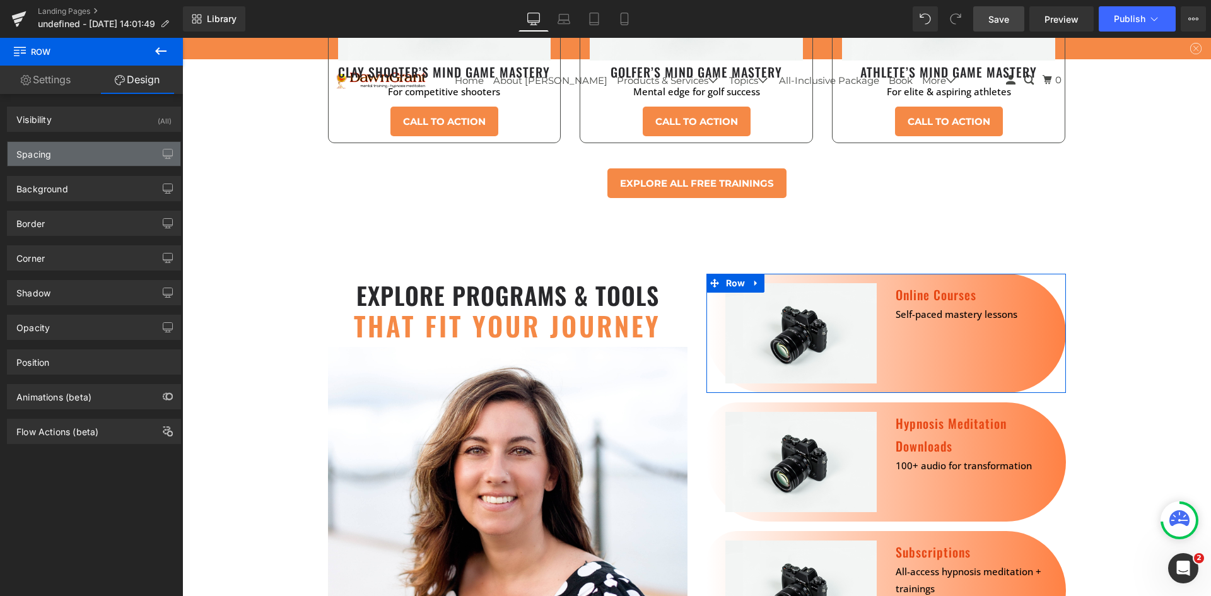
click at [84, 158] on div "Spacing" at bounding box center [94, 154] width 173 height 24
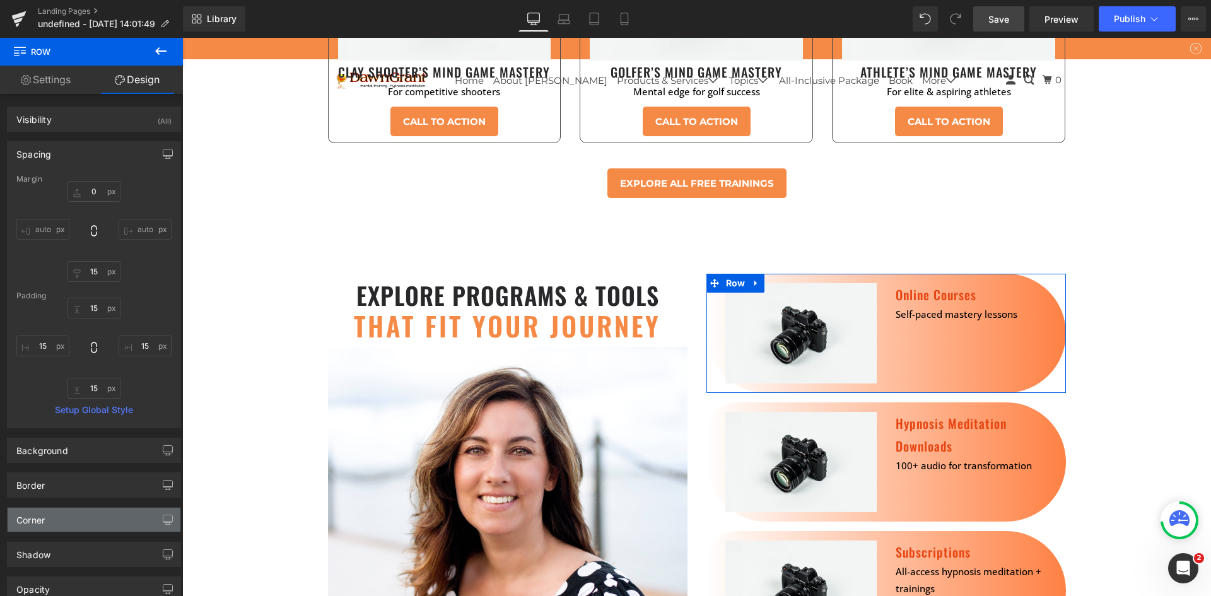
click at [46, 530] on div "Corner" at bounding box center [94, 520] width 173 height 24
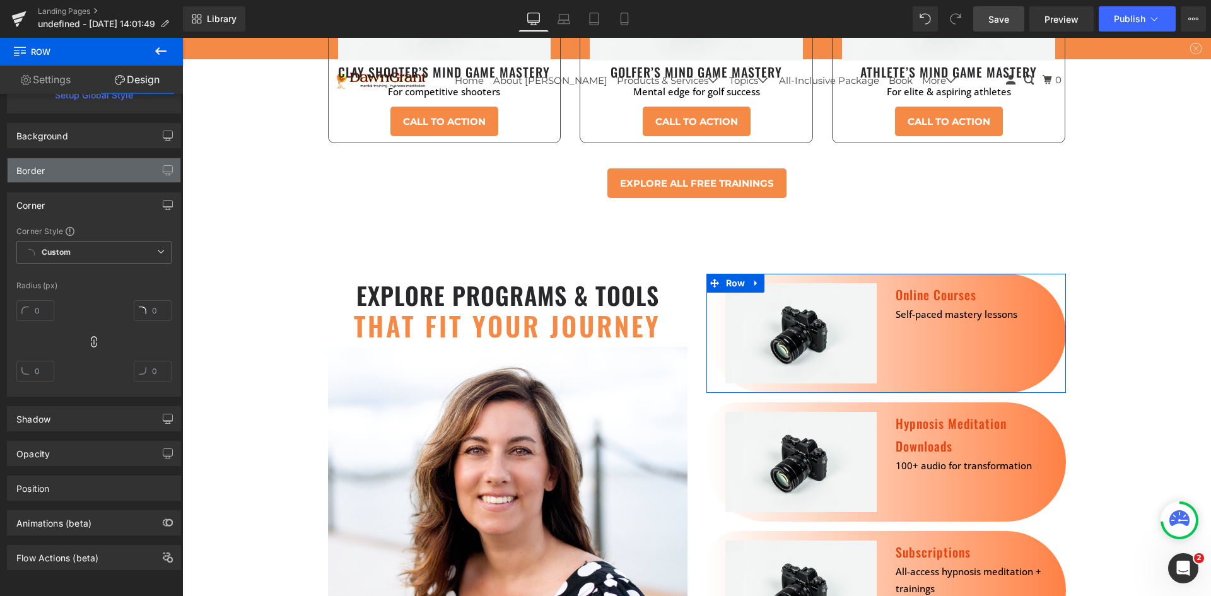
scroll to position [324, 0]
click at [33, 300] on input "text" at bounding box center [35, 310] width 38 height 21
type input "99"
click at [93, 269] on div "Corner Style Custom Custom Setup Global Style Custom Setup Global Style Radius …" at bounding box center [94, 311] width 173 height 170
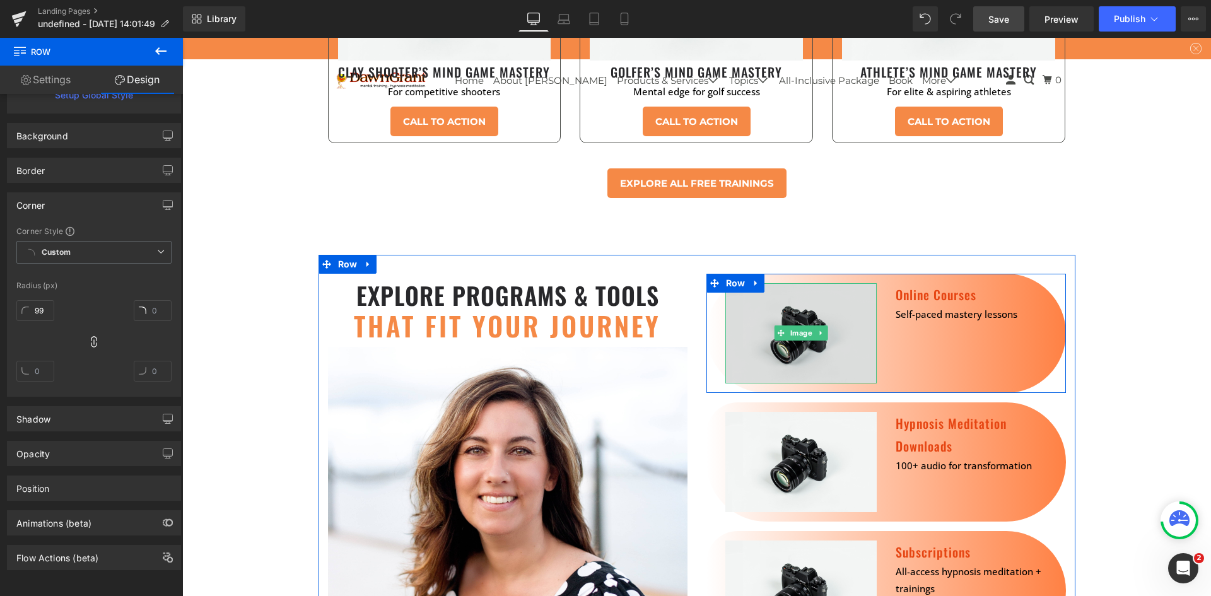
drag, startPoint x: 858, startPoint y: 249, endPoint x: 844, endPoint y: 248, distance: 13.9
click at [858, 283] on img at bounding box center [800, 333] width 151 height 100
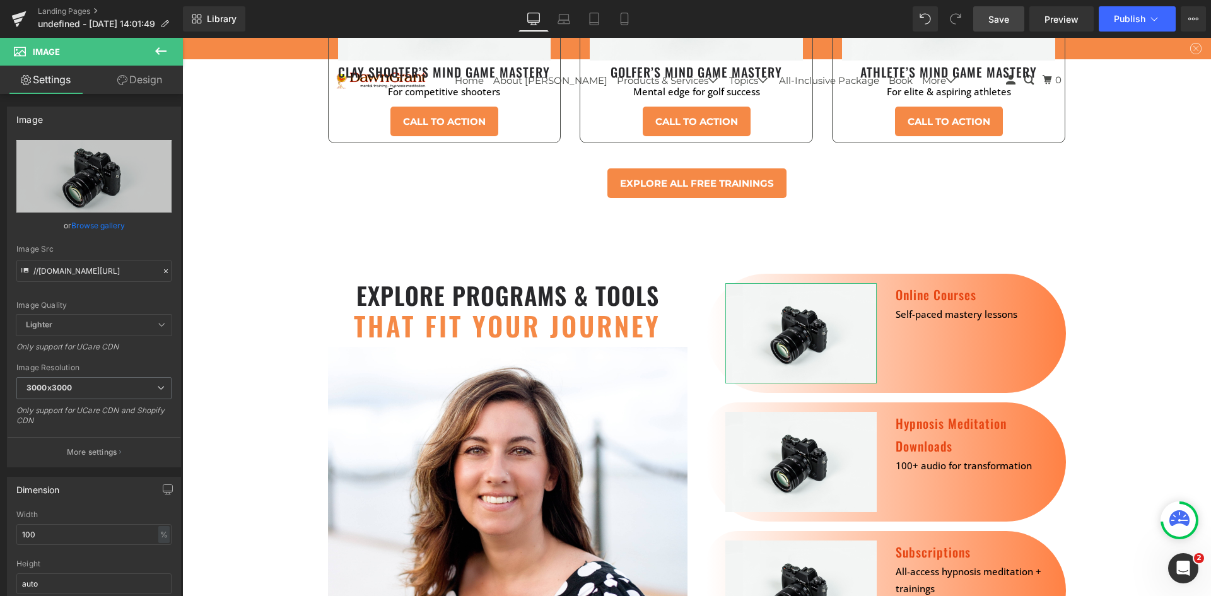
click at [150, 71] on link "Design" at bounding box center [139, 80] width 91 height 28
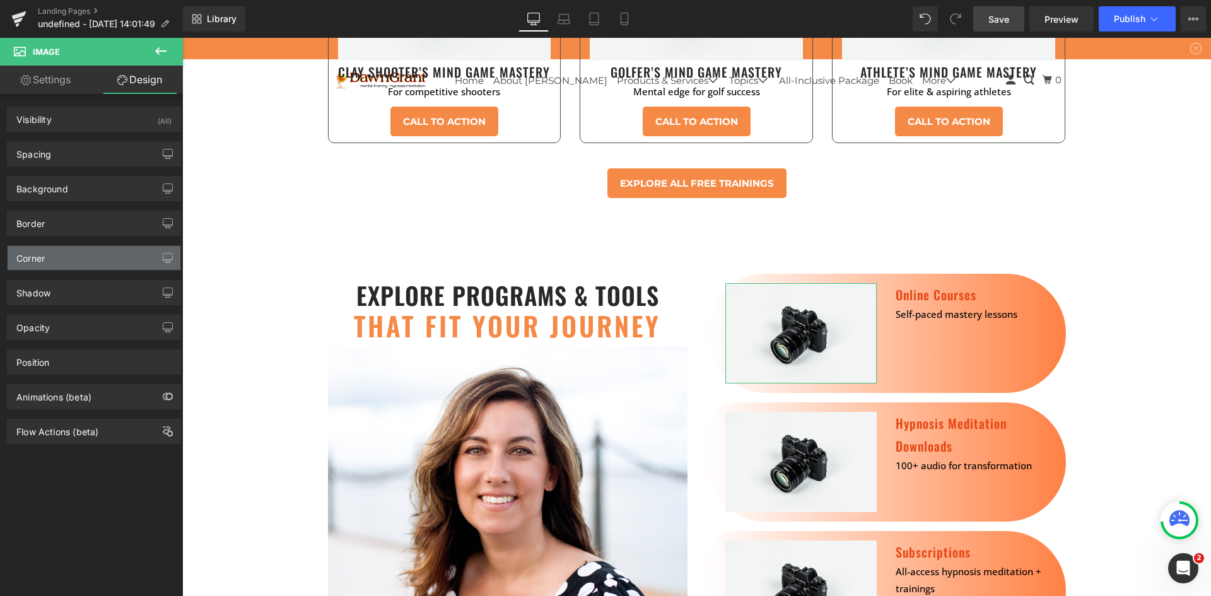
click at [81, 257] on div "Corner" at bounding box center [94, 258] width 173 height 24
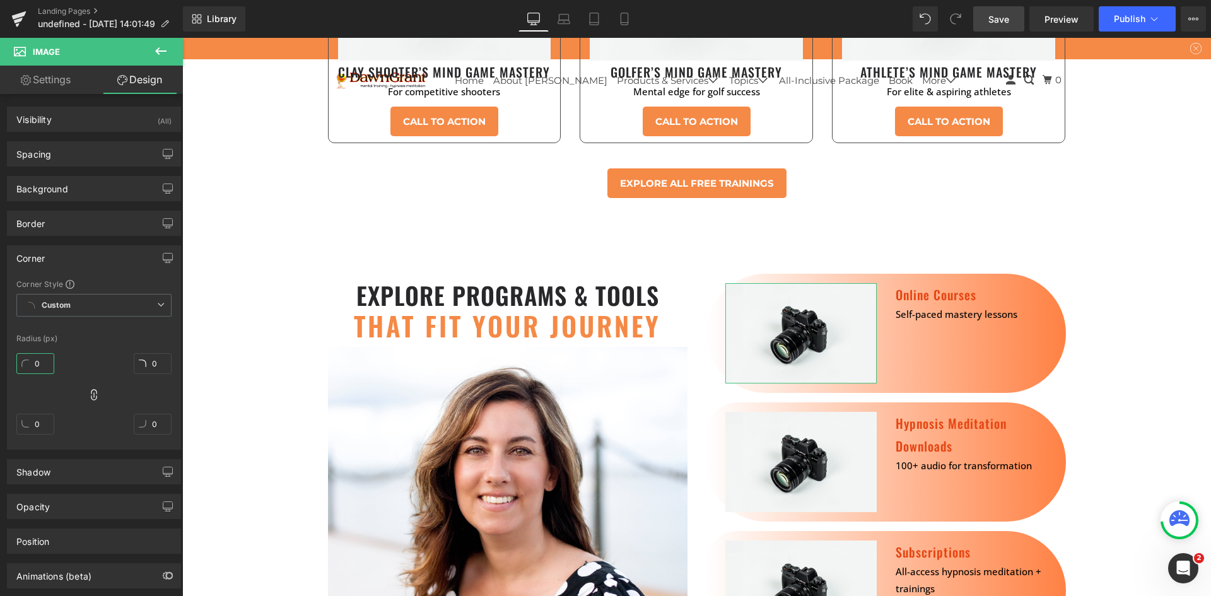
click at [39, 359] on input "0" at bounding box center [35, 363] width 38 height 21
type input "100"
click at [132, 335] on div "Radius (px)" at bounding box center [93, 338] width 155 height 9
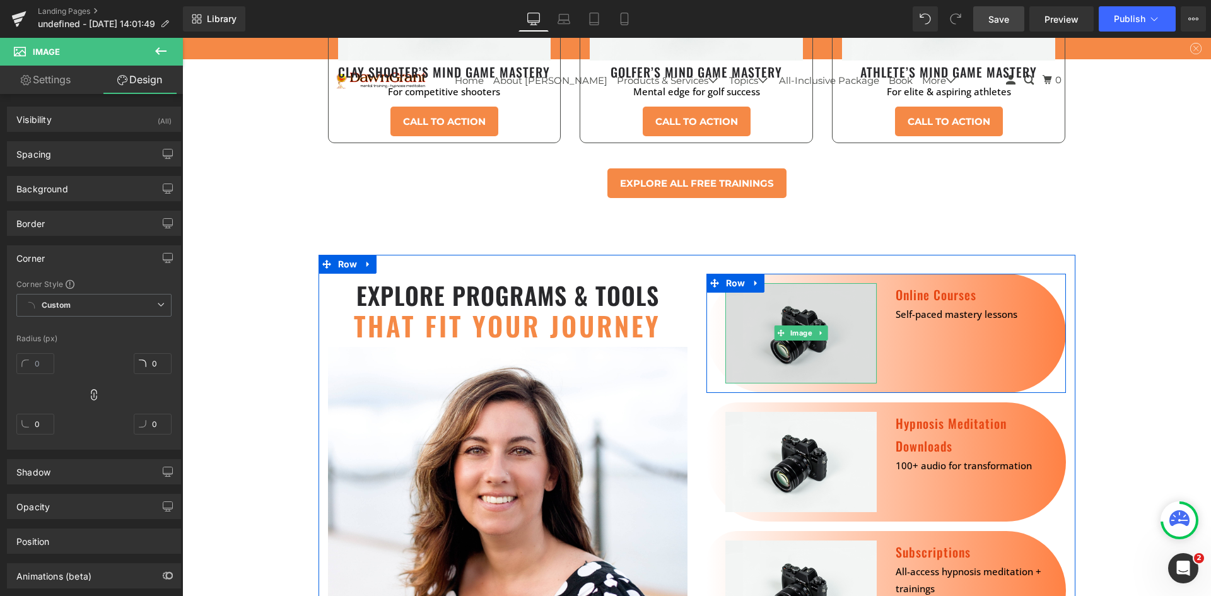
click at [743, 294] on img at bounding box center [800, 333] width 151 height 100
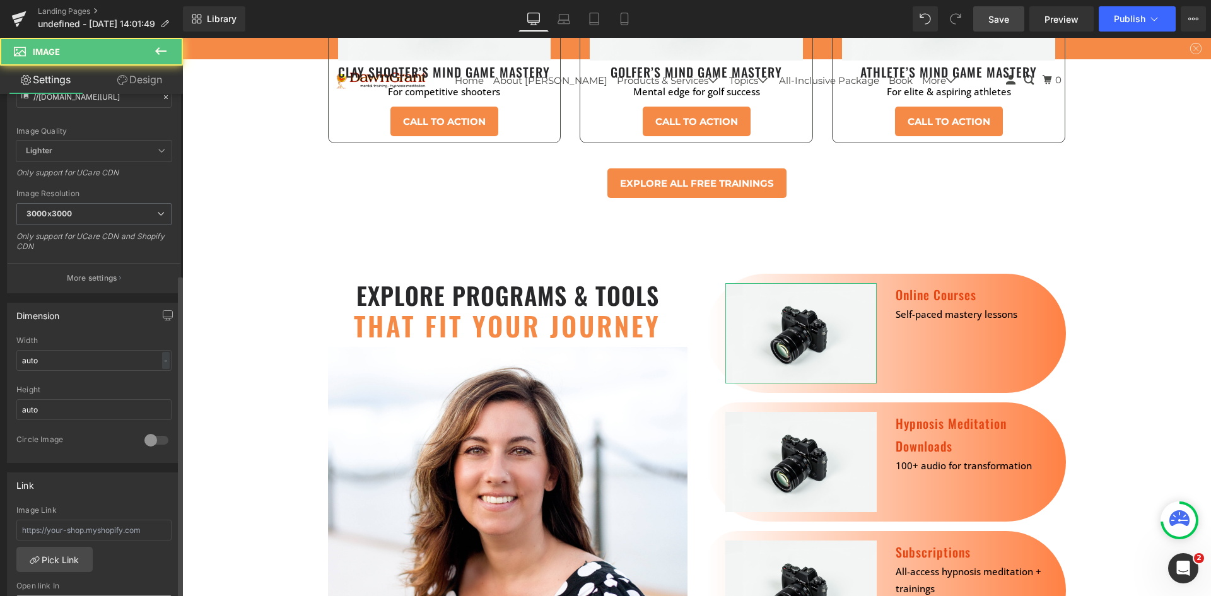
scroll to position [442, 0]
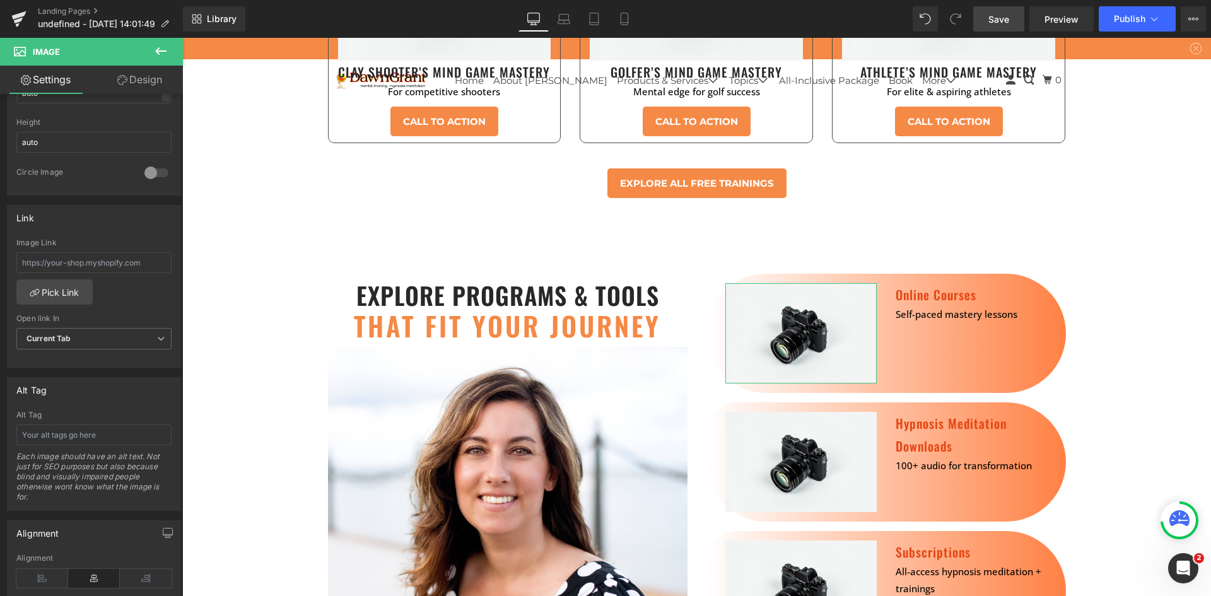
click at [129, 74] on link "Design" at bounding box center [139, 80] width 91 height 28
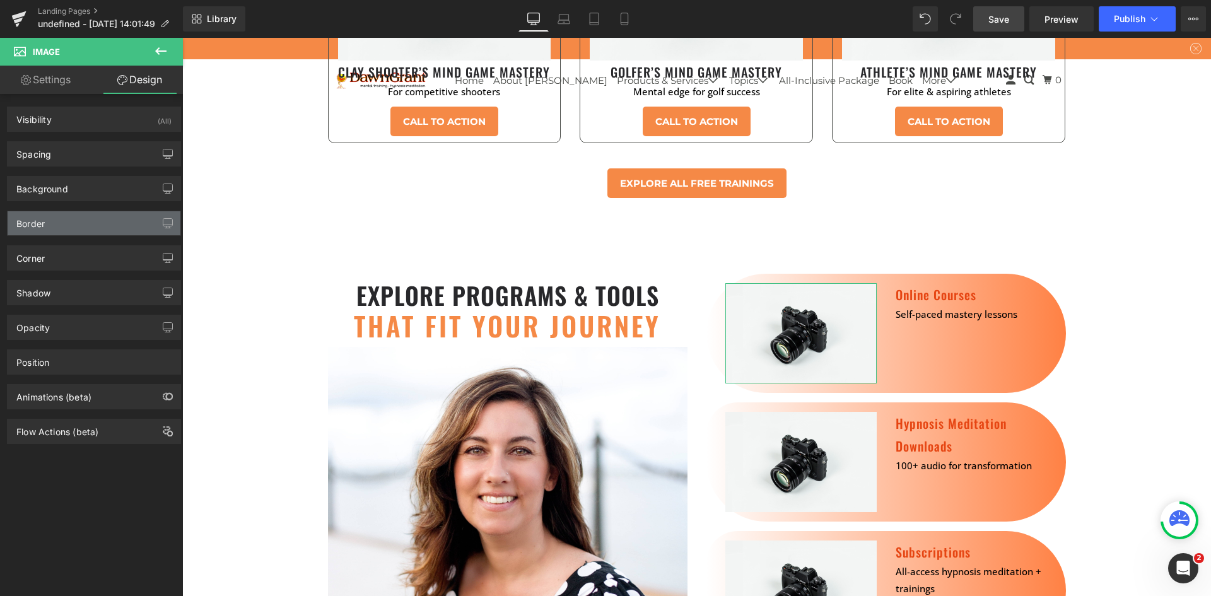
click at [81, 218] on div "Border" at bounding box center [94, 223] width 173 height 24
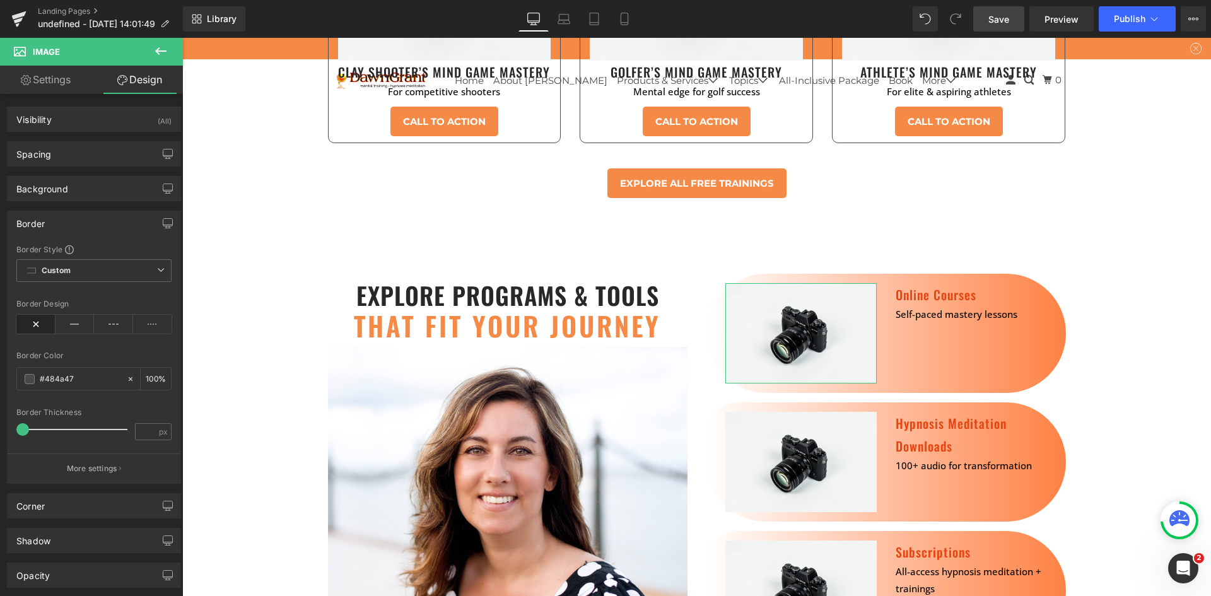
click at [74, 223] on div "Border" at bounding box center [94, 223] width 173 height 24
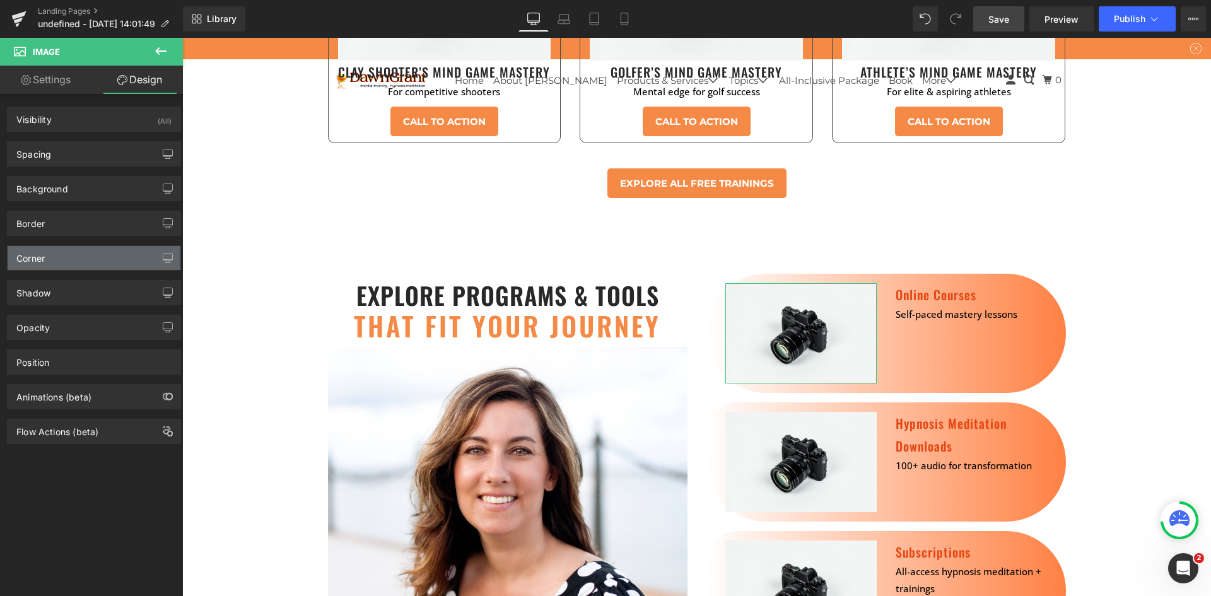
click at [43, 262] on div "Corner" at bounding box center [30, 255] width 28 height 18
drag, startPoint x: 50, startPoint y: 262, endPoint x: 47, endPoint y: 308, distance: 45.6
click at [50, 262] on div "Corner" at bounding box center [94, 258] width 173 height 24
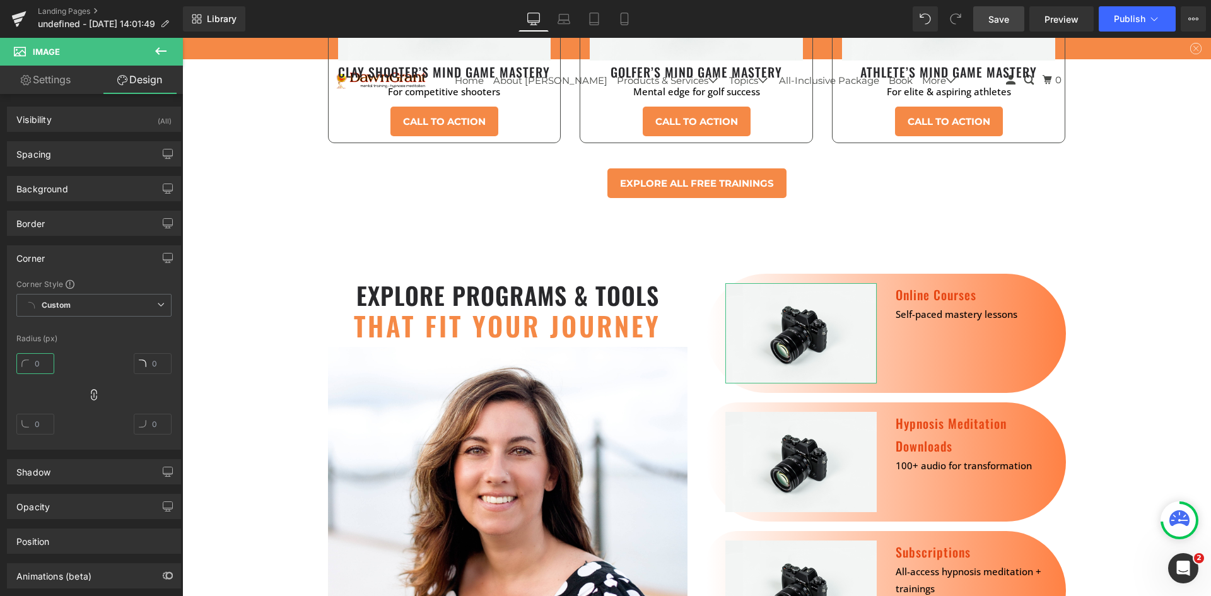
click at [42, 373] on input "text" at bounding box center [35, 363] width 38 height 21
type input "99"
click at [102, 333] on div "Corner Style Custom Custom Setup Global Style Custom Setup Global Style Radius …" at bounding box center [94, 364] width 173 height 170
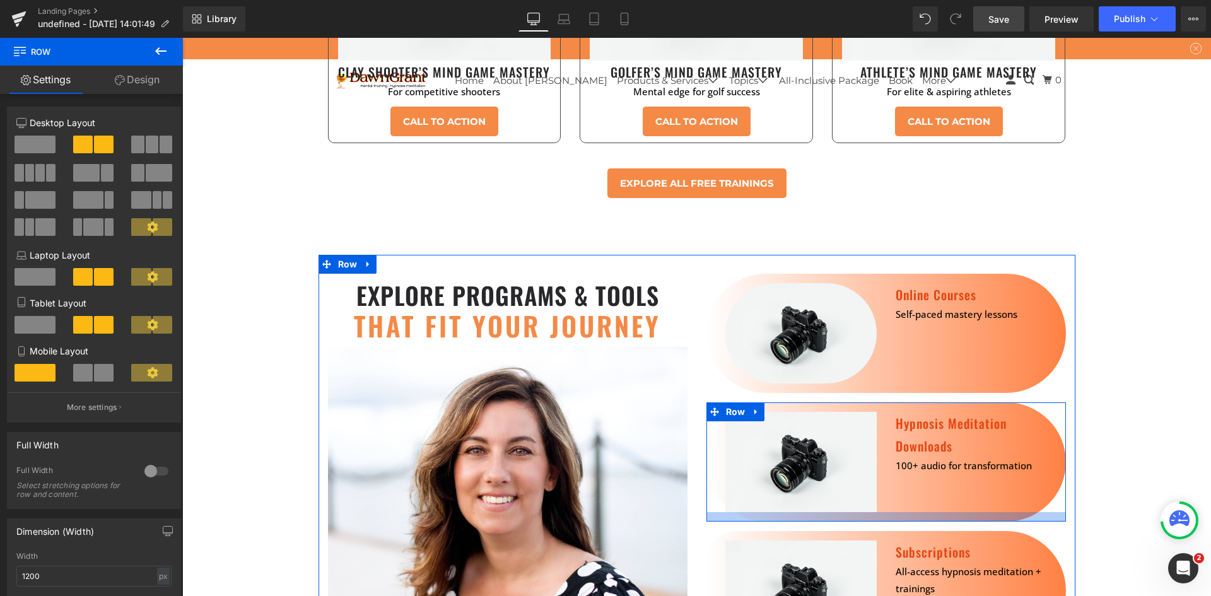
click at [953, 512] on div at bounding box center [887, 516] width 360 height 9
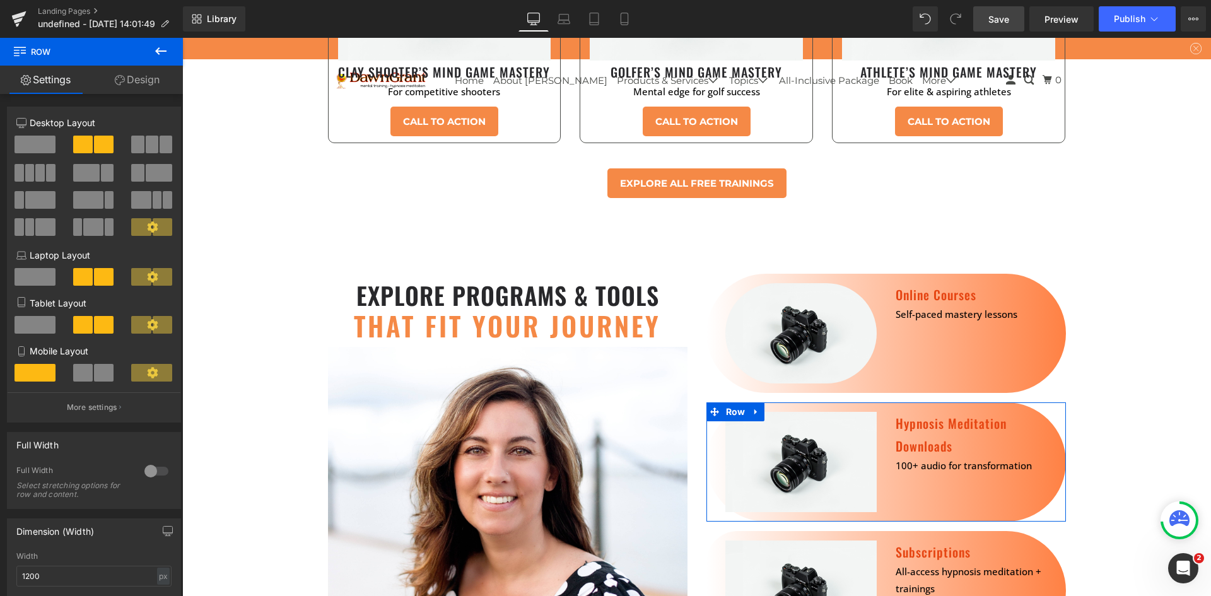
click at [135, 89] on link "Design" at bounding box center [136, 80] width 91 height 28
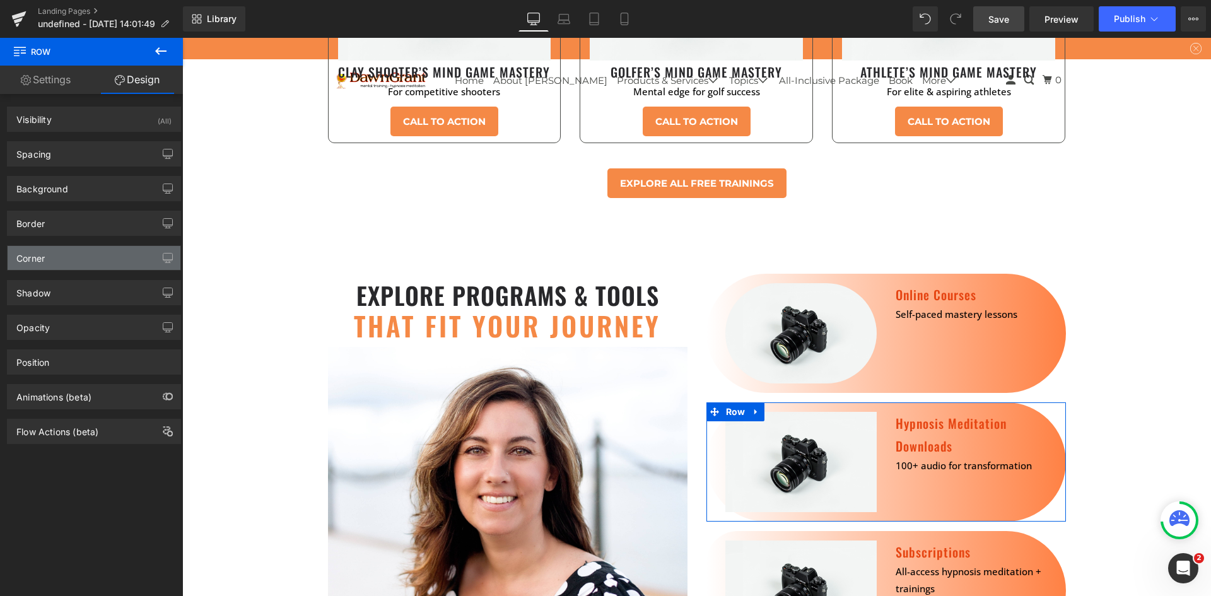
click at [67, 252] on div "Corner" at bounding box center [94, 258] width 173 height 24
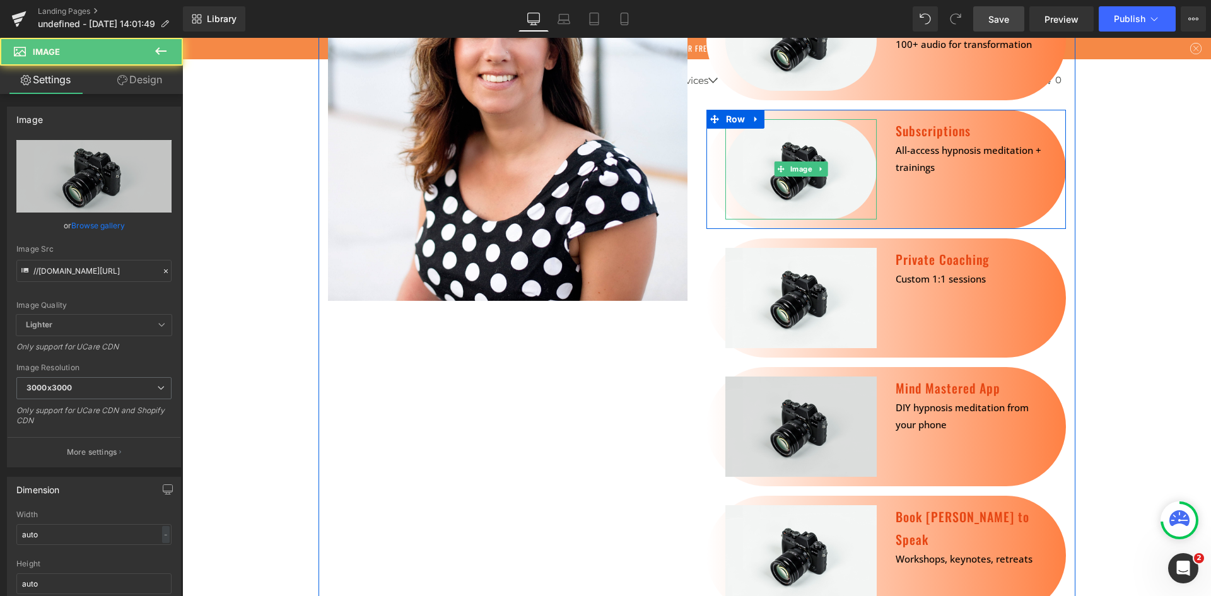
scroll to position [5299, 0]
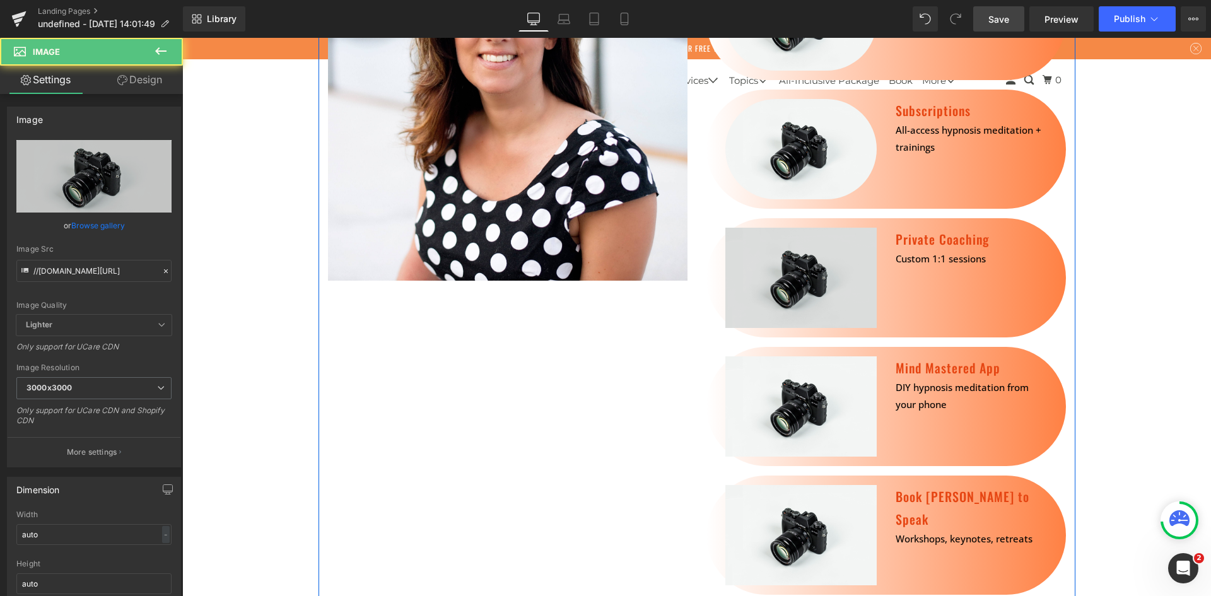
click at [851, 228] on img at bounding box center [800, 278] width 151 height 100
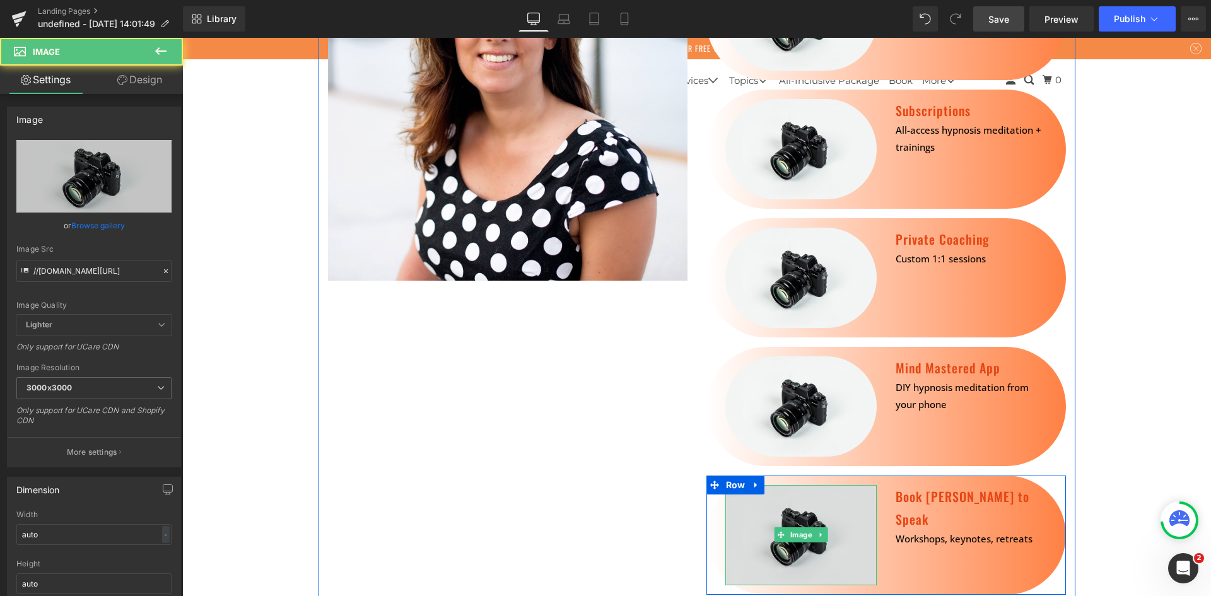
click at [838, 485] on img at bounding box center [800, 535] width 151 height 100
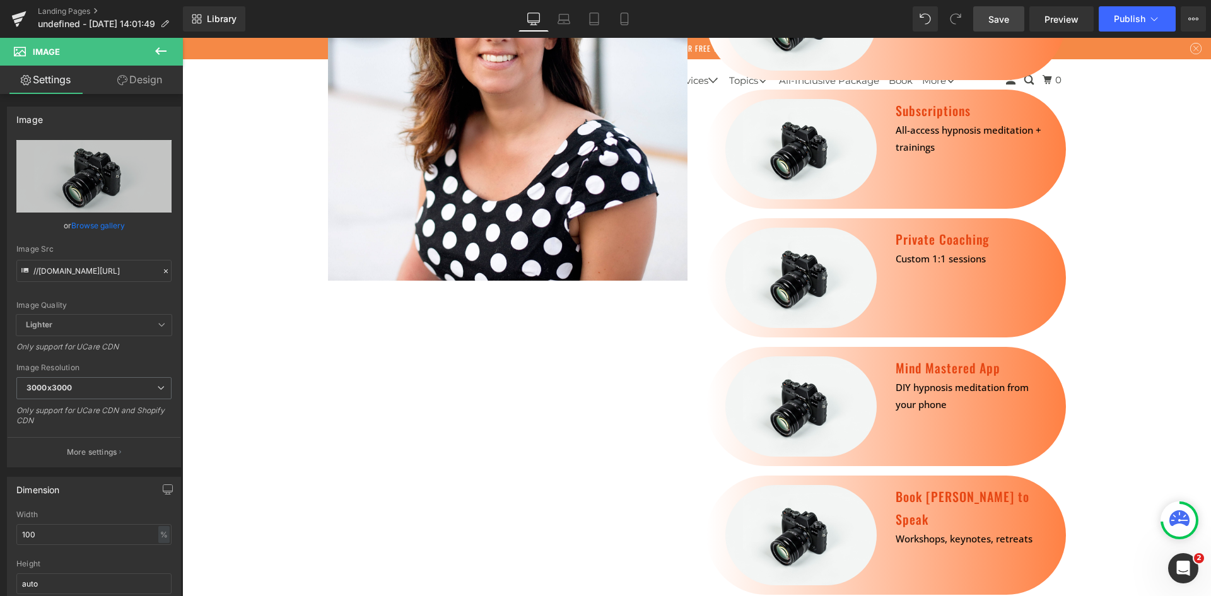
drag, startPoint x: 1004, startPoint y: 28, endPoint x: 843, endPoint y: 211, distance: 242.7
click at [1004, 28] on link "Save" at bounding box center [998, 18] width 51 height 25
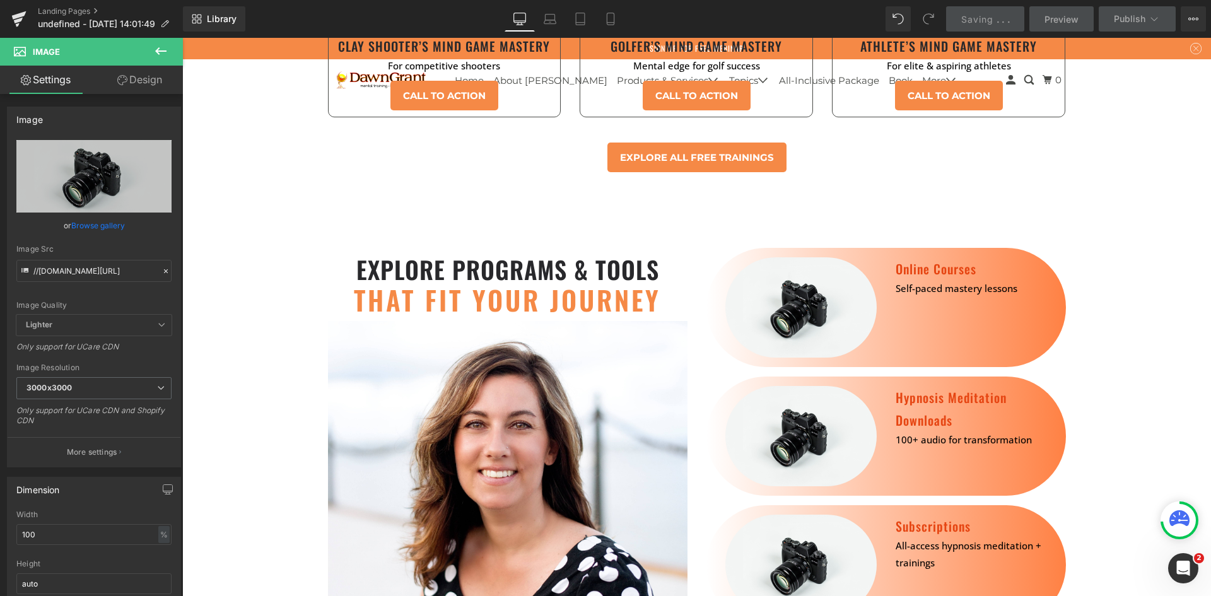
scroll to position [4891, 0]
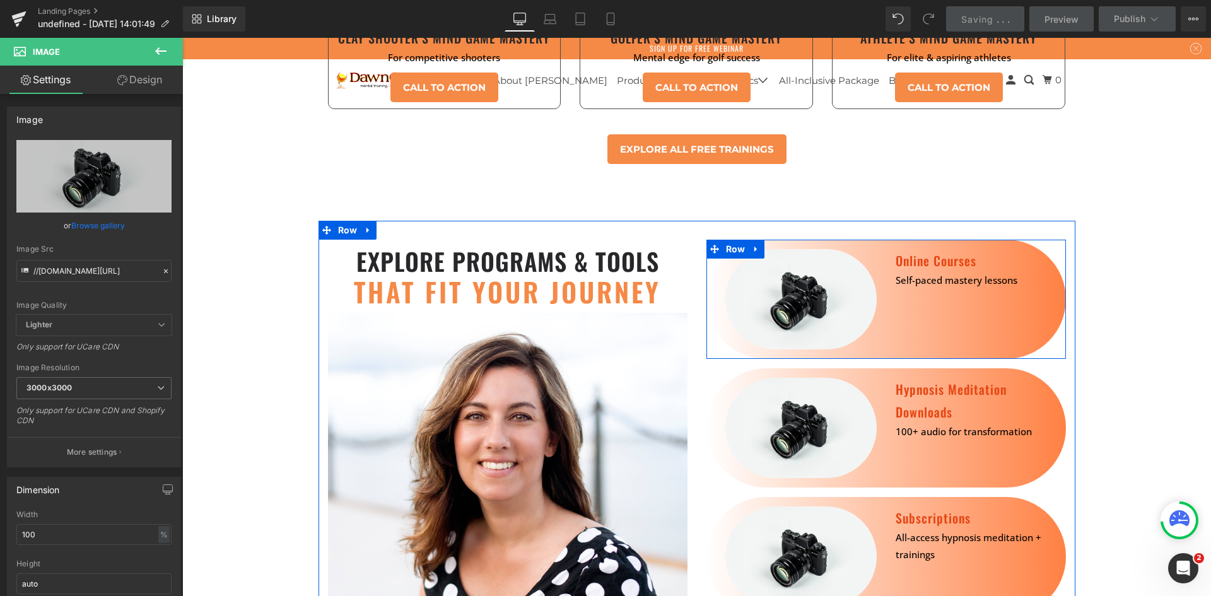
click at [895, 254] on div "Image Online Courses Heading Self-paced mastery lessons Text Block Row" at bounding box center [887, 299] width 360 height 119
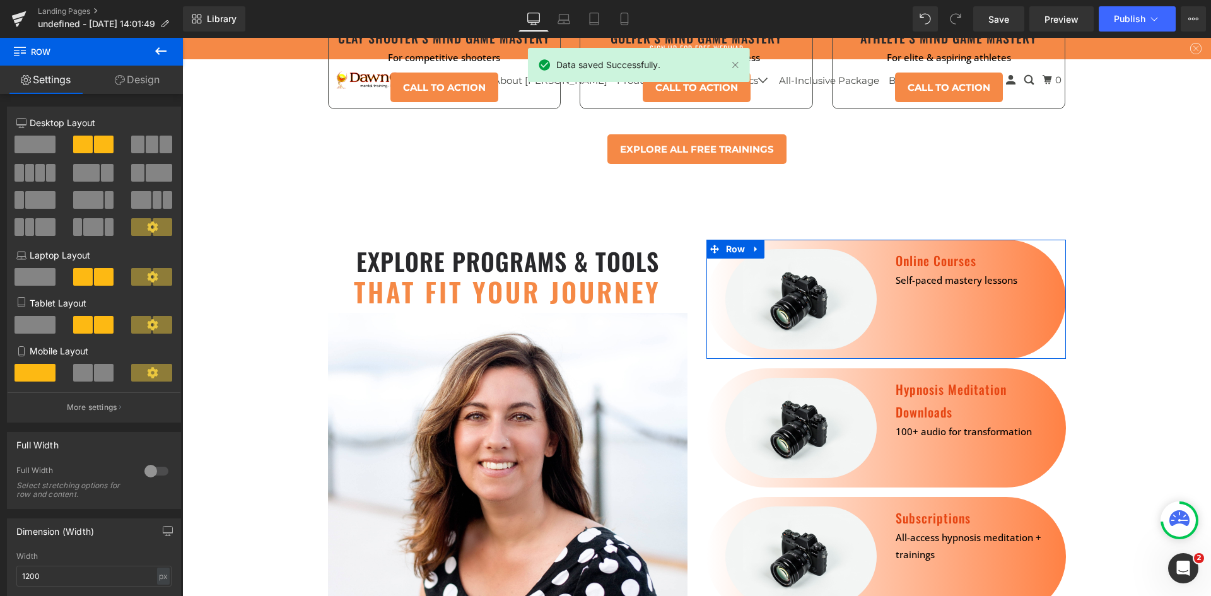
drag, startPoint x: 128, startPoint y: 85, endPoint x: 95, endPoint y: 364, distance: 281.4
click at [129, 85] on link "Design" at bounding box center [136, 80] width 91 height 28
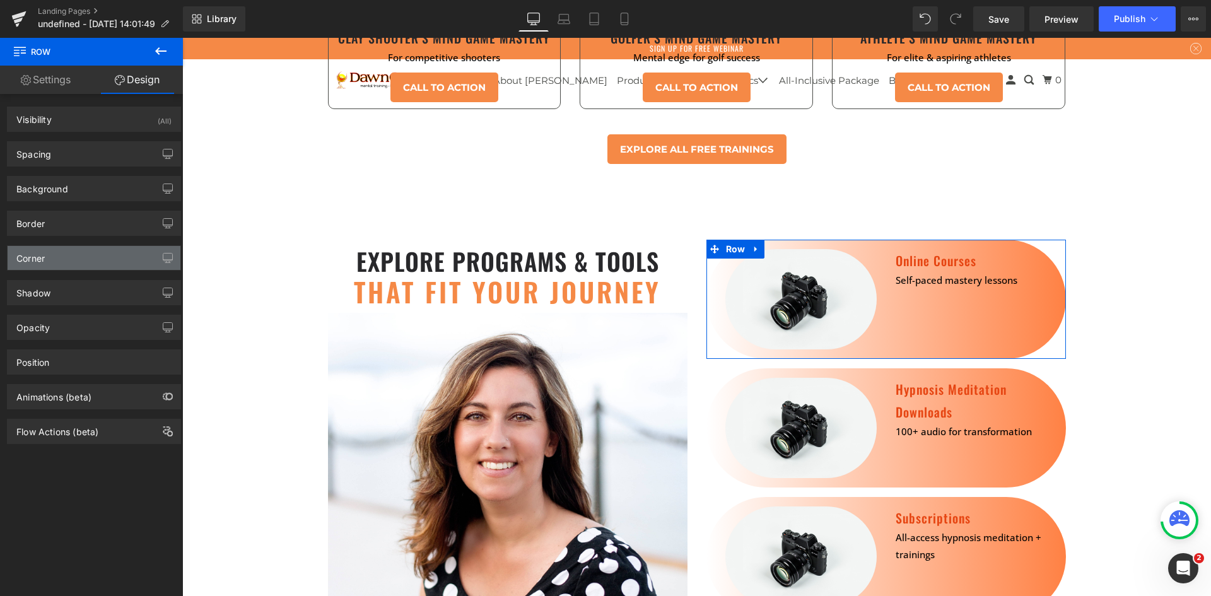
click at [68, 247] on div "Corner" at bounding box center [94, 258] width 173 height 24
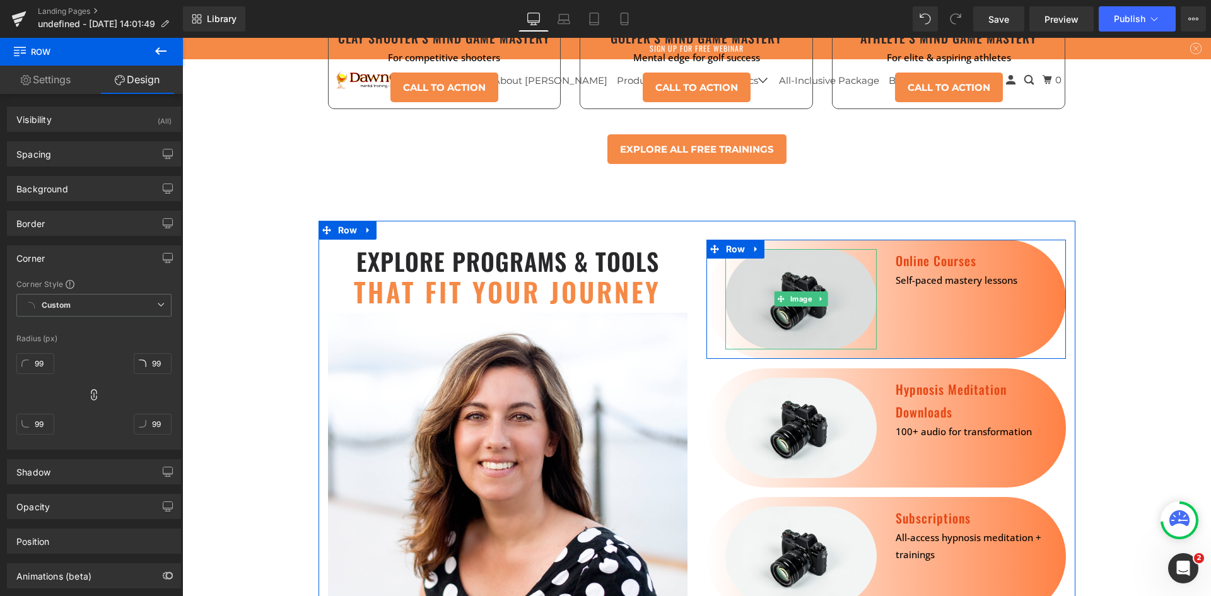
click at [746, 249] on img at bounding box center [800, 299] width 151 height 100
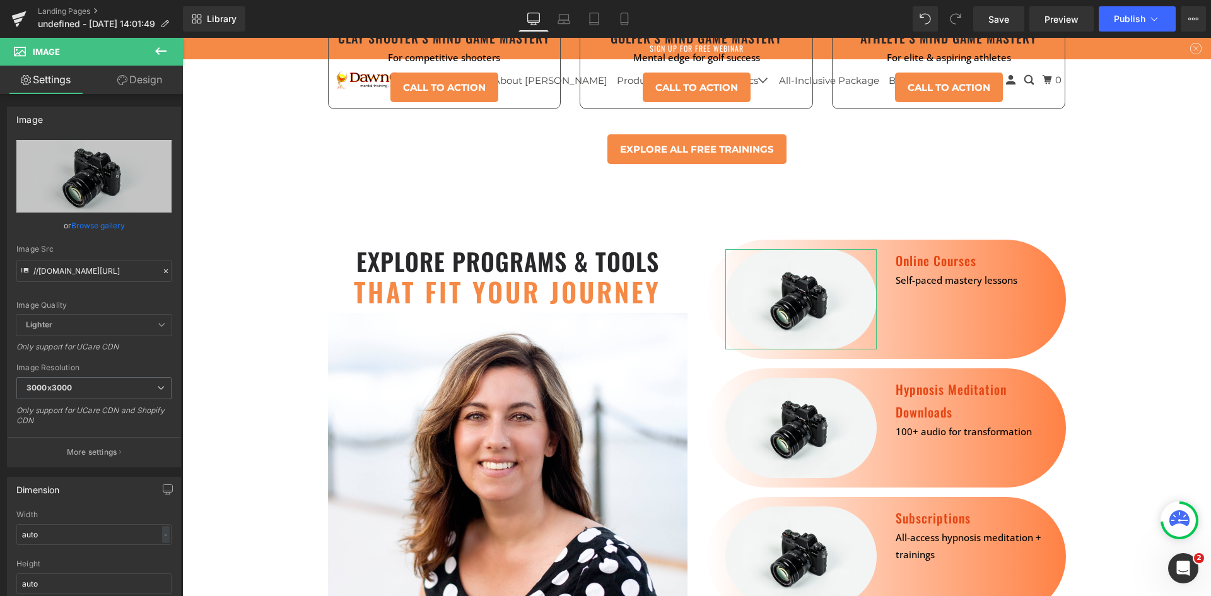
click at [127, 79] on link "Design" at bounding box center [139, 80] width 91 height 28
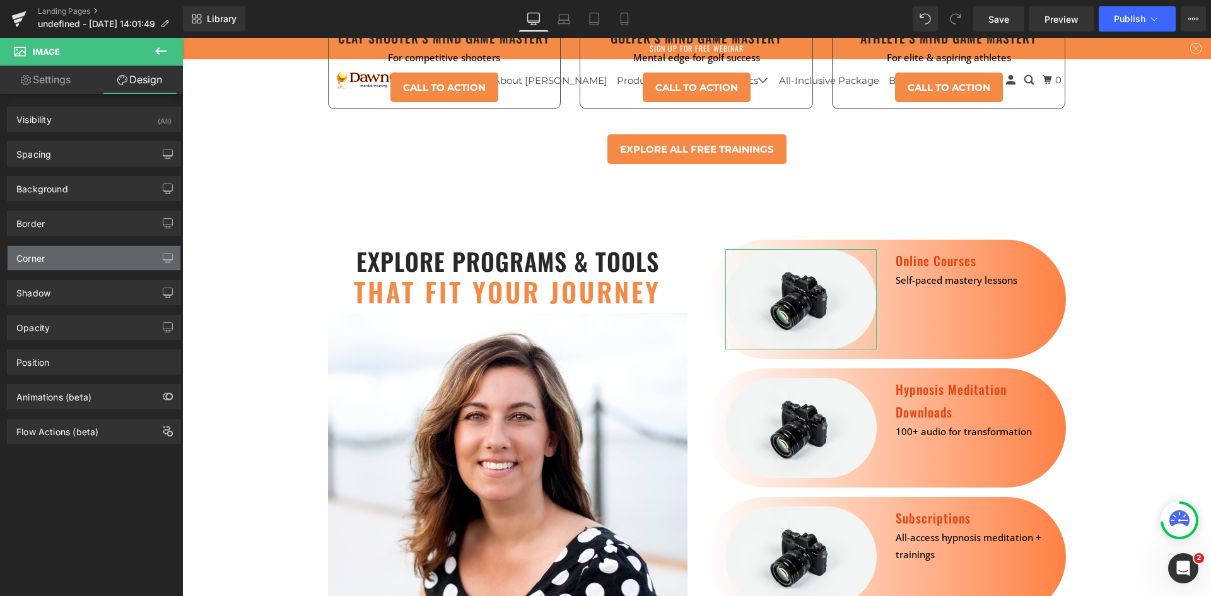
click at [92, 263] on div "Corner" at bounding box center [94, 258] width 173 height 24
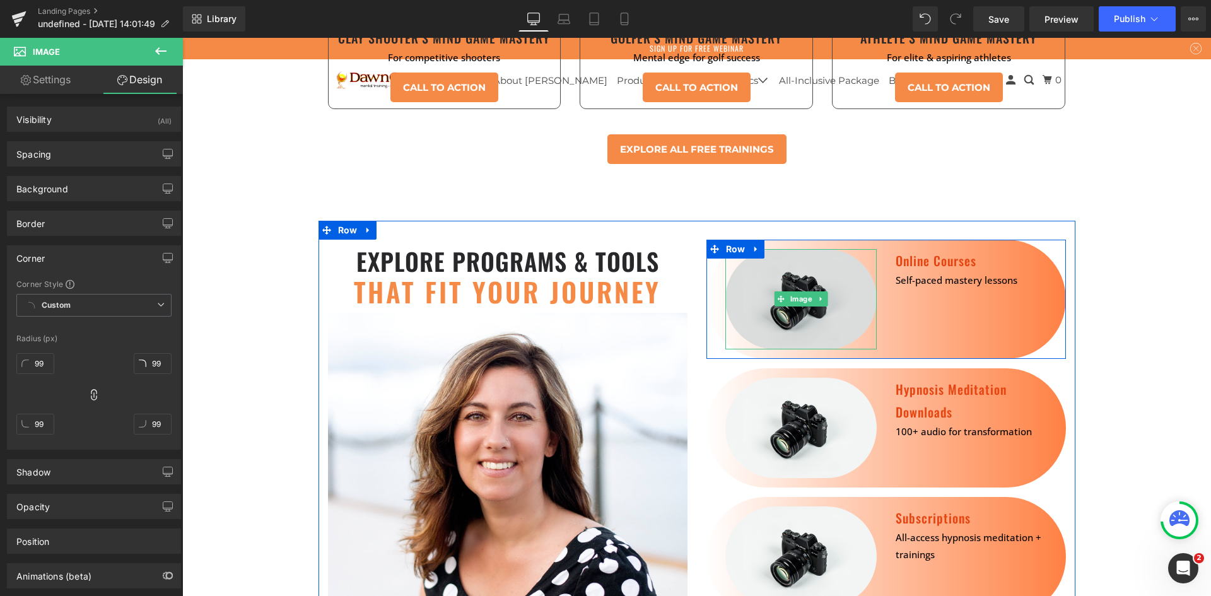
click at [836, 249] on img at bounding box center [800, 299] width 151 height 100
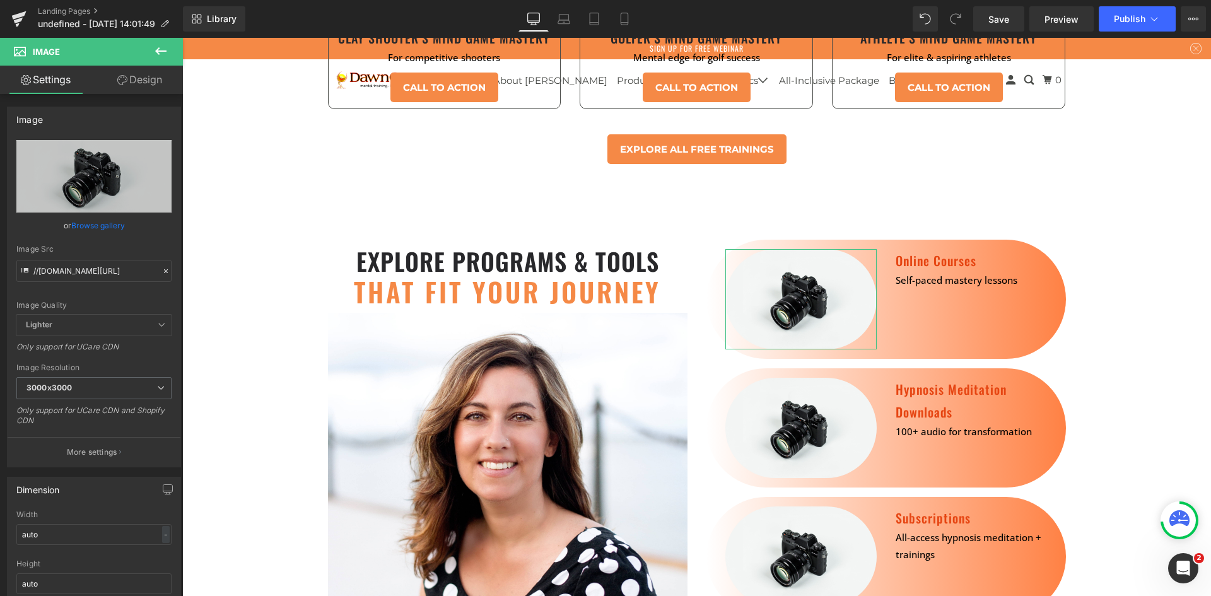
click at [136, 74] on link "Design" at bounding box center [139, 80] width 91 height 28
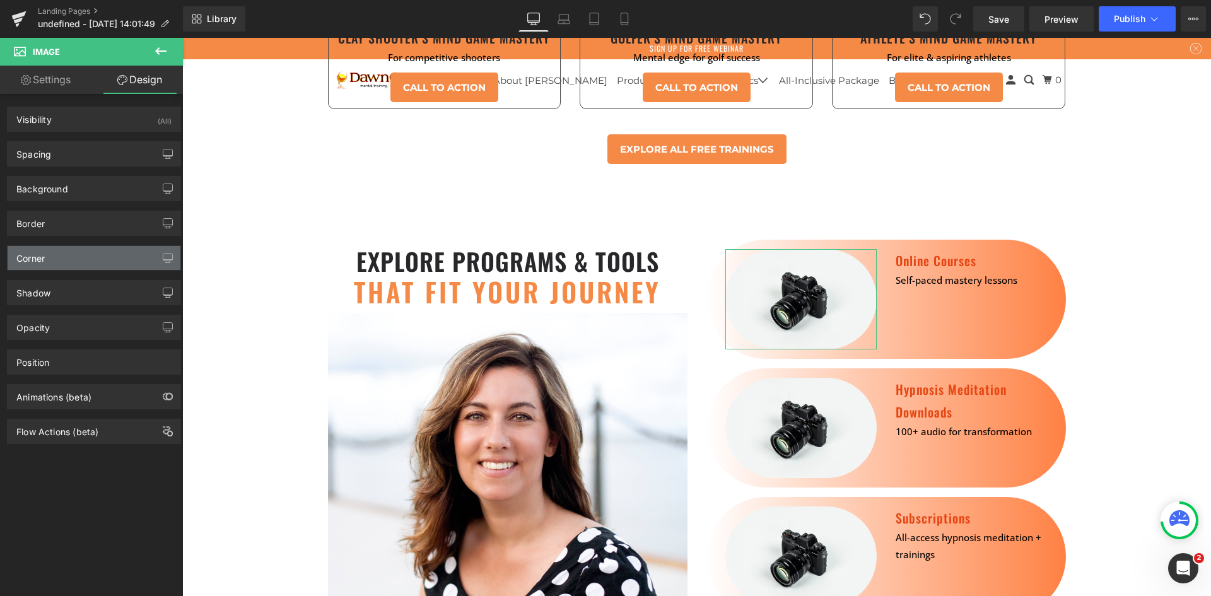
click at [71, 255] on div "Corner" at bounding box center [94, 258] width 173 height 24
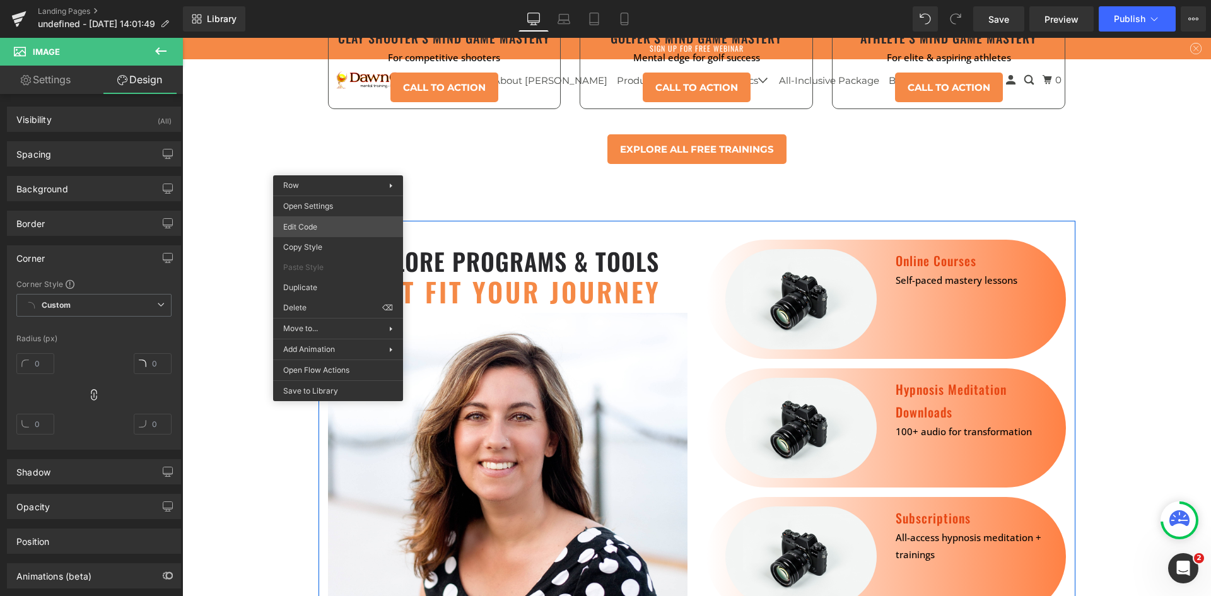
click at [360, 0] on div "Row You are previewing how the will restyle your page. You can not edit Element…" at bounding box center [605, 0] width 1211 height 0
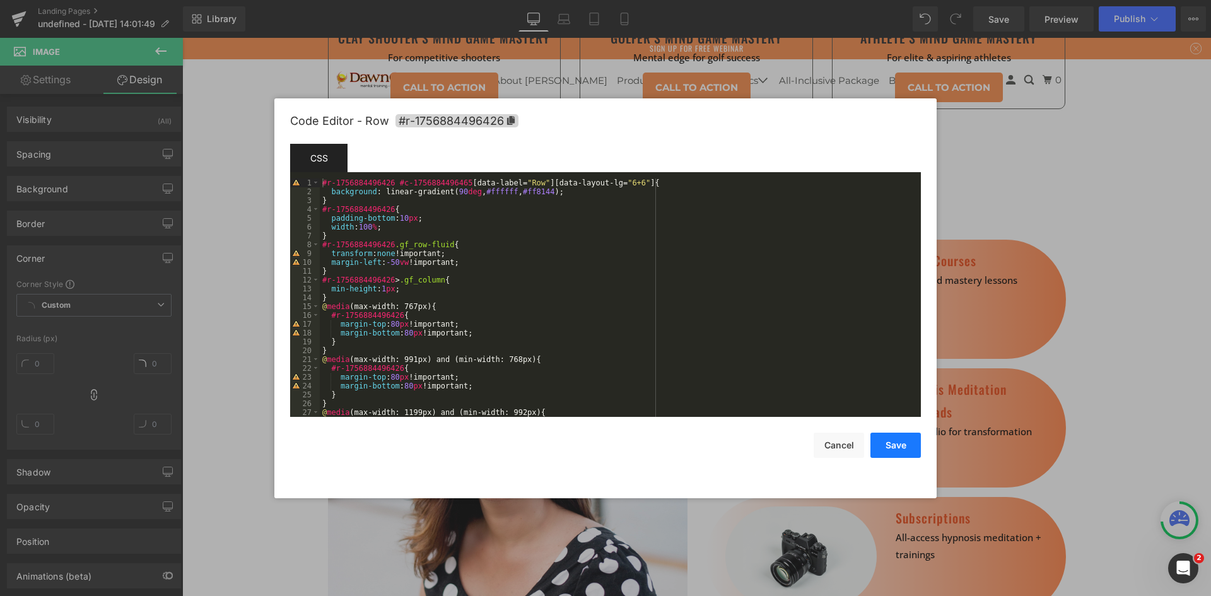
click at [906, 450] on button "Save" at bounding box center [896, 445] width 50 height 25
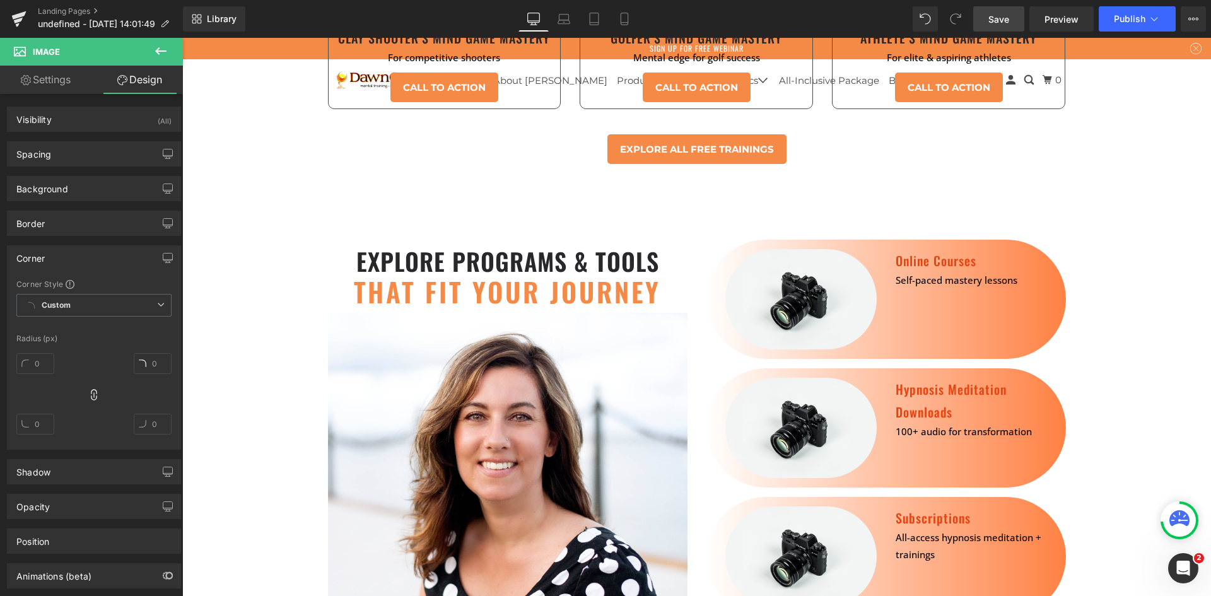
click at [990, 26] on link "Save" at bounding box center [998, 18] width 51 height 25
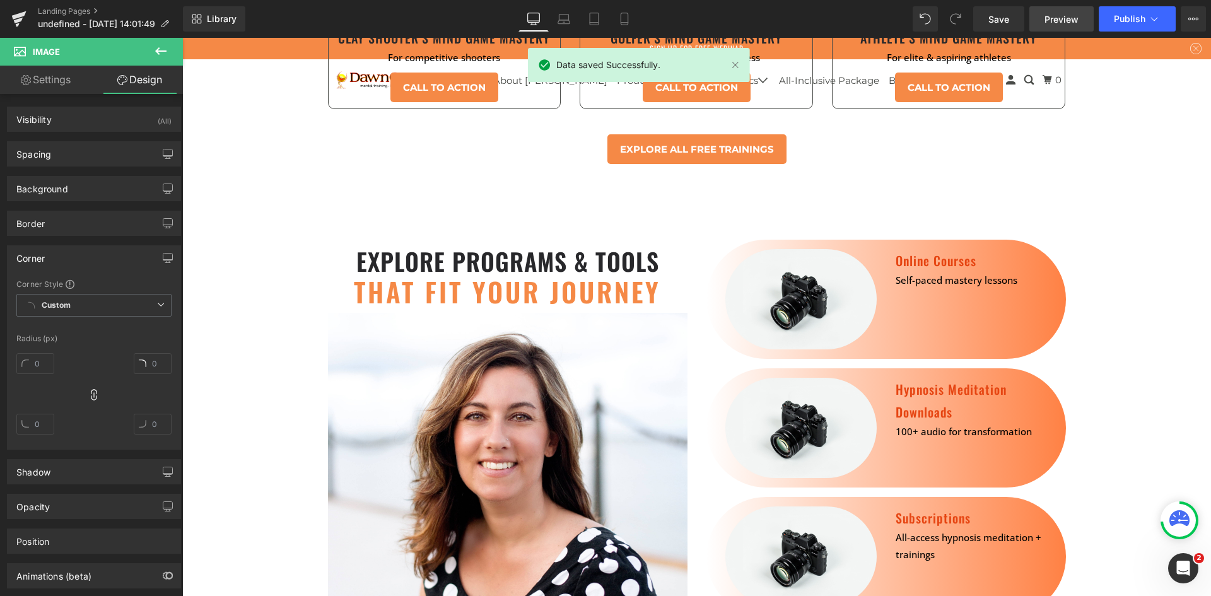
click at [1036, 18] on link "Preview" at bounding box center [1062, 18] width 64 height 25
